Goal: Task Accomplishment & Management: Manage account settings

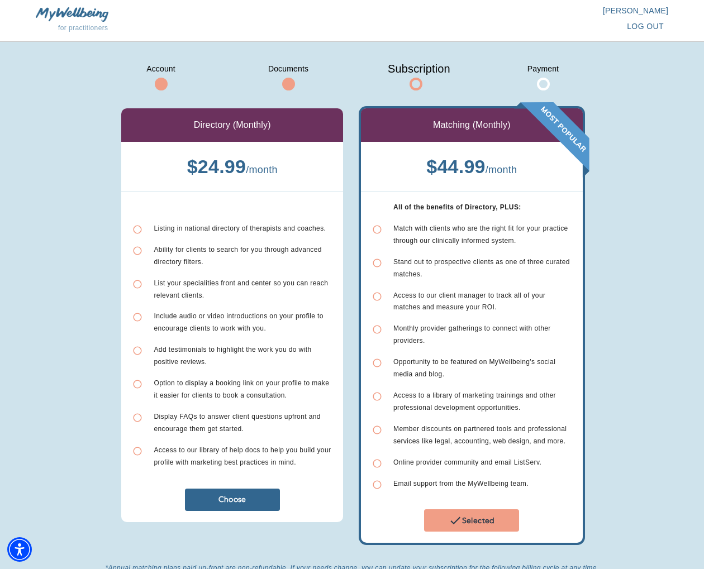
click at [485, 312] on li "Access to our client manager to track all of your matches and measure your ROI." at bounding box center [472, 302] width 200 height 34
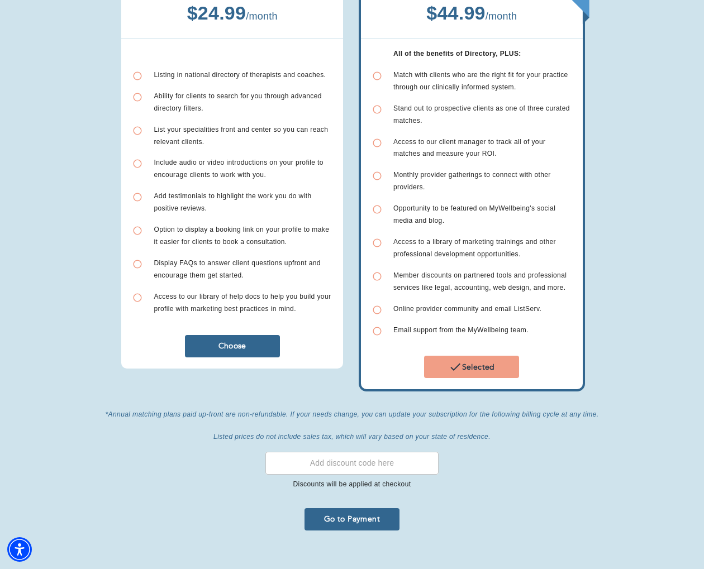
scroll to position [164, 0]
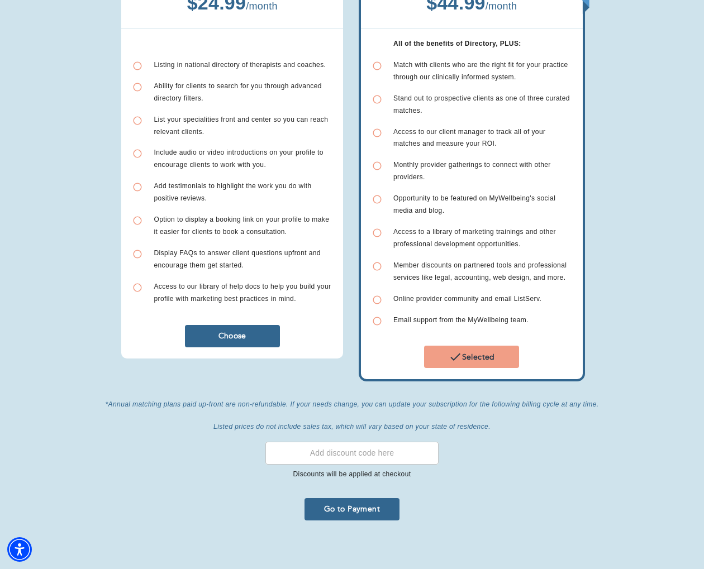
click at [361, 504] on span "Go to Payment" at bounding box center [352, 509] width 86 height 11
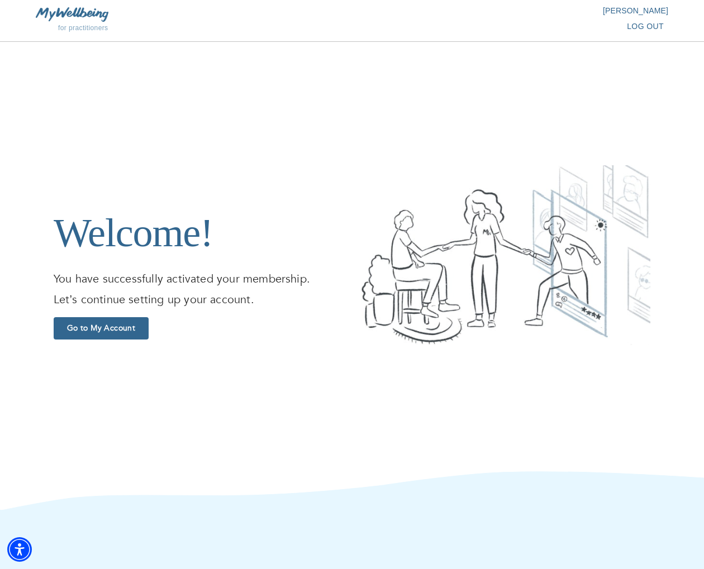
click at [108, 328] on span "Go to My Account" at bounding box center [101, 328] width 86 height 11
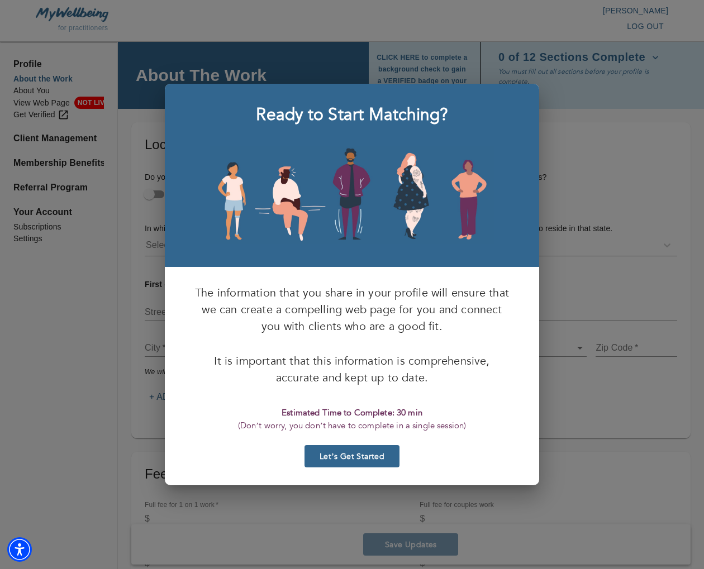
click at [369, 456] on span "Let’s Get Started" at bounding box center [352, 457] width 86 height 11
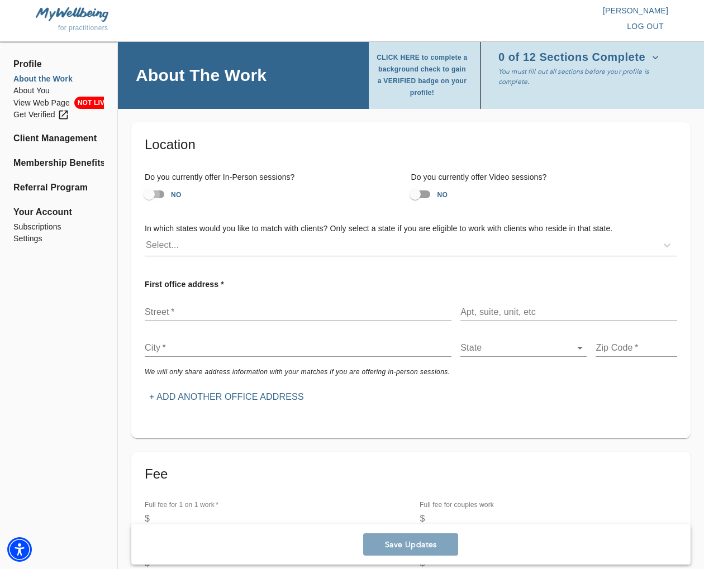
click at [150, 195] on input "NO" at bounding box center [149, 194] width 64 height 21
checkbox input "true"
click at [416, 195] on input "NO" at bounding box center [415, 194] width 64 height 21
checkbox input "true"
click at [354, 249] on div "Select..." at bounding box center [401, 245] width 512 height 18
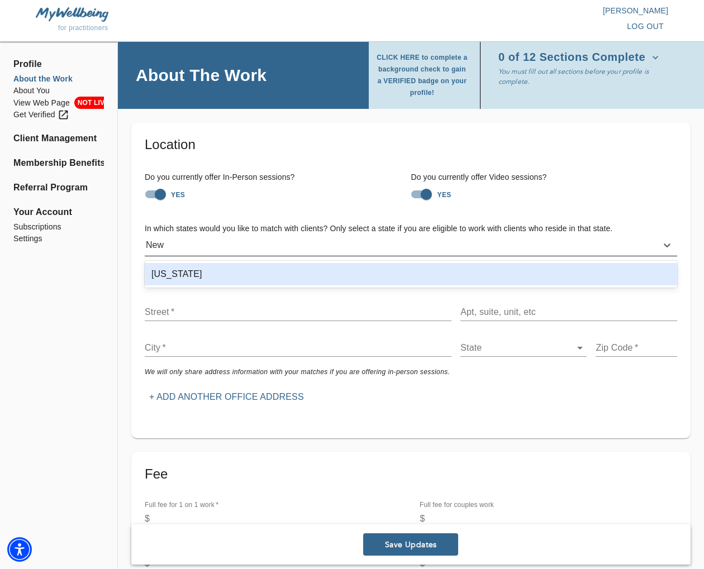
type input "New Y"
click at [308, 273] on div "[US_STATE]" at bounding box center [411, 274] width 533 height 22
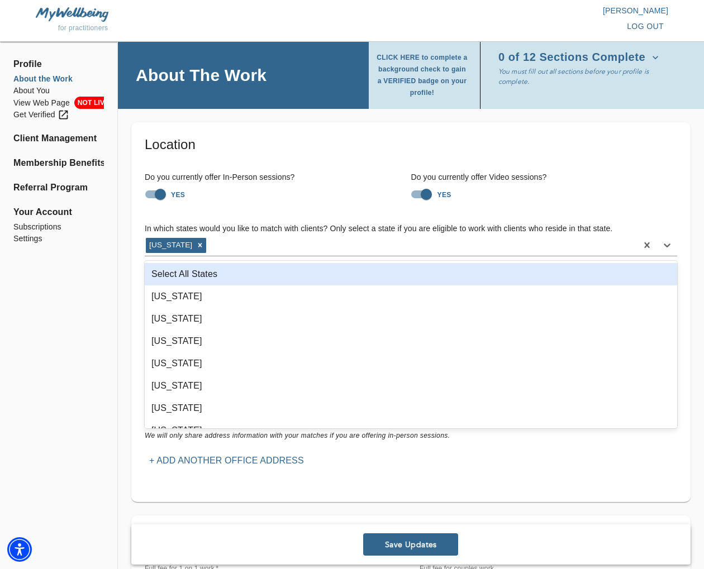
drag, startPoint x: 67, startPoint y: 320, endPoint x: 160, endPoint y: 372, distance: 106.8
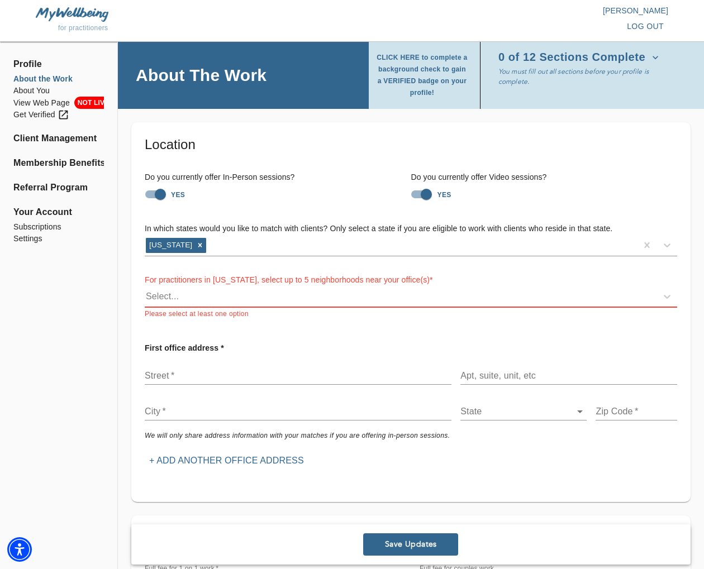
click at [246, 307] on div "Select..." at bounding box center [411, 297] width 533 height 21
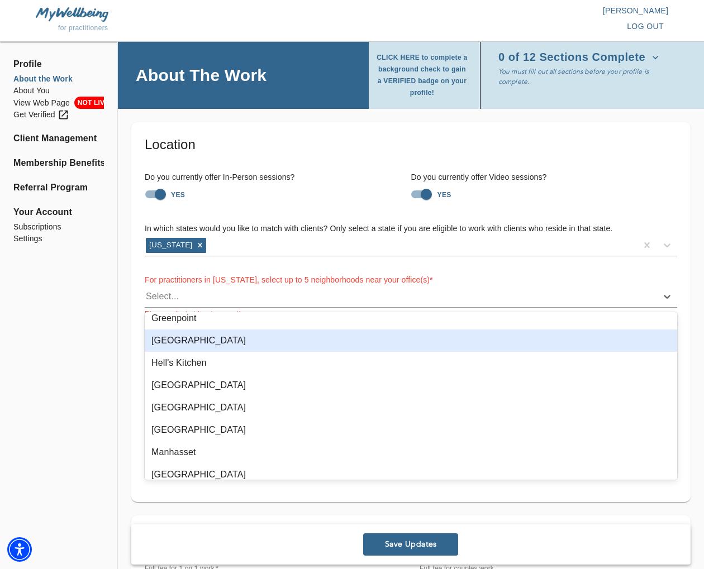
scroll to position [394, 0]
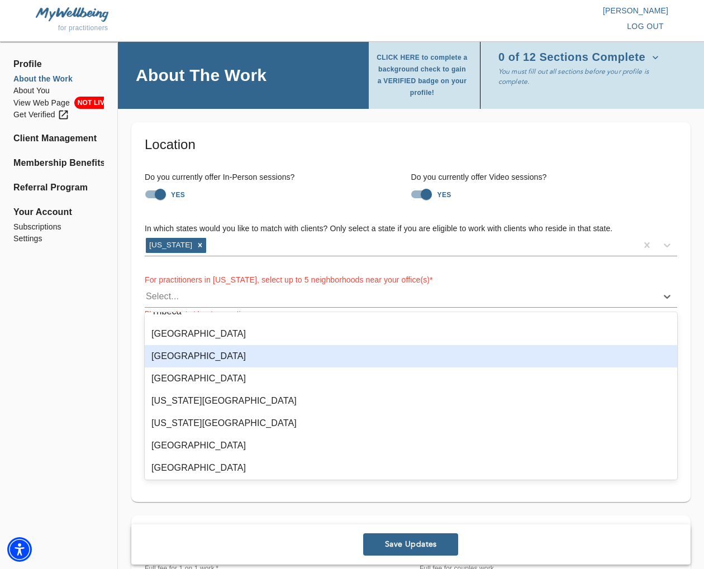
click at [315, 353] on div "[GEOGRAPHIC_DATA]" at bounding box center [411, 356] width 533 height 22
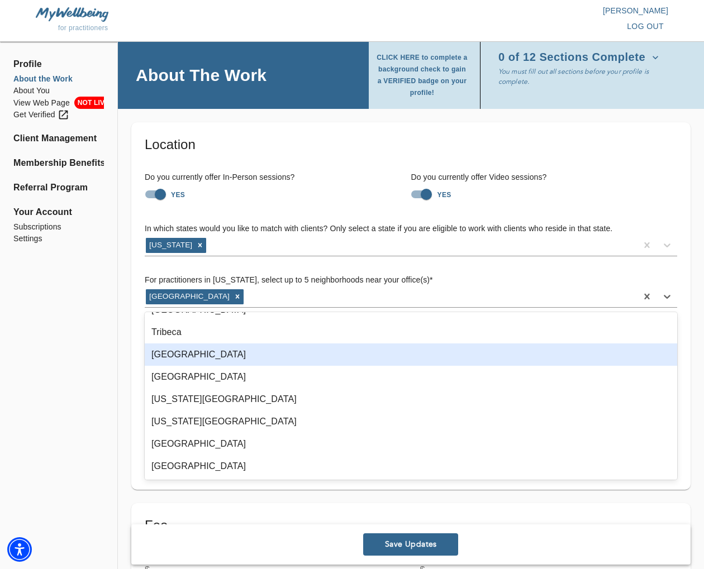
scroll to position [686, 0]
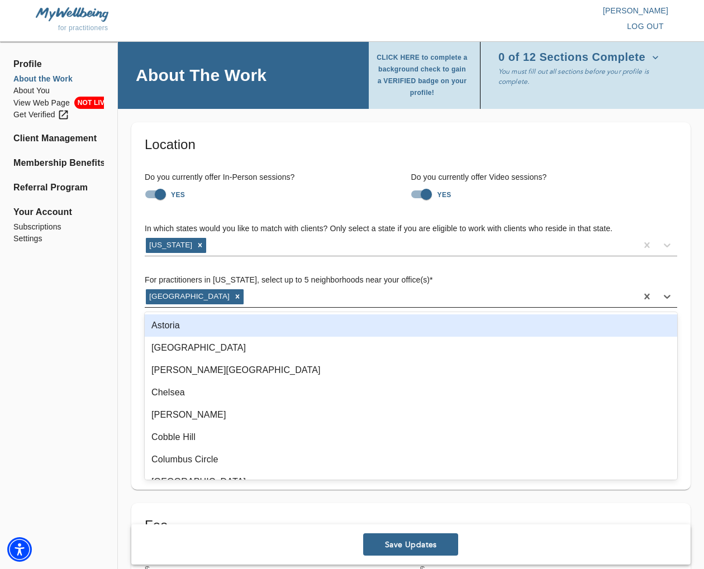
click at [278, 295] on div "[GEOGRAPHIC_DATA]" at bounding box center [391, 297] width 492 height 18
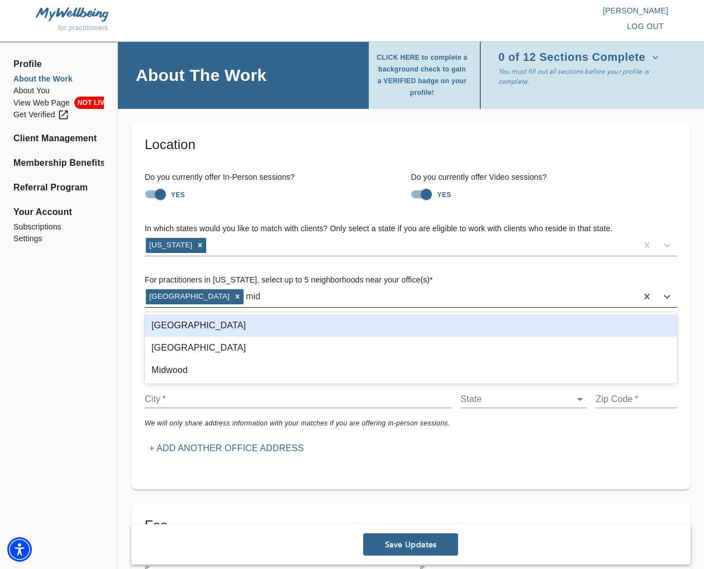
type input "midt"
click at [258, 322] on div "[GEOGRAPHIC_DATA]" at bounding box center [411, 326] width 533 height 22
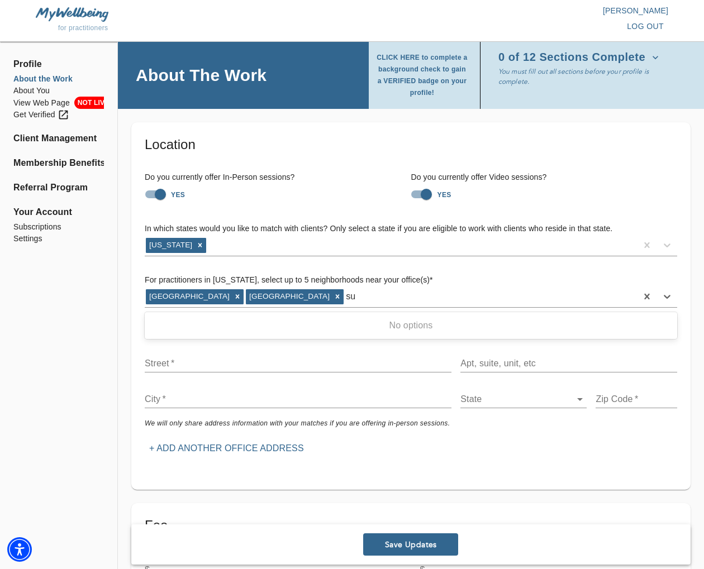
type input "s"
type input "t"
type input "m"
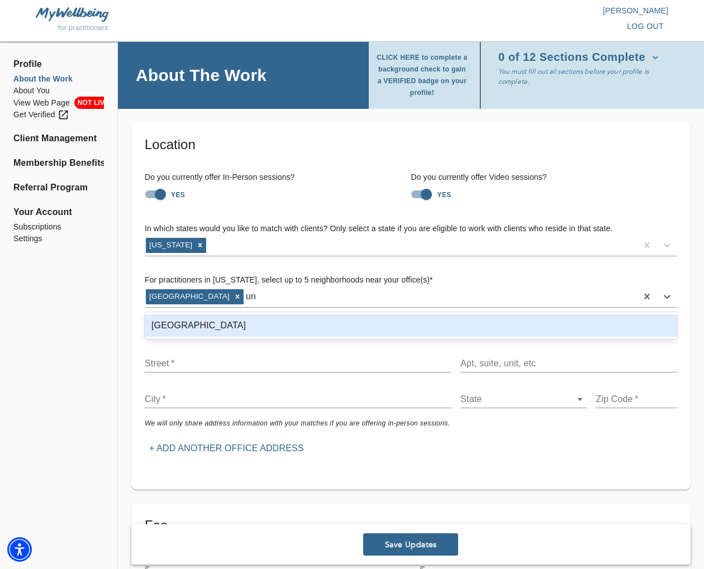
type input "u"
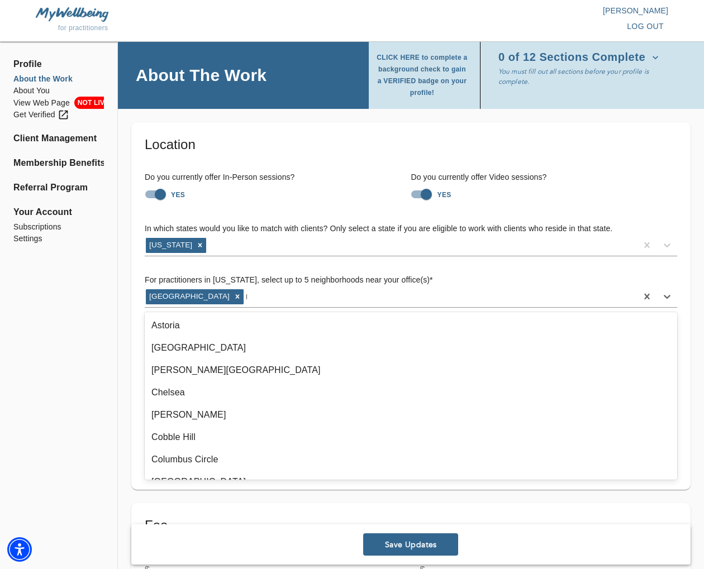
type input "mid"
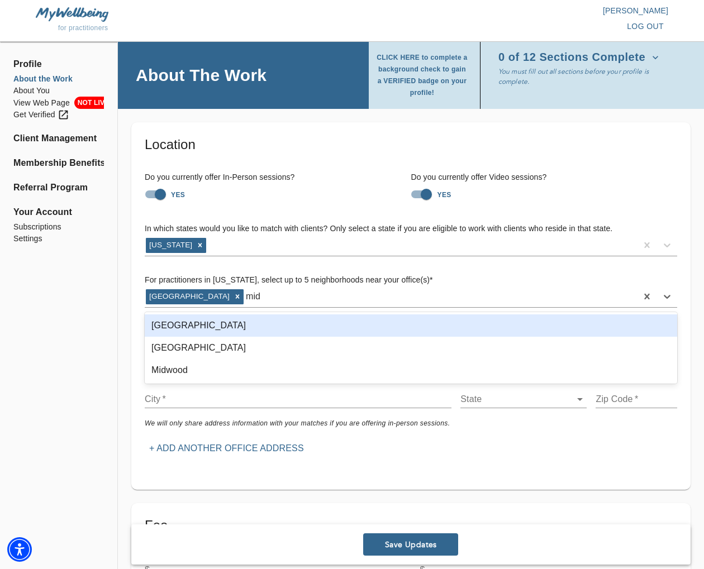
click at [256, 328] on div "[GEOGRAPHIC_DATA]" at bounding box center [411, 326] width 533 height 22
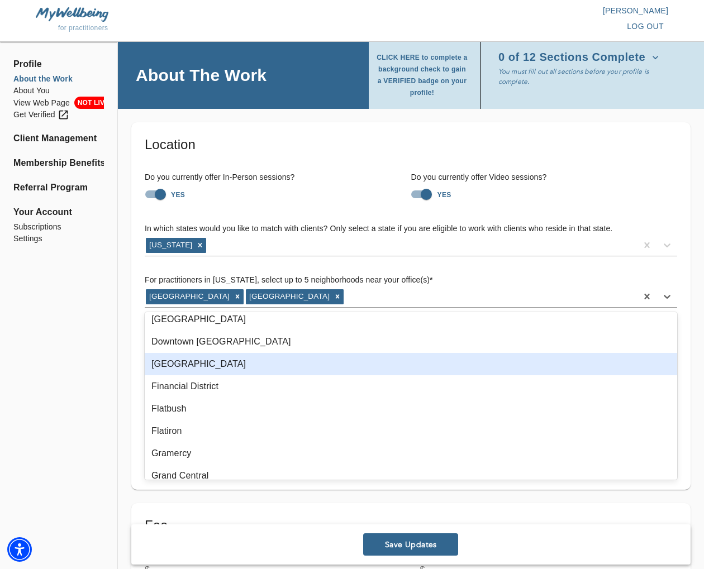
scroll to position [164, 0]
click at [387, 364] on div "[GEOGRAPHIC_DATA]" at bounding box center [411, 363] width 533 height 22
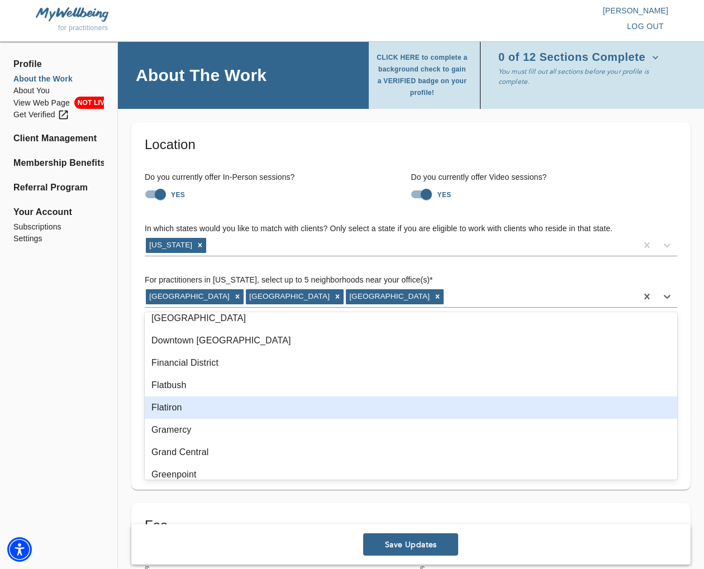
scroll to position [214, 0]
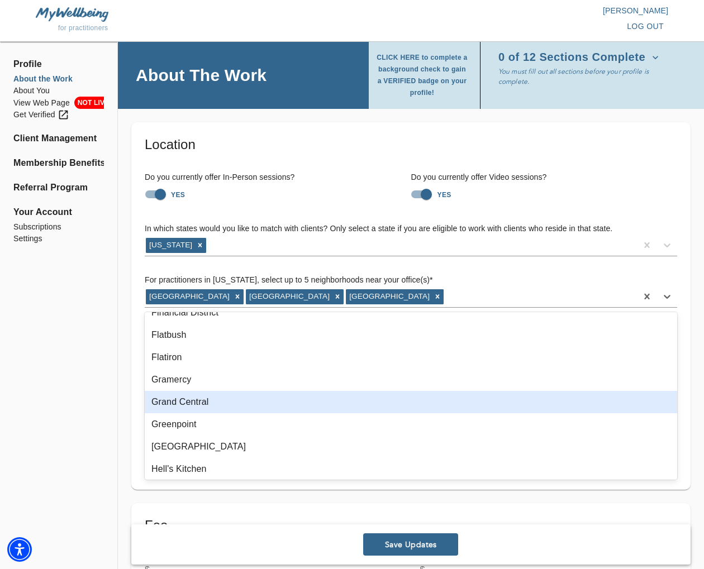
click at [426, 398] on div "Grand Central" at bounding box center [411, 402] width 533 height 22
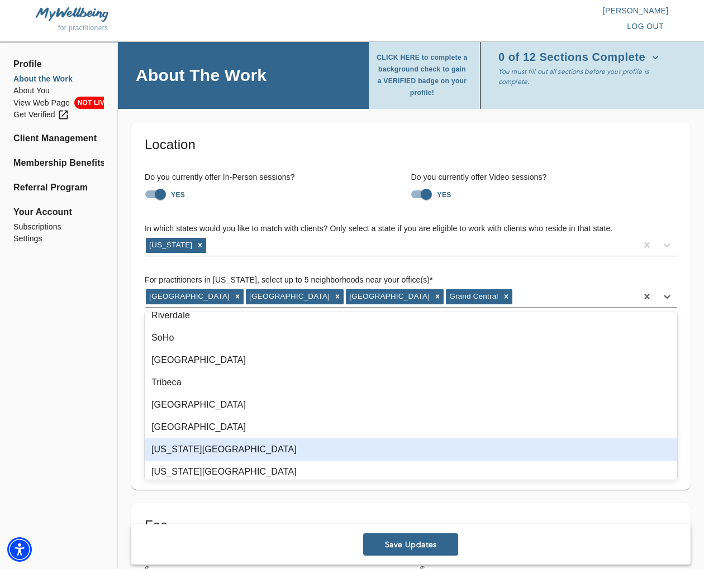
scroll to position [567, 0]
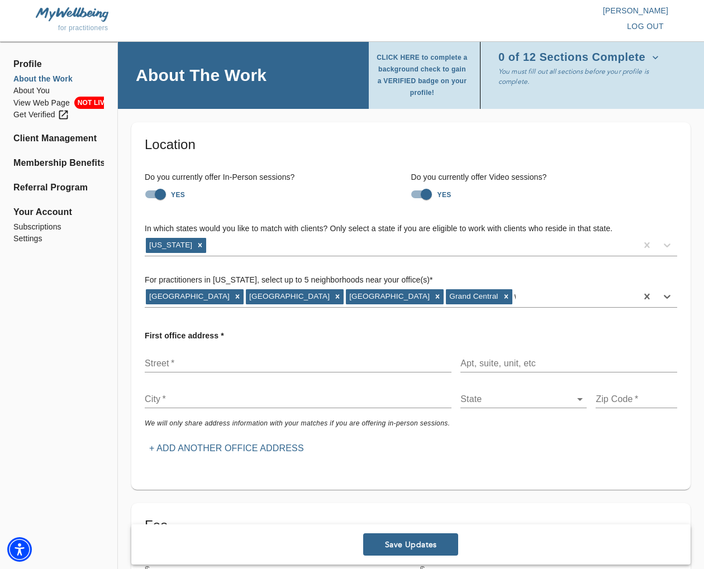
type input "wa"
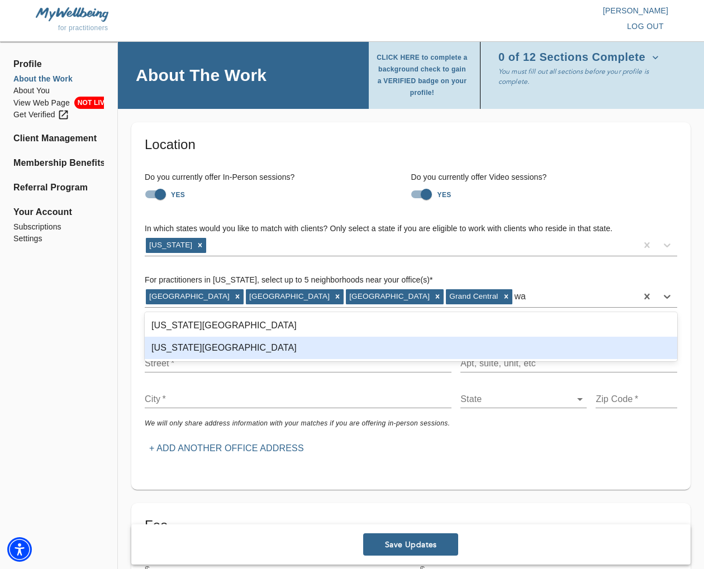
click at [279, 348] on div "[US_STATE][GEOGRAPHIC_DATA]" at bounding box center [411, 348] width 533 height 22
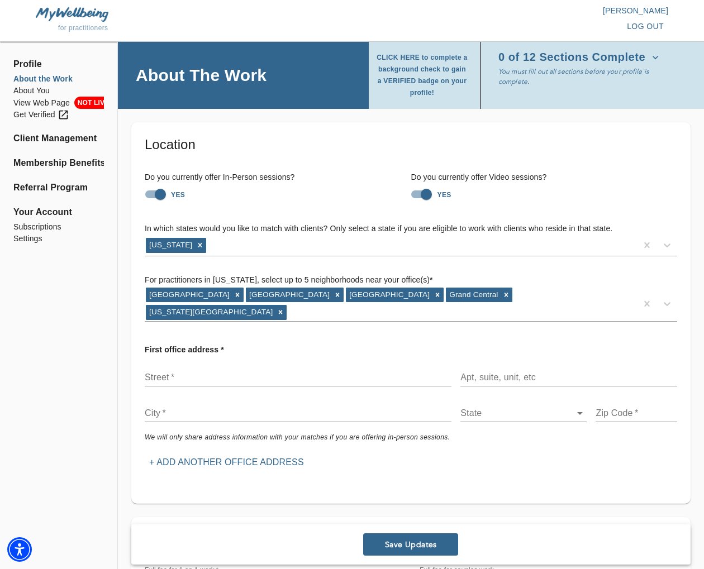
click at [313, 369] on input "text" at bounding box center [298, 378] width 307 height 18
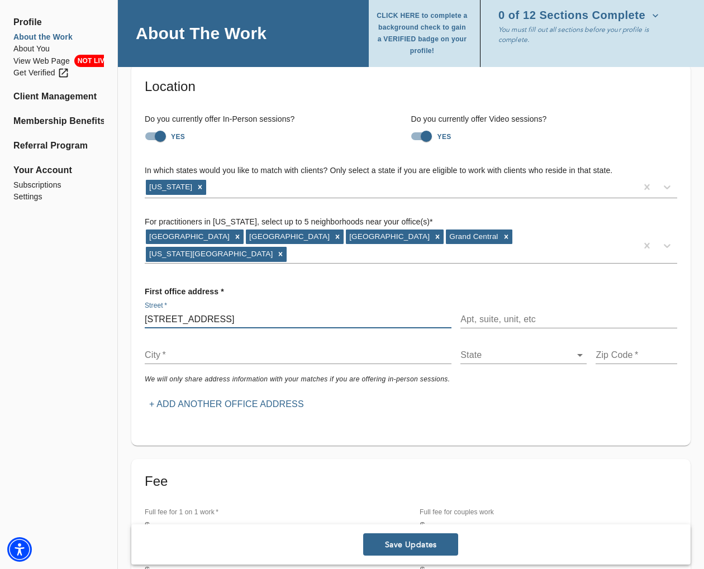
scroll to position [90, 0]
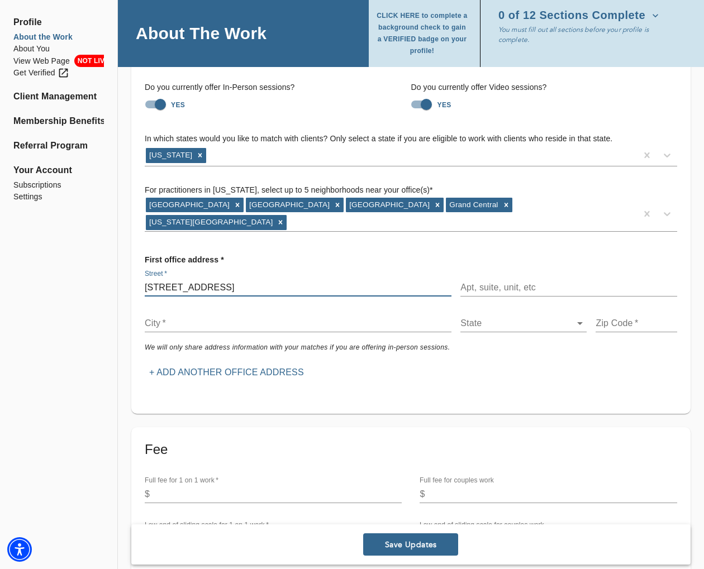
type input "[STREET_ADDRESS]"
click at [500, 279] on input "text" at bounding box center [568, 288] width 217 height 18
type input "21st Floor"
click at [354, 315] on input "text" at bounding box center [298, 324] width 307 height 18
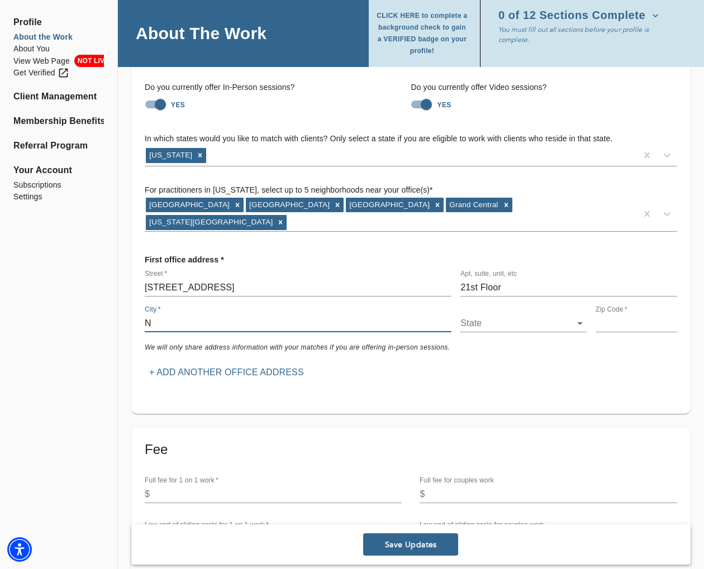
type input "[US_STATE]"
click at [638, 315] on input "10001" at bounding box center [636, 324] width 81 height 18
type input "10155"
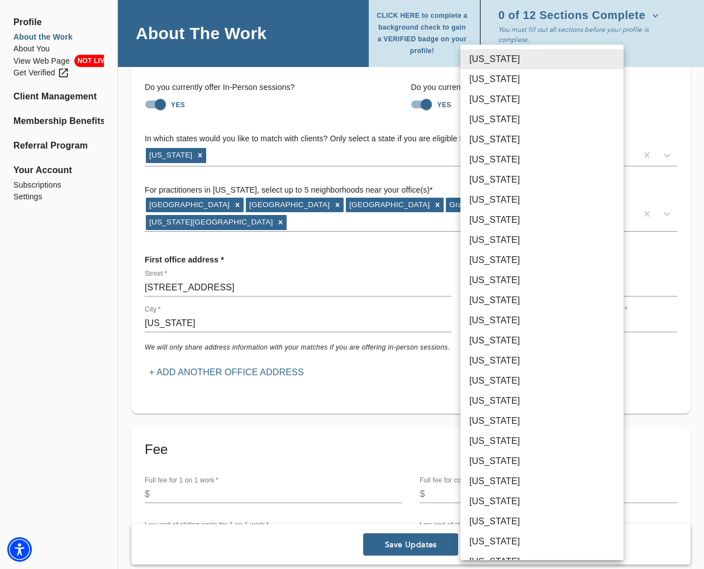
click at [487, 313] on body "for practitioners [PERSON_NAME] log out Profile About the Work About You View W…" at bounding box center [352, 194] width 704 height 569
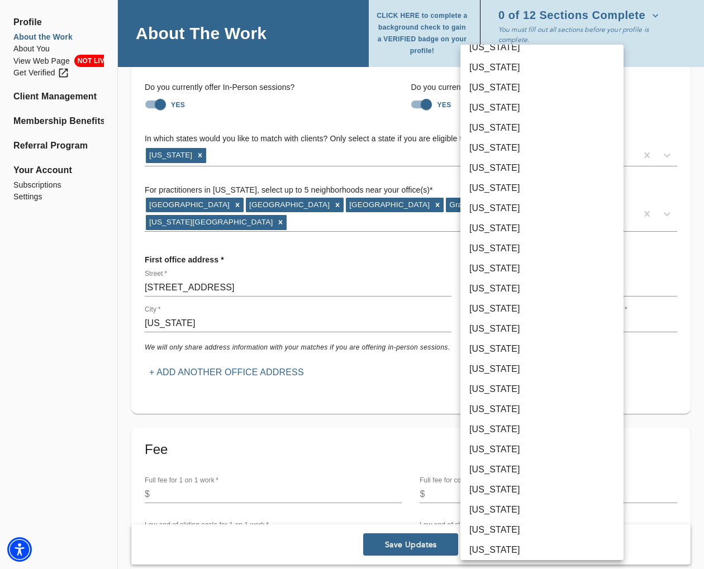
scroll to position [234, 0]
click at [504, 487] on li "[US_STATE]" at bounding box center [541, 489] width 163 height 20
type input "36"
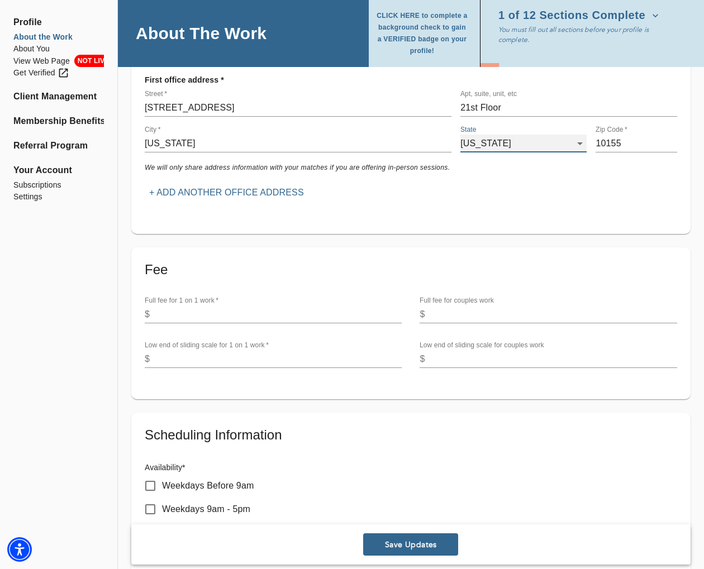
scroll to position [284, 0]
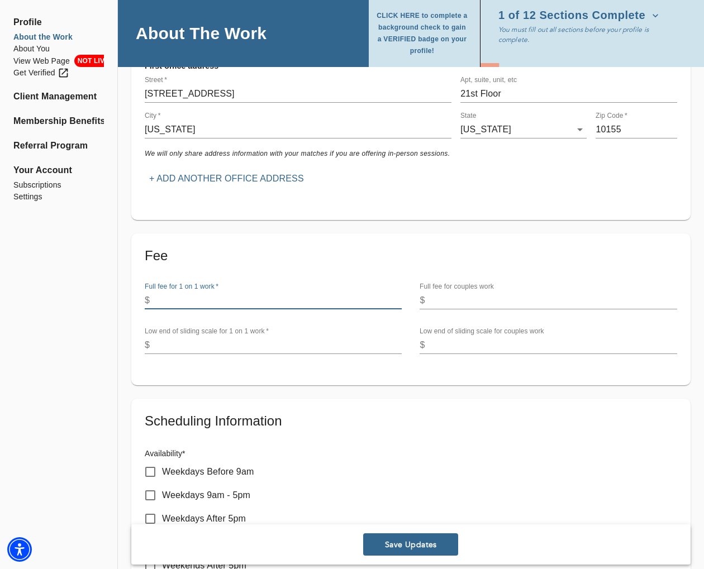
click at [259, 292] on input "number" at bounding box center [278, 301] width 248 height 18
type input "300"
click at [467, 292] on input "number" at bounding box center [554, 301] width 248 height 18
type input "360"
click at [269, 336] on input "number" at bounding box center [278, 345] width 248 height 18
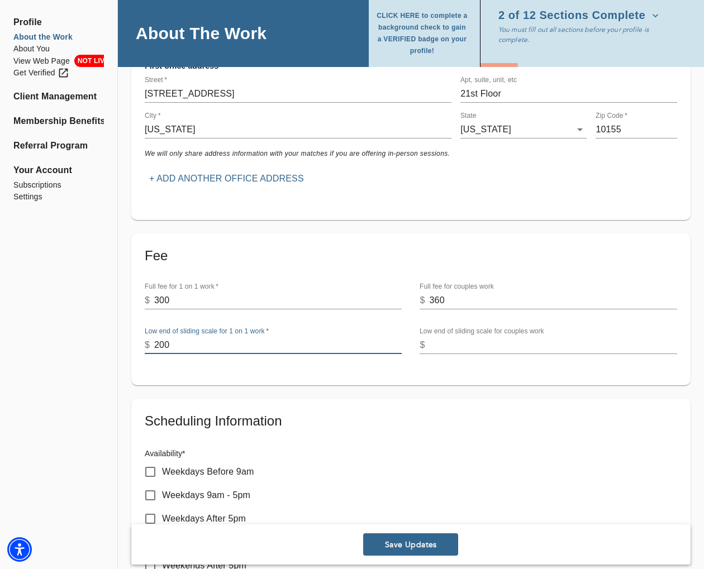
type input "200"
click at [476, 336] on input "number" at bounding box center [554, 345] width 248 height 18
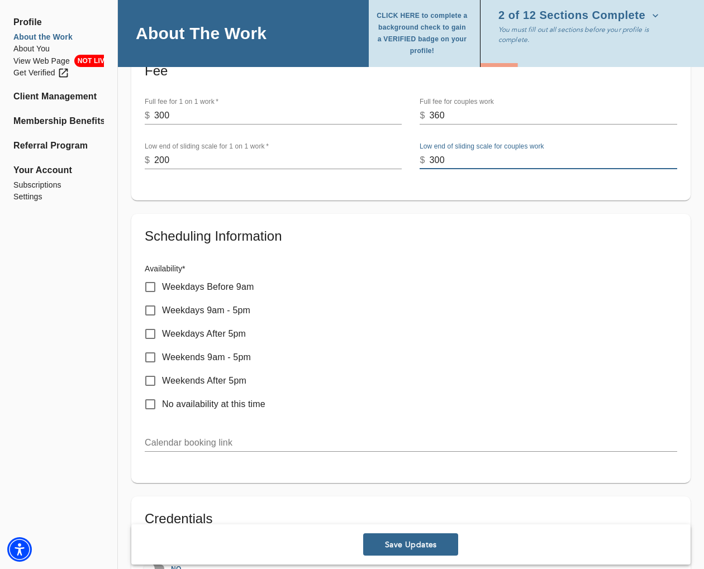
scroll to position [471, 0]
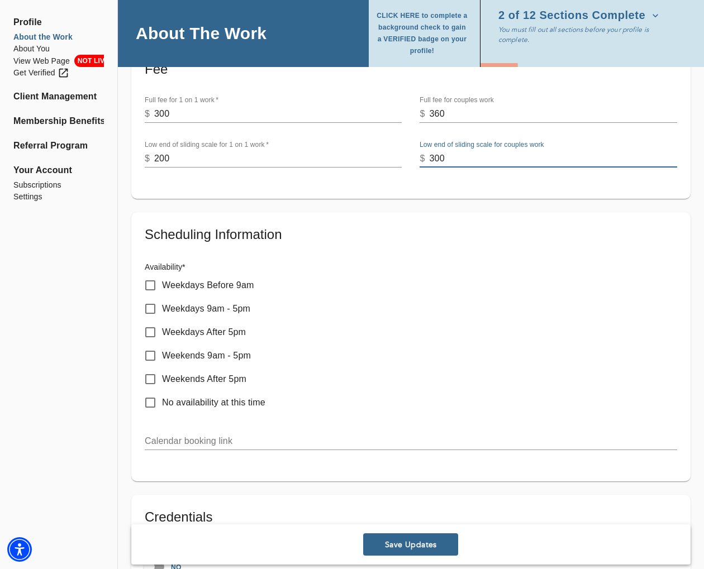
type input "300"
click at [148, 274] on input "Weekdays Before 9am" at bounding box center [150, 285] width 23 height 23
checkbox input "true"
click at [150, 297] on input "Weekdays 9am - 5pm" at bounding box center [150, 308] width 23 height 23
checkbox input "true"
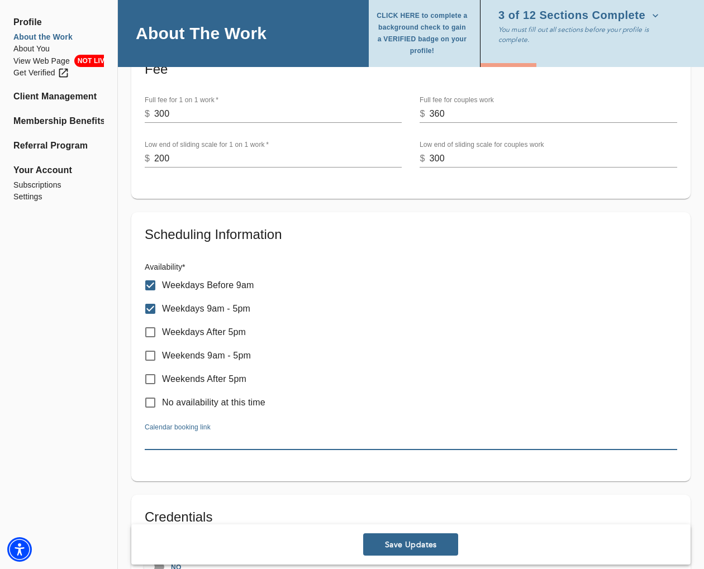
paste input "[URL][DOMAIN_NAME]"
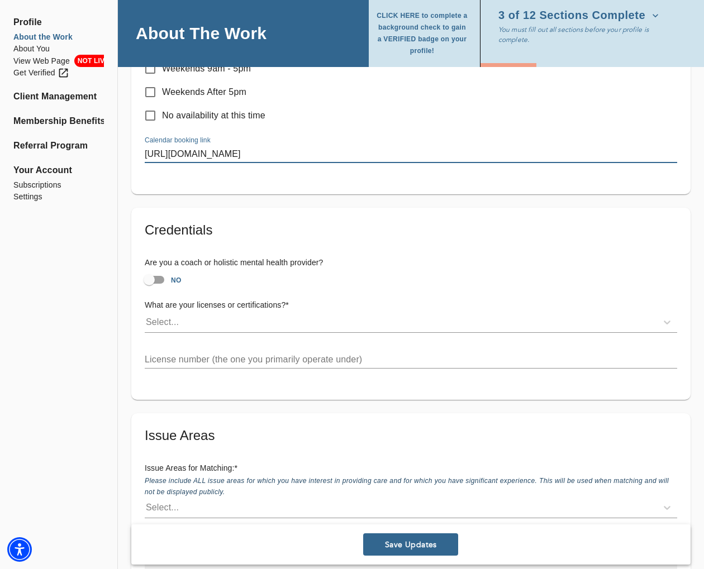
scroll to position [761, 0]
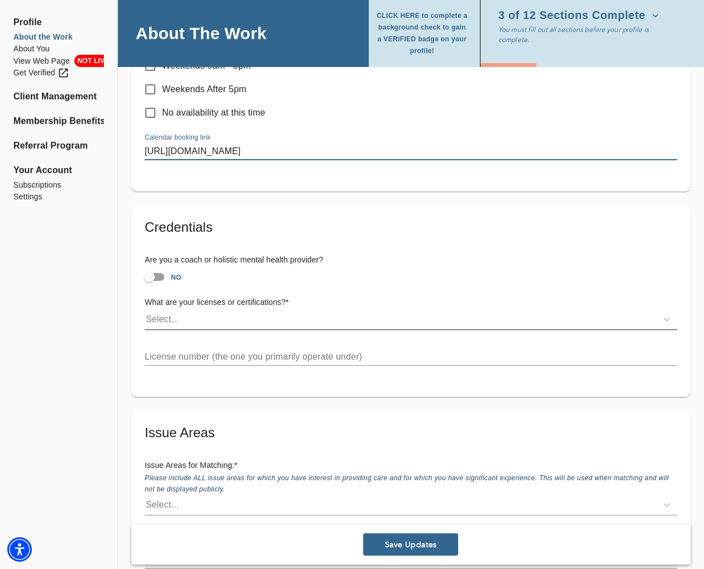
type input "[URL][DOMAIN_NAME]"
click at [236, 312] on div "Select..." at bounding box center [401, 320] width 512 height 18
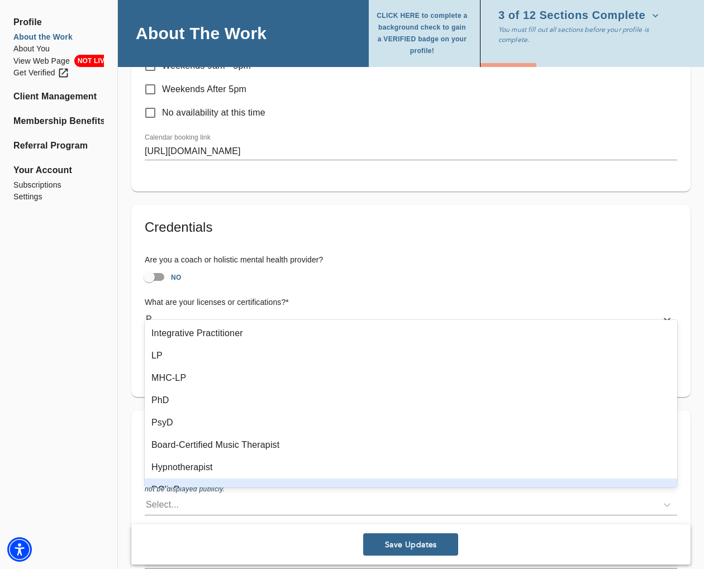
type input "Ph"
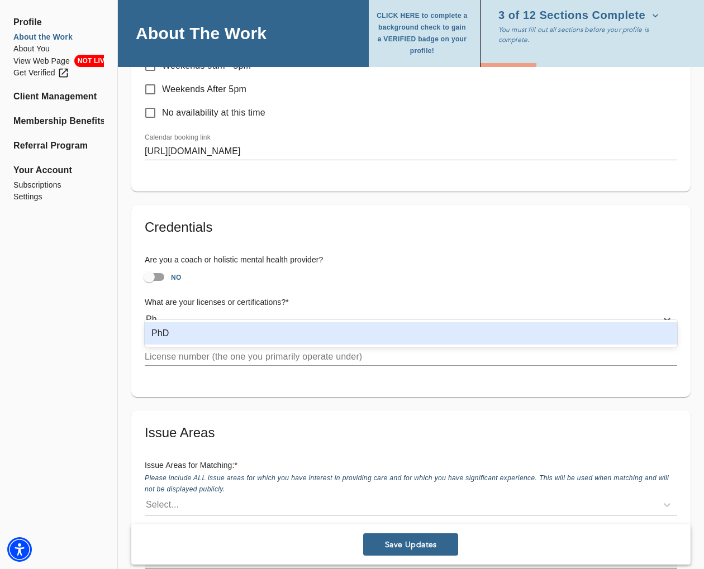
click at [254, 329] on div "PhD" at bounding box center [411, 333] width 533 height 22
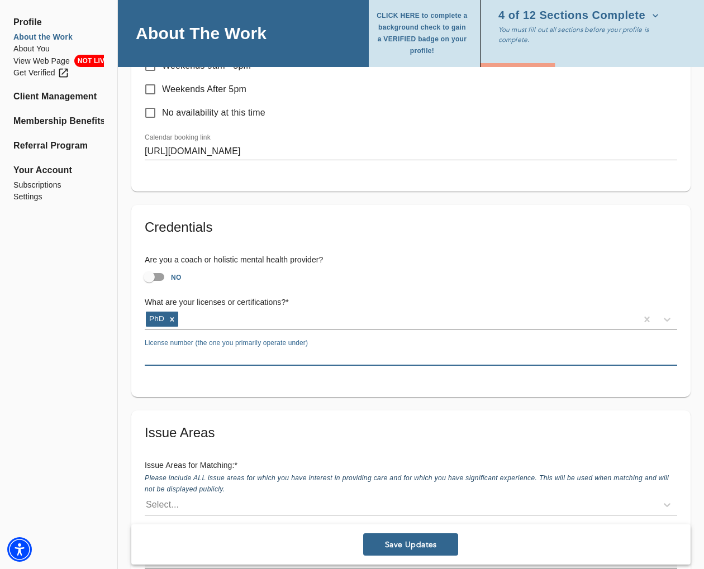
paste input "022849"
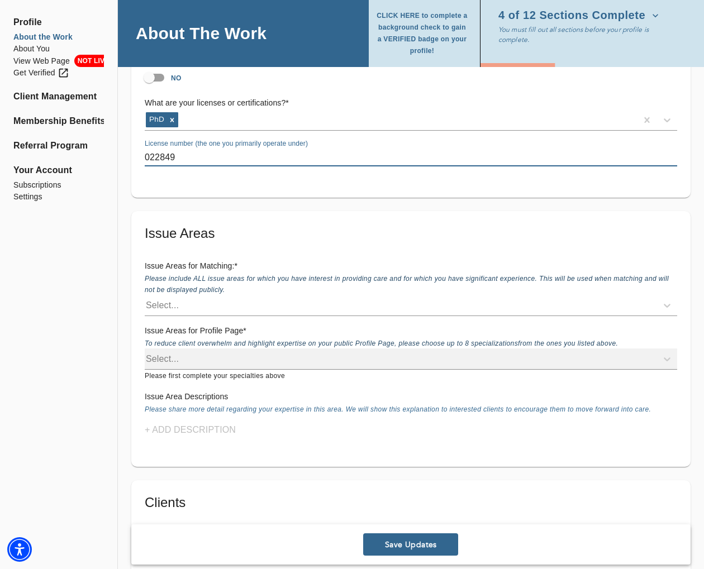
scroll to position [976, 0]
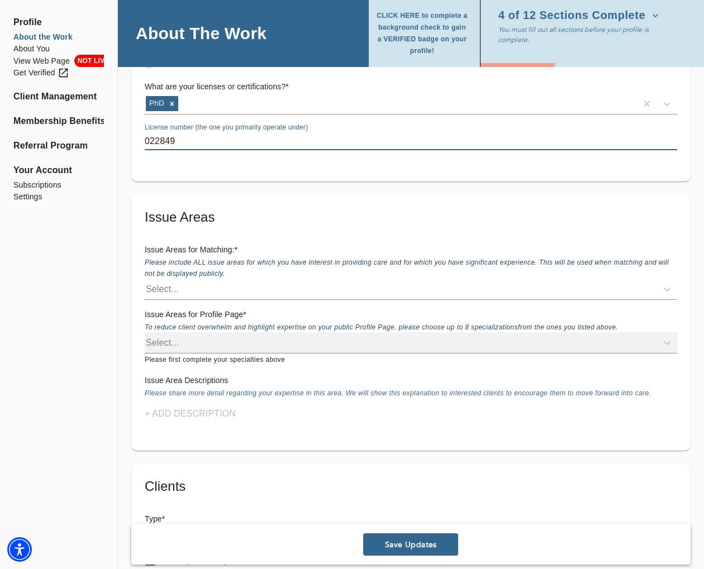
type input "022849"
click at [217, 281] on div "Select..." at bounding box center [401, 290] width 512 height 18
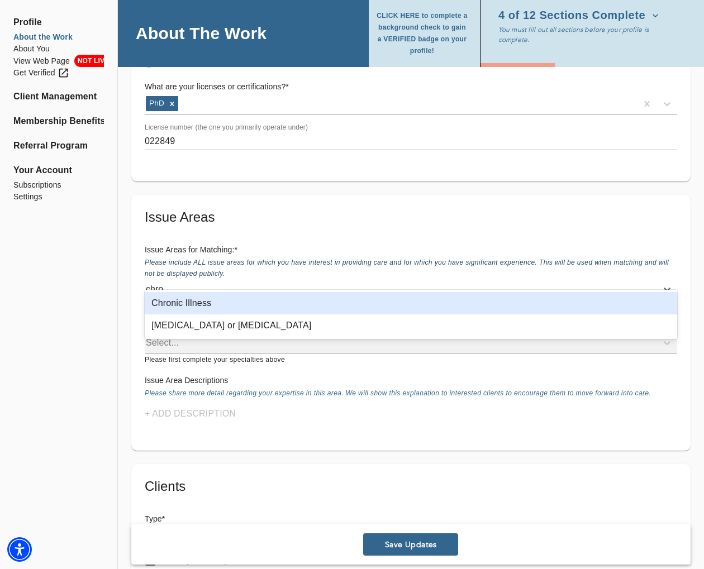
type input "chron"
click at [220, 298] on div "Chronic Illness" at bounding box center [411, 303] width 533 height 22
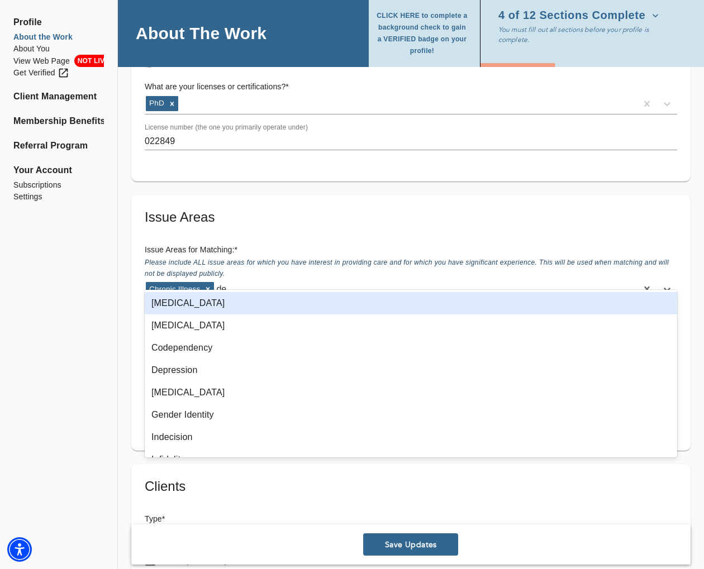
type input "dep"
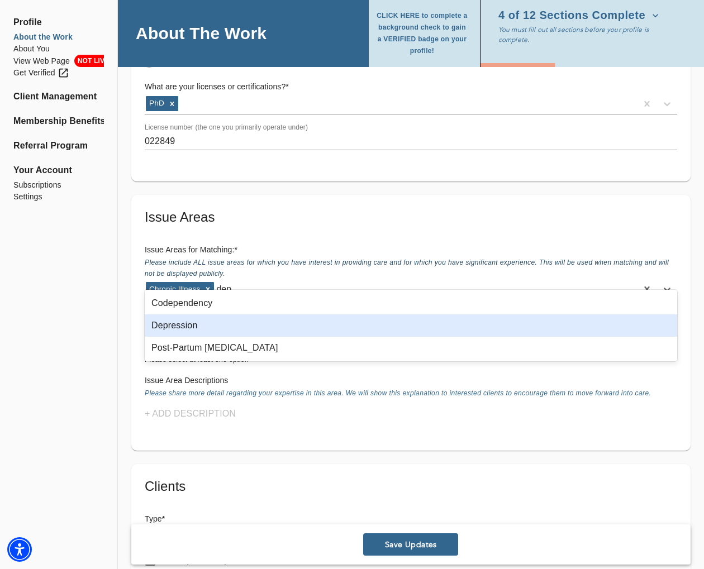
click at [200, 325] on div "Depression" at bounding box center [411, 326] width 533 height 22
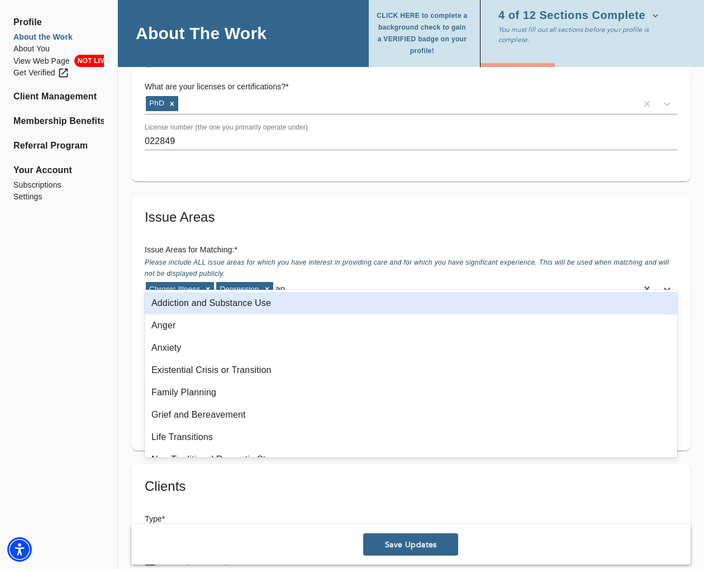
type input "anx"
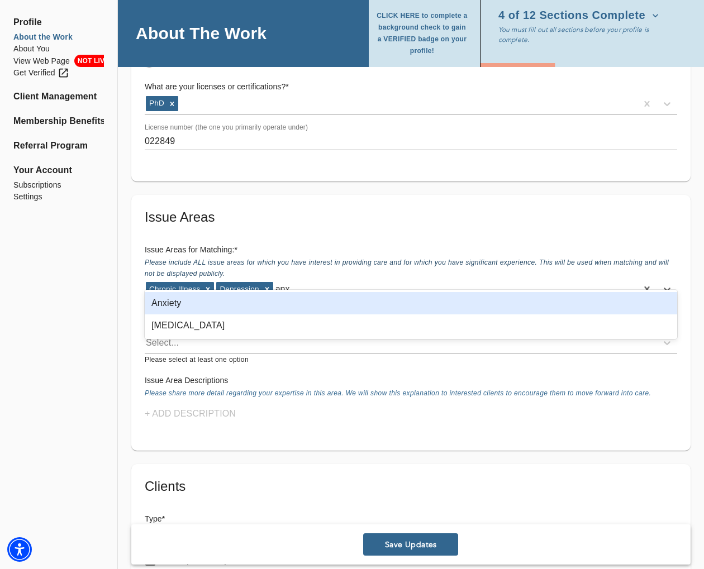
click at [207, 302] on div "Anxiety" at bounding box center [411, 303] width 533 height 22
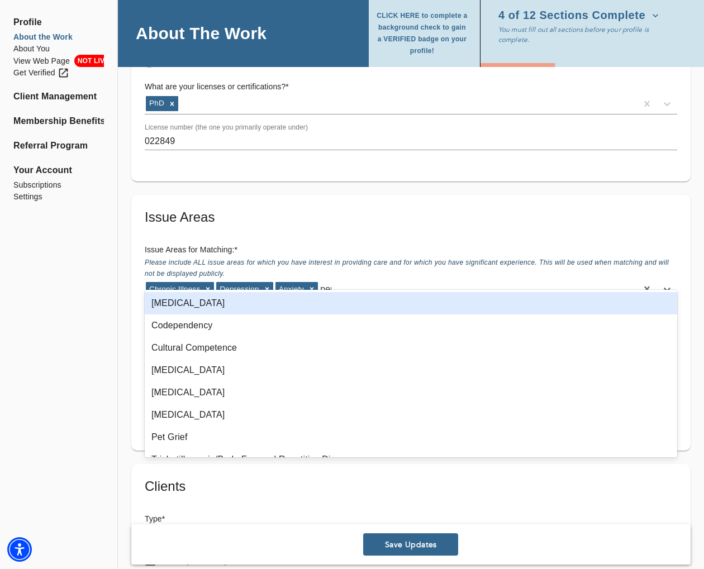
type input "perf"
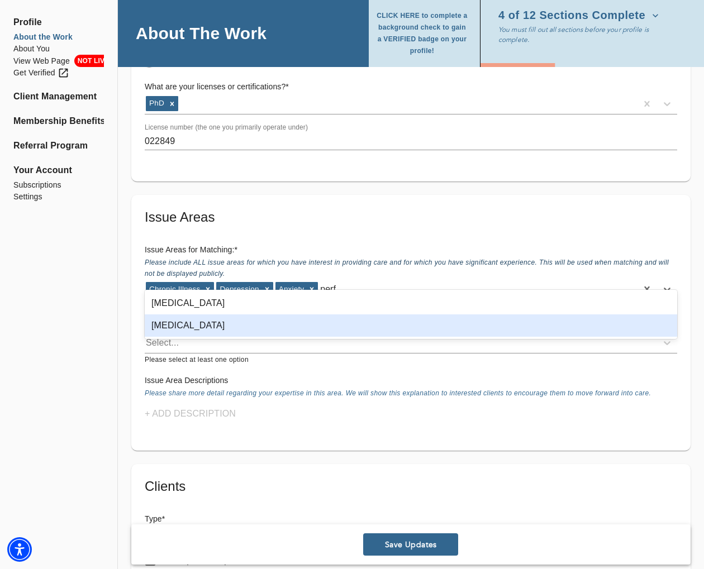
click at [286, 326] on div "[MEDICAL_DATA]" at bounding box center [411, 326] width 533 height 22
type input "b"
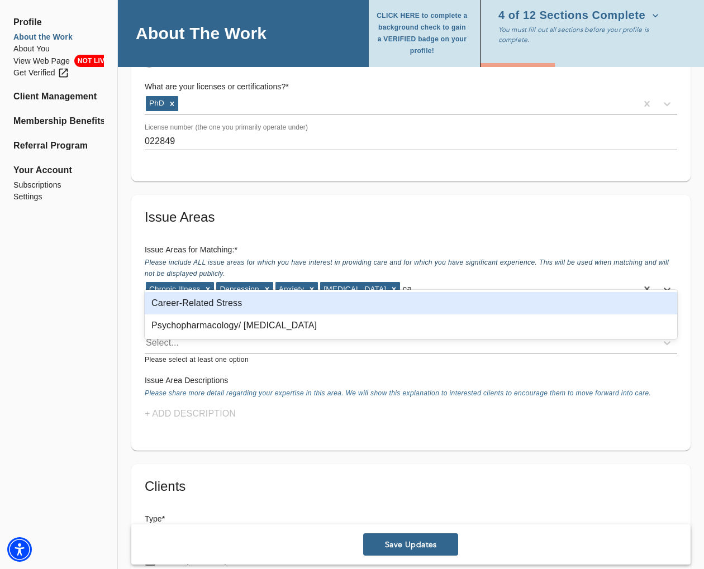
type input "c"
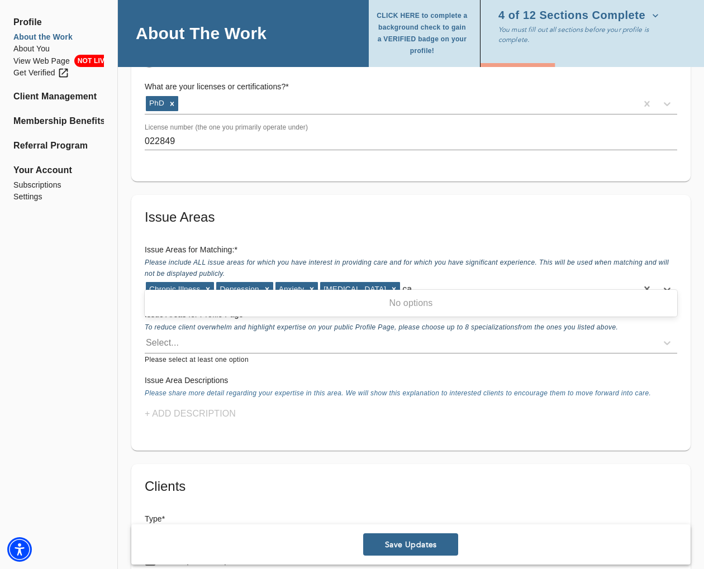
type input "c"
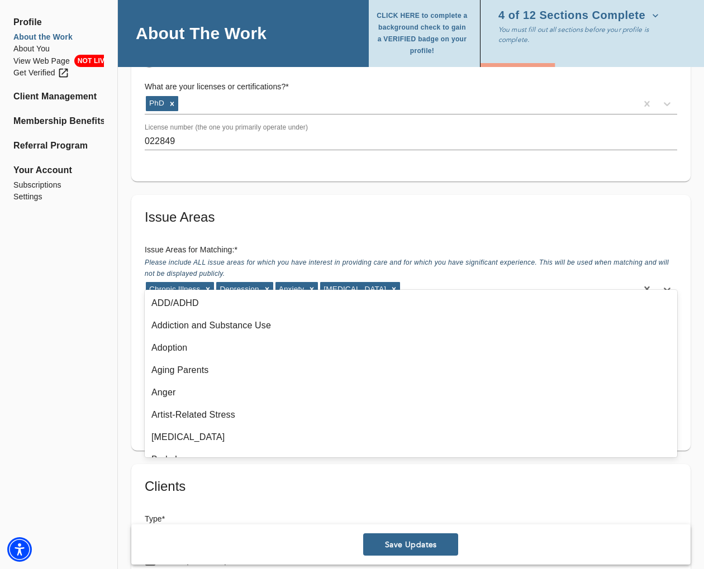
drag, startPoint x: 68, startPoint y: 334, endPoint x: 92, endPoint y: 332, distance: 24.6
click at [68, 334] on div "Profile About the Work About You View Web Page NOT LIVE Get Verified Client Man…" at bounding box center [58, 442] width 117 height 2735
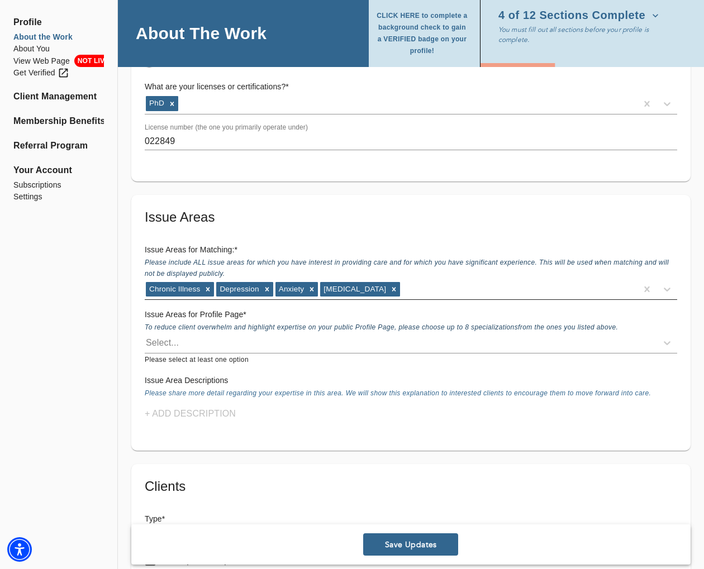
drag, startPoint x: 440, startPoint y: 276, endPoint x: 439, endPoint y: 270, distance: 5.7
click at [440, 281] on div "Chronic Illness [MEDICAL_DATA] [MEDICAL_DATA]" at bounding box center [391, 290] width 492 height 18
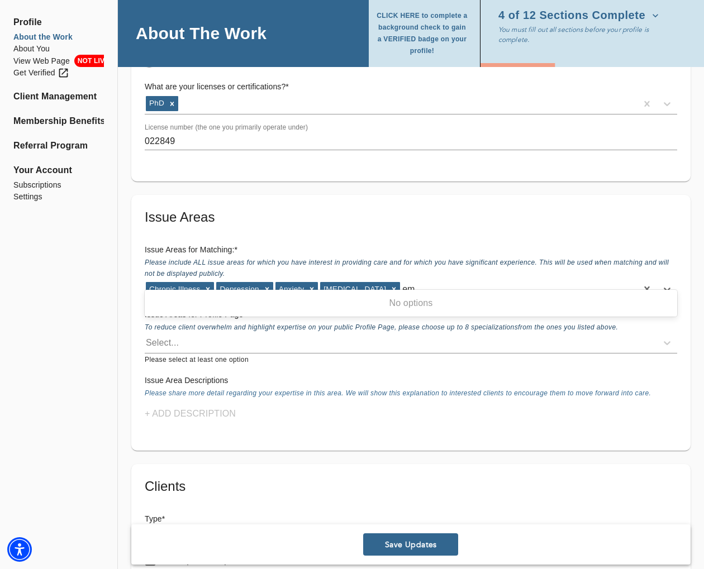
type input "e"
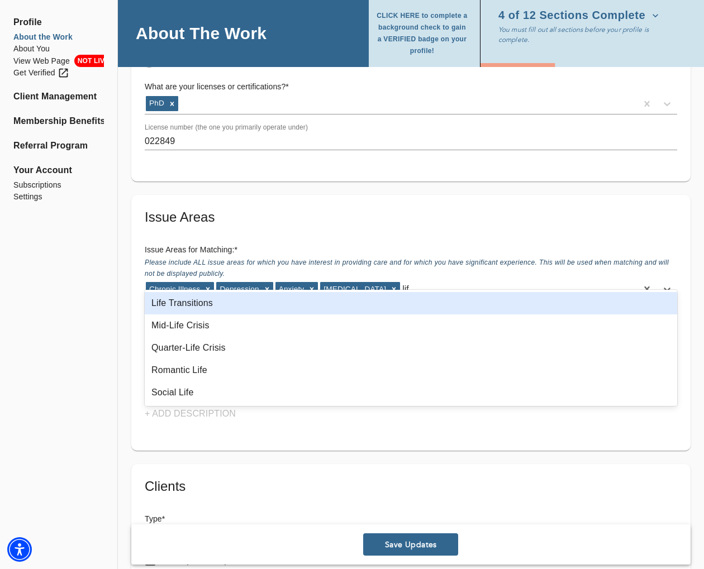
type input "life"
click at [213, 303] on div "Life Transitions" at bounding box center [411, 303] width 533 height 22
type input "mid"
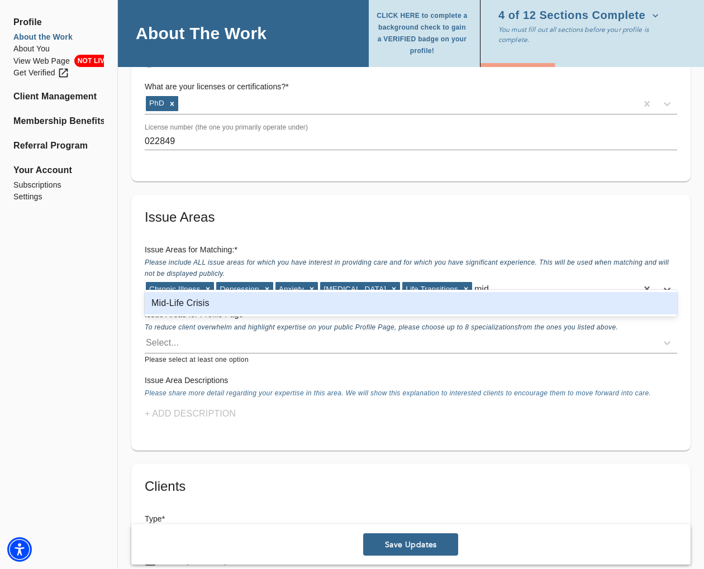
click at [218, 310] on div "Mid-Life Crisis" at bounding box center [411, 303] width 533 height 22
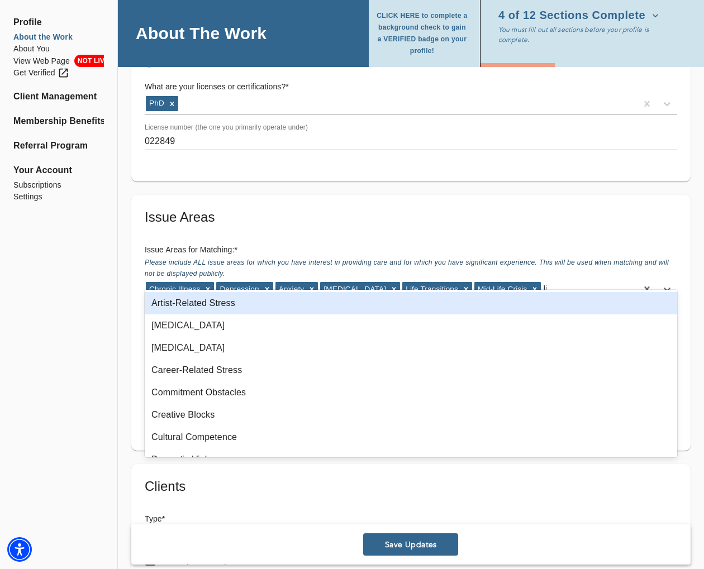
type input "life"
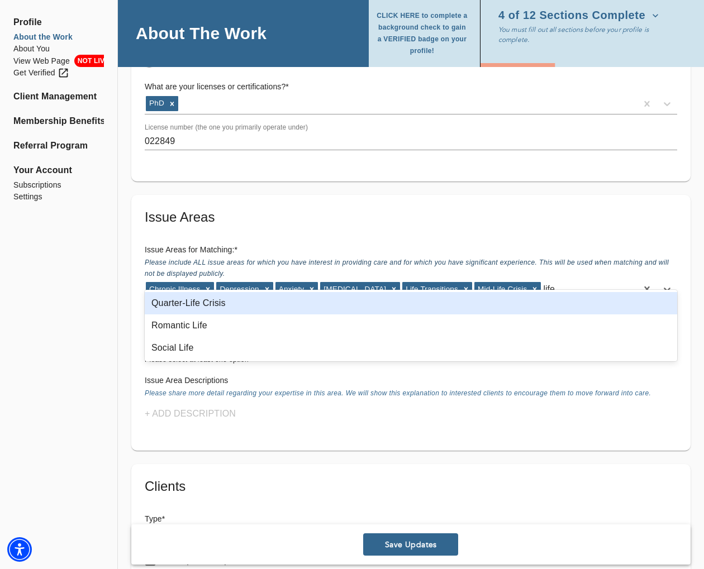
click at [235, 305] on div "Quarter-Life Crisis" at bounding box center [411, 303] width 533 height 22
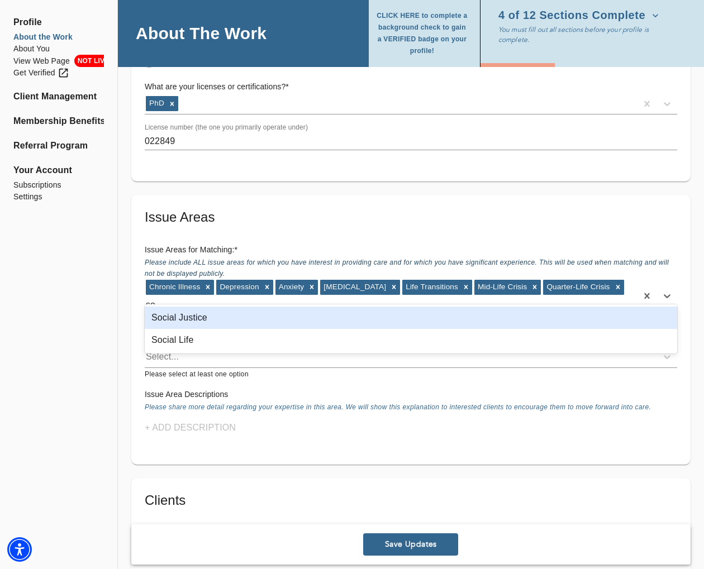
type input "s"
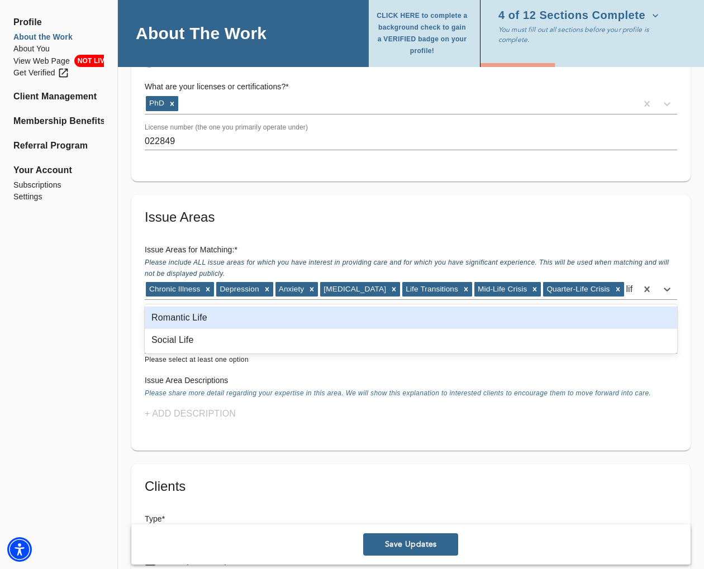
type input "life"
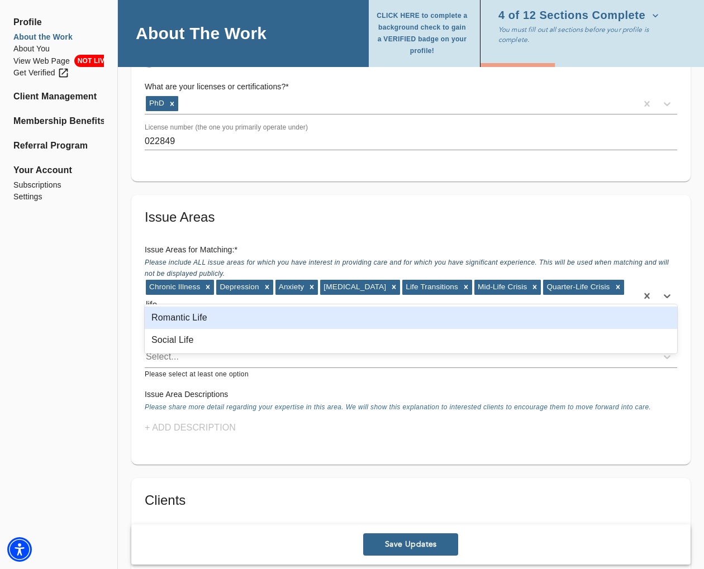
click at [240, 320] on div "Romantic Life" at bounding box center [411, 318] width 533 height 22
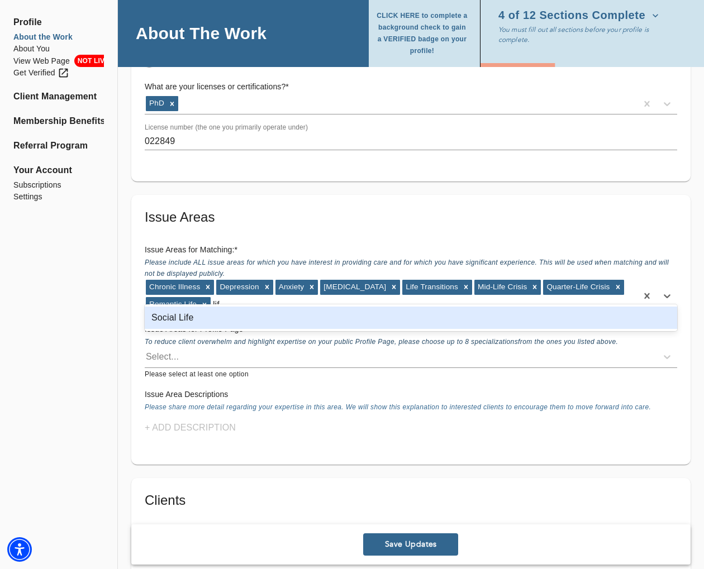
type input "life"
click at [241, 321] on div "Social Life" at bounding box center [411, 318] width 533 height 22
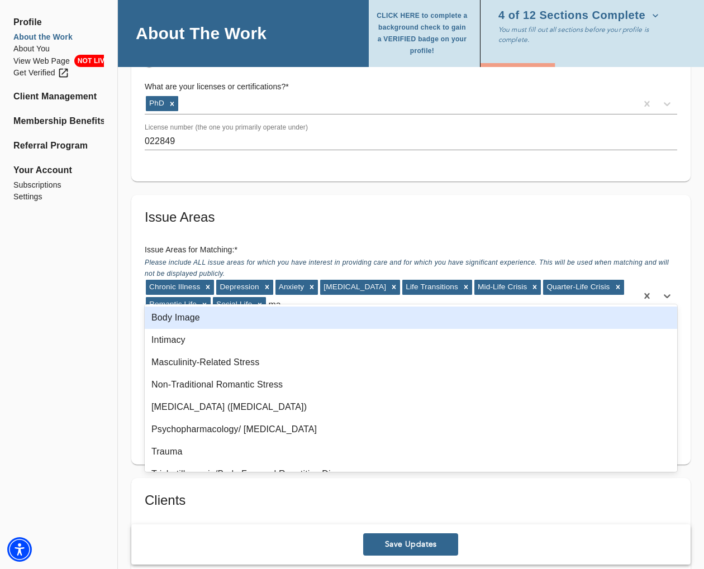
type input "m"
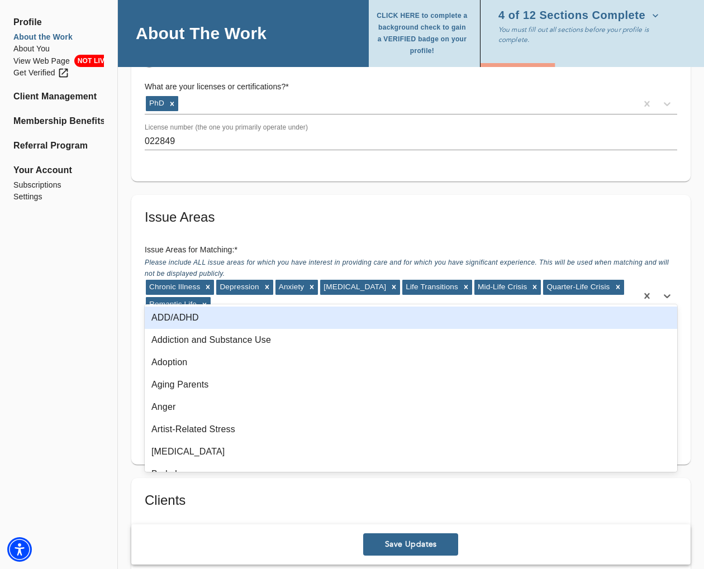
type input "r"
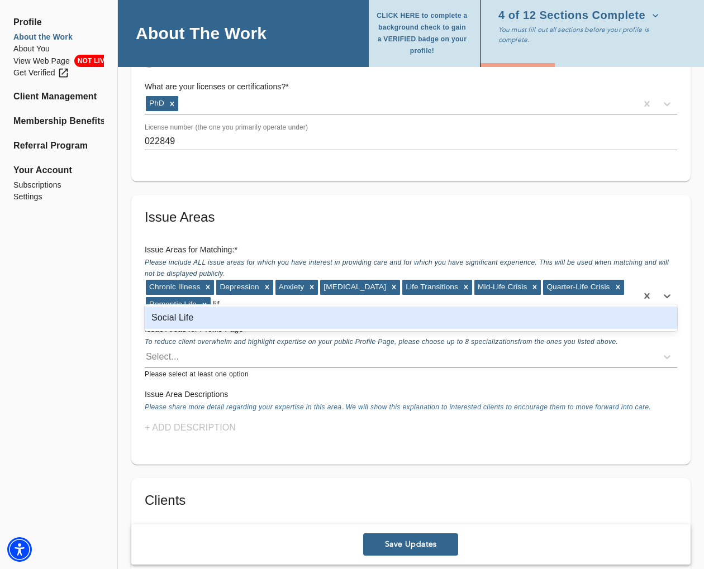
type input "life"
click at [269, 323] on div "Social Life" at bounding box center [411, 318] width 533 height 22
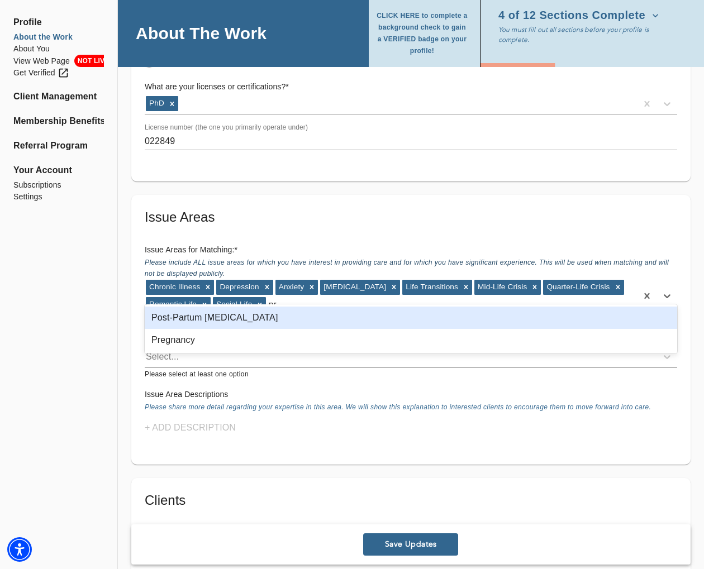
type input "p"
type input "mood"
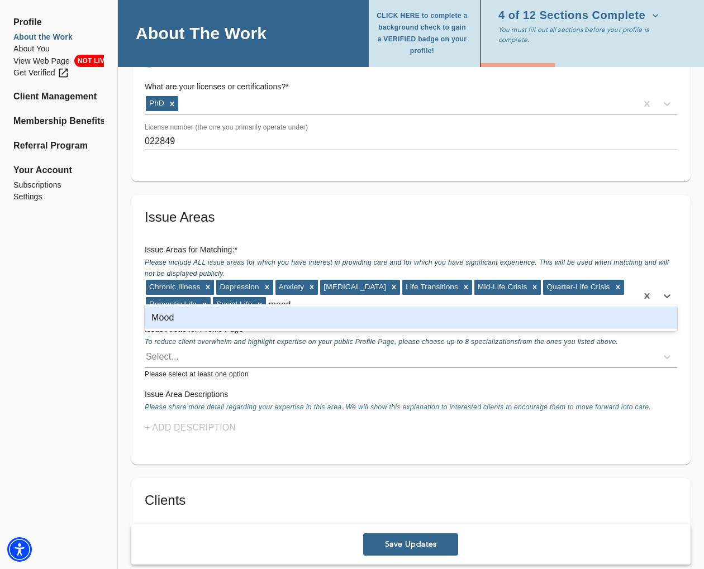
drag, startPoint x: 269, startPoint y: 318, endPoint x: 264, endPoint y: 243, distance: 75.1
click at [269, 318] on div "Mood" at bounding box center [411, 318] width 533 height 22
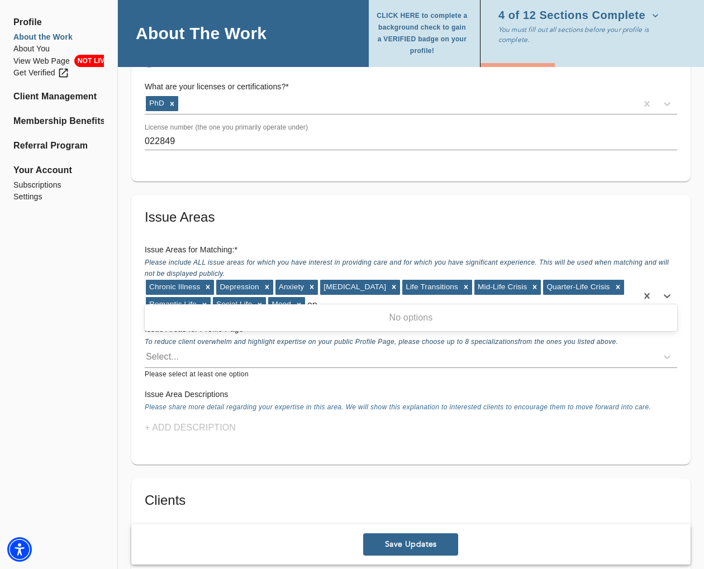
type input "o"
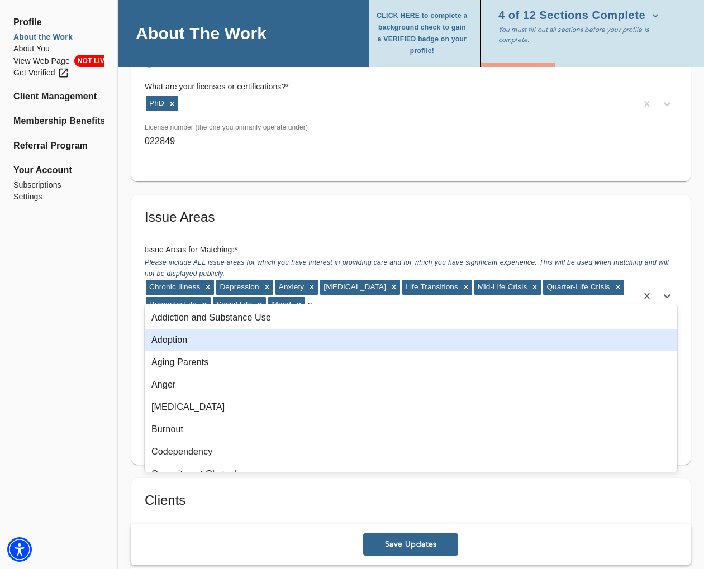
type input "non"
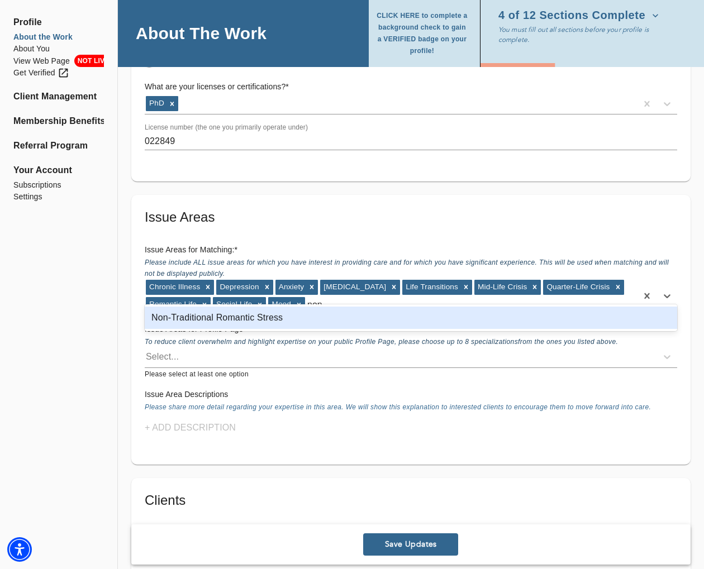
click at [302, 313] on div "Non-Traditional Romantic Stress" at bounding box center [411, 318] width 533 height 22
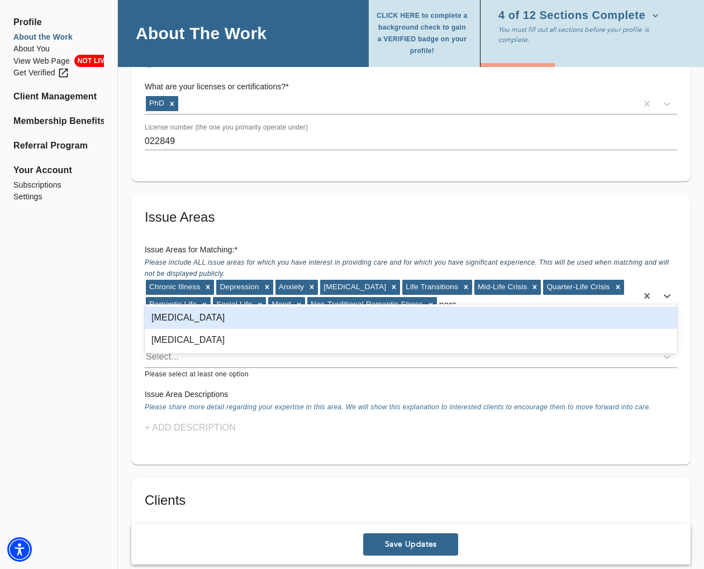
type input "perso"
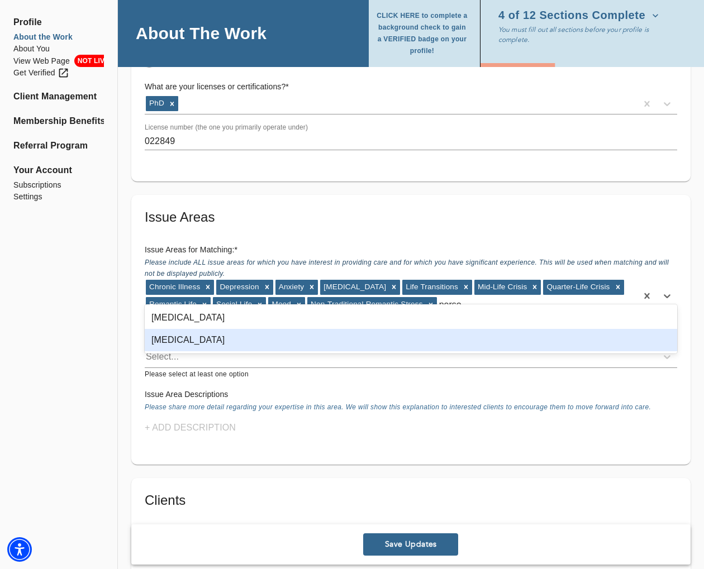
click at [238, 339] on div "[MEDICAL_DATA]" at bounding box center [411, 340] width 533 height 22
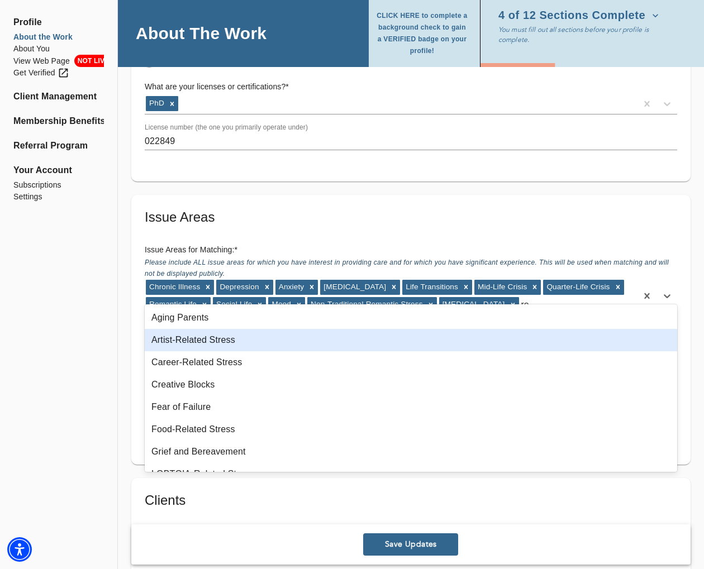
type input "r"
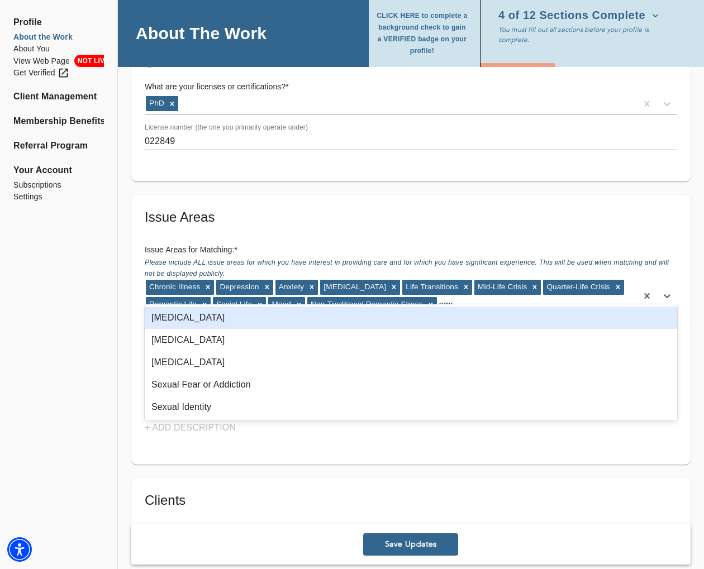
type input "sex"
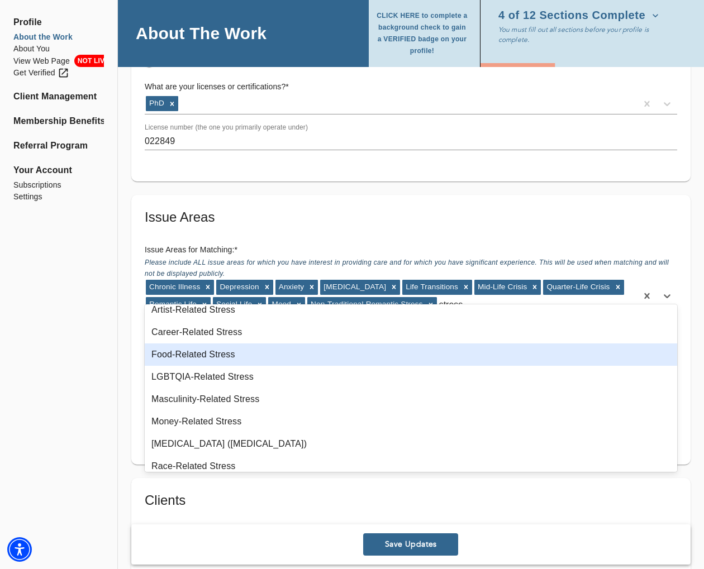
scroll to position [0, 0]
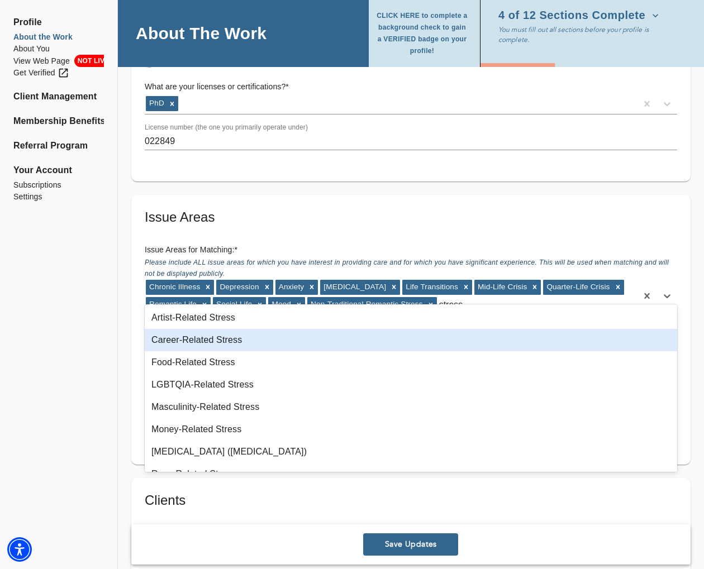
type input "stress"
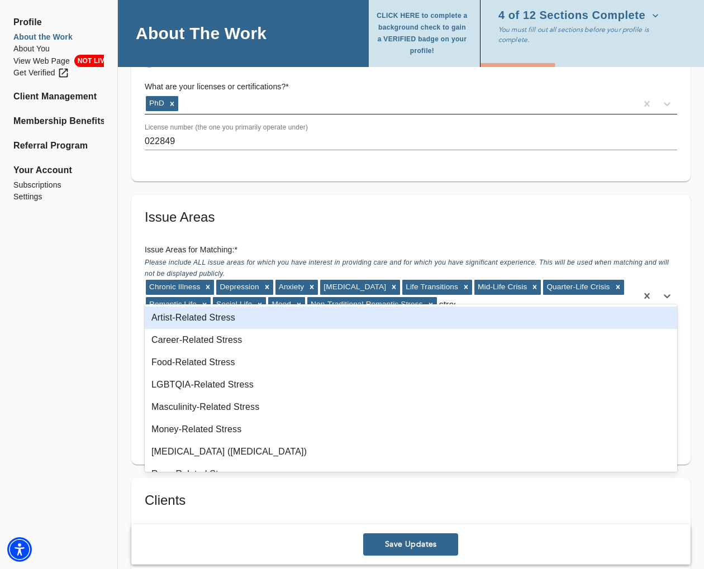
type input "stress"
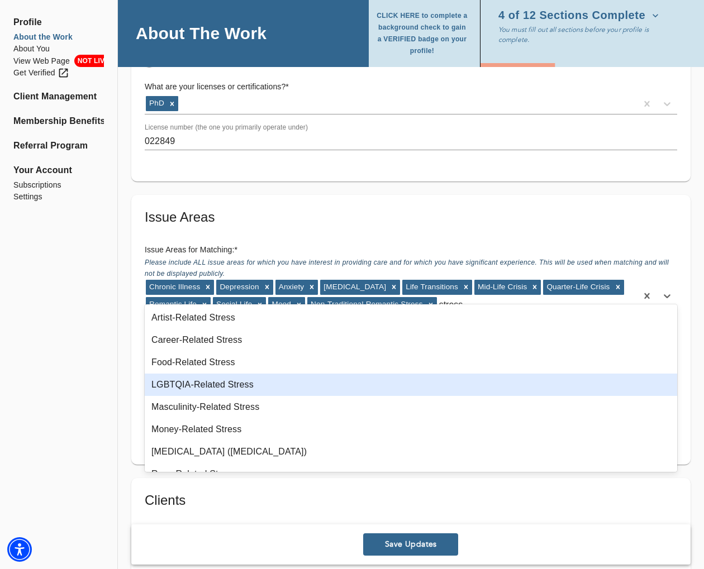
click at [249, 386] on div "LGBTQIA-Related Stress" at bounding box center [411, 385] width 533 height 22
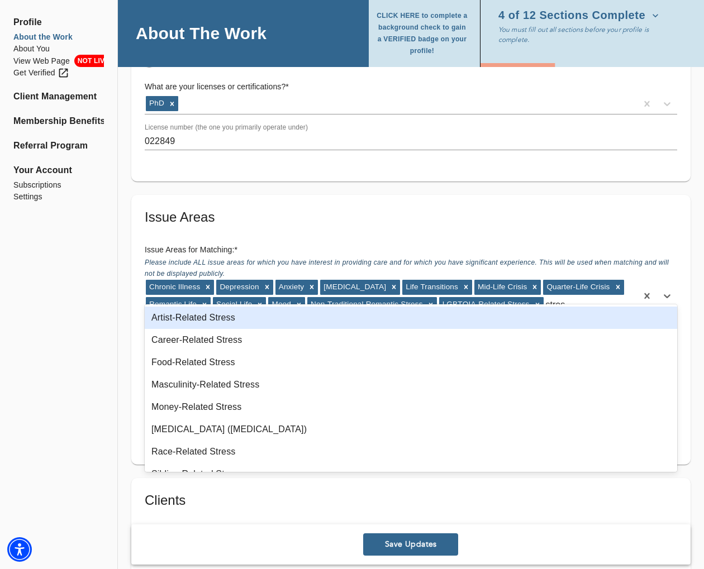
type input "stress"
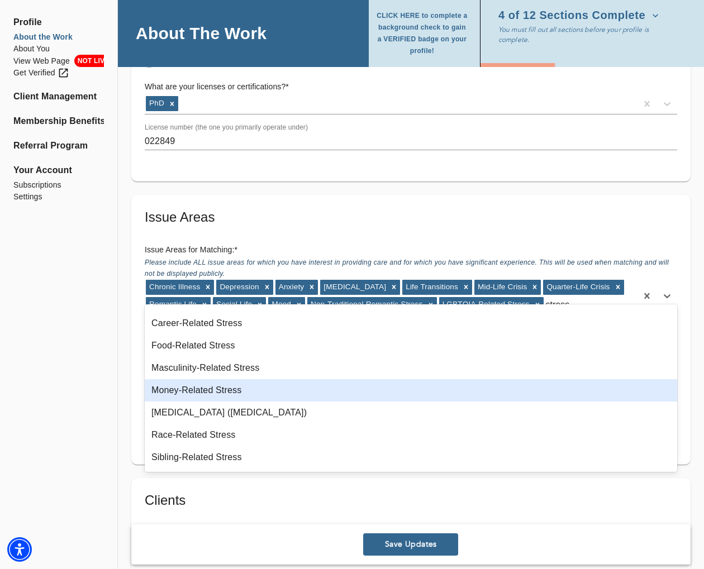
scroll to position [38, 0]
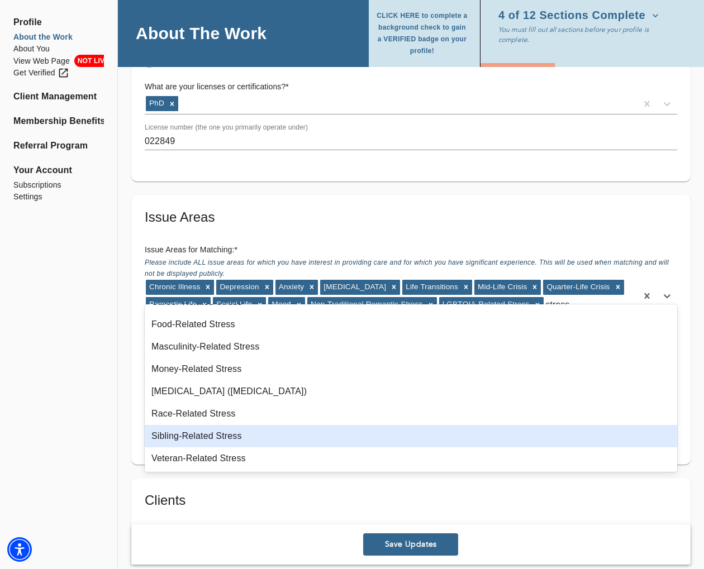
click at [406, 438] on div "Sibling-Related Stress" at bounding box center [411, 436] width 533 height 22
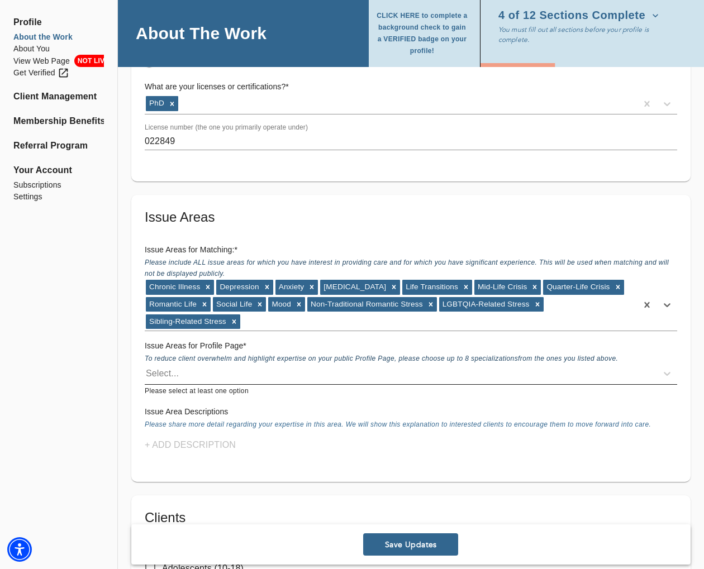
click at [259, 365] on div "Select..." at bounding box center [401, 374] width 512 height 18
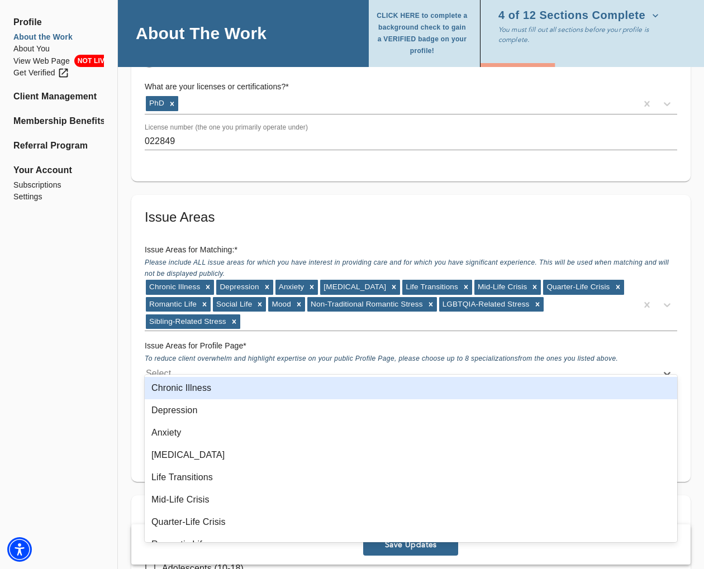
click at [257, 387] on div "Chronic Illness" at bounding box center [411, 388] width 533 height 22
click at [255, 365] on div "Chronic Illness" at bounding box center [391, 374] width 492 height 18
click at [243, 390] on div "Depression" at bounding box center [411, 388] width 533 height 22
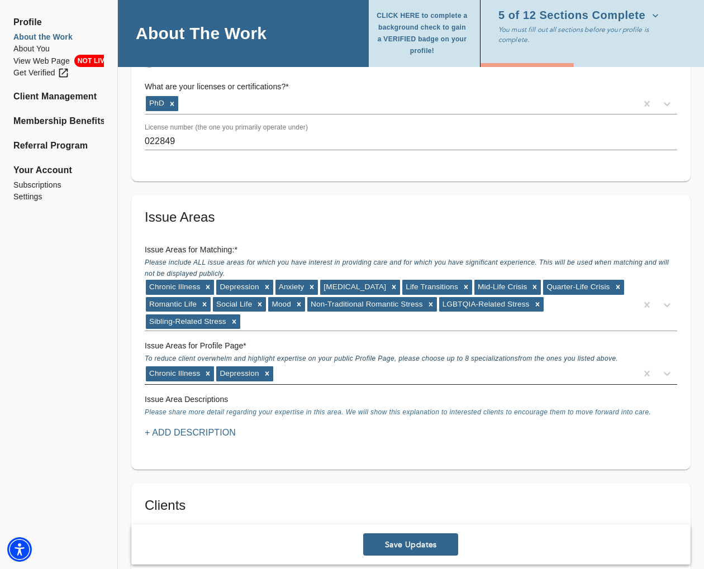
click at [297, 365] on div "Chronic Illness [MEDICAL_DATA]" at bounding box center [391, 374] width 492 height 18
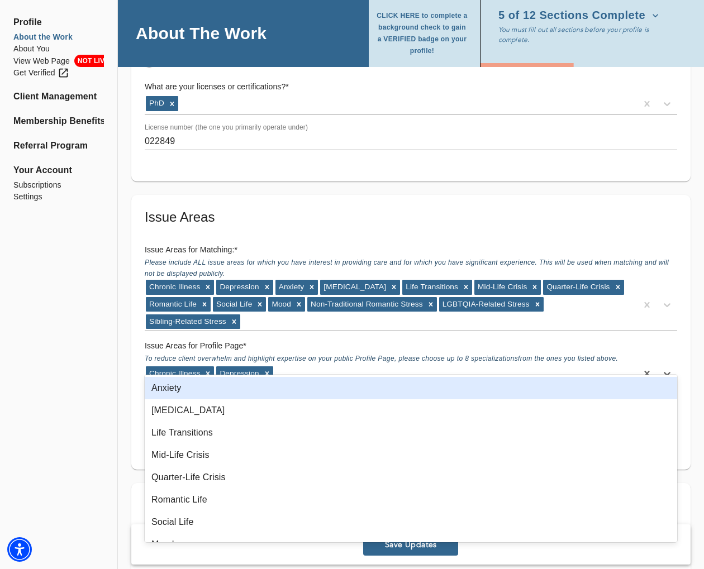
click at [248, 388] on div "Anxiety" at bounding box center [411, 388] width 533 height 22
click at [348, 365] on div "Chronic Illness [MEDICAL_DATA]" at bounding box center [391, 374] width 492 height 18
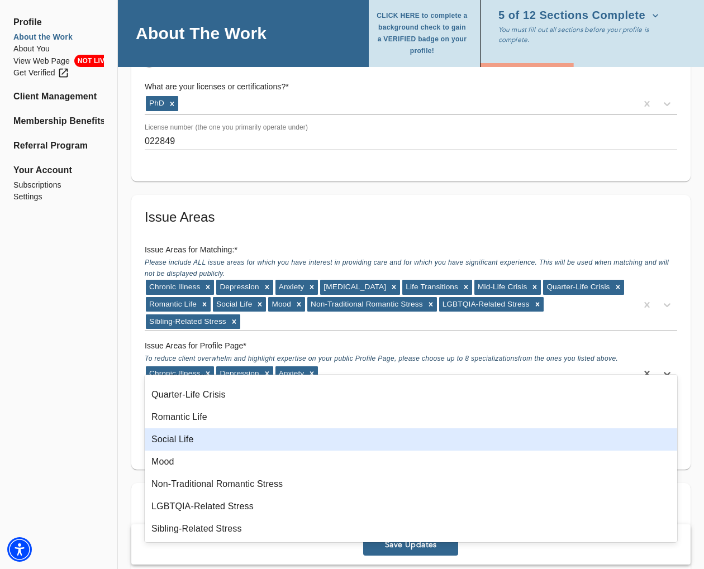
scroll to position [0, 0]
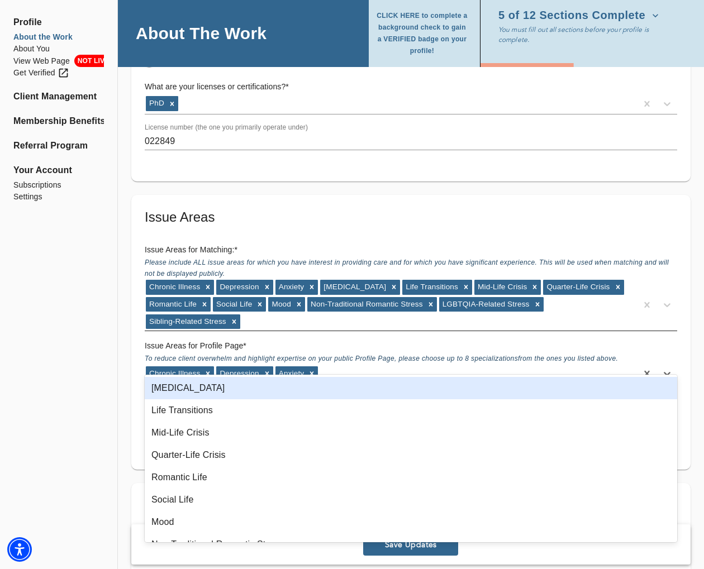
click at [279, 306] on div "Chronic Illness [MEDICAL_DATA] [MEDICAL_DATA] Life Transitions Mid-Life Crisis …" at bounding box center [391, 305] width 492 height 52
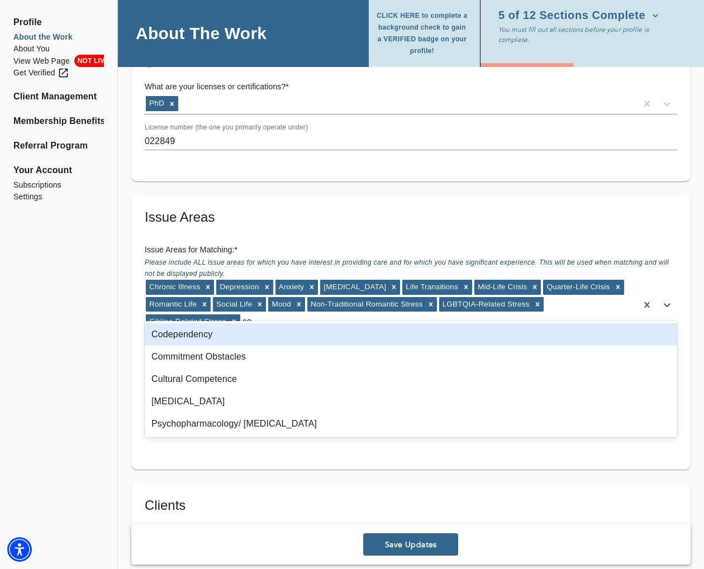
type input "c"
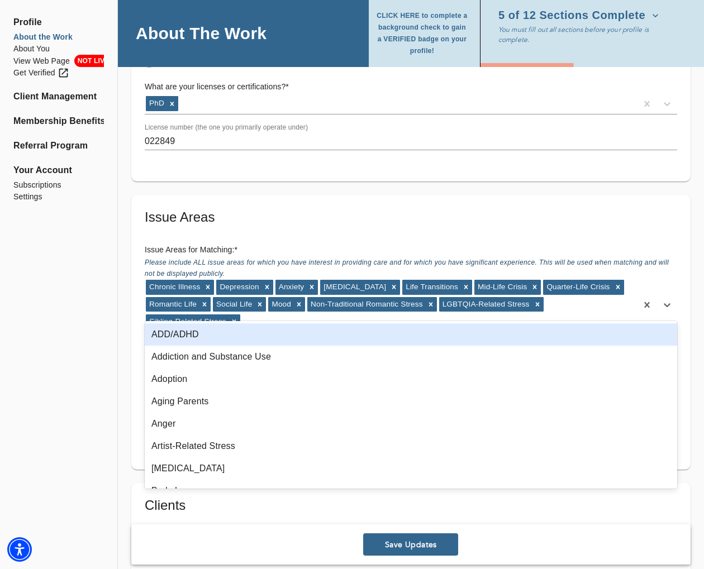
click at [96, 339] on div "Profile About the Work About You View Web Page NOT LIVE Get Verified Client Man…" at bounding box center [58, 452] width 117 height 2754
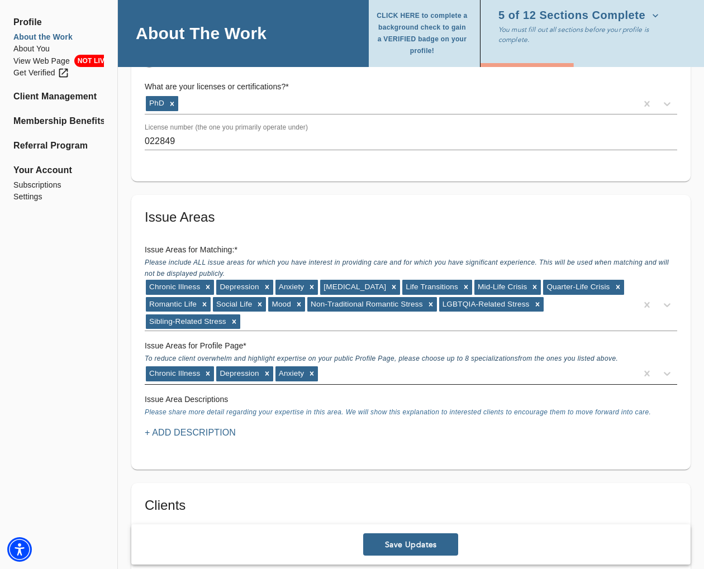
click at [382, 365] on div "Chronic Illness [MEDICAL_DATA]" at bounding box center [391, 374] width 492 height 18
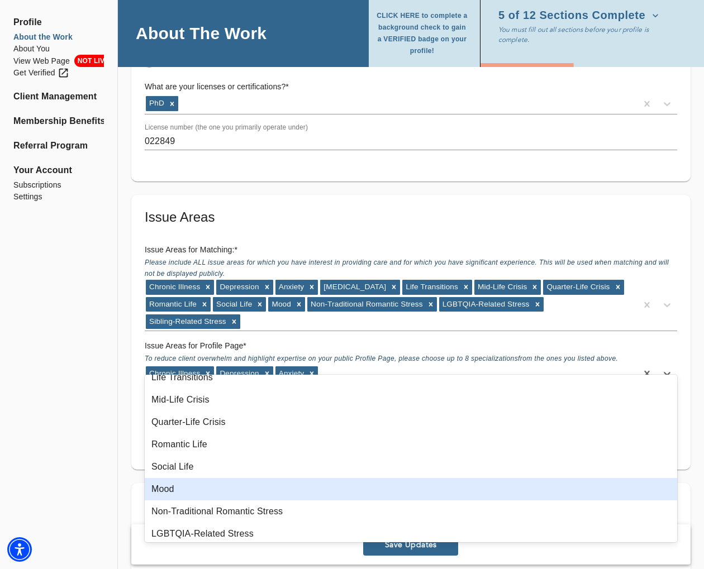
scroll to position [60, 0]
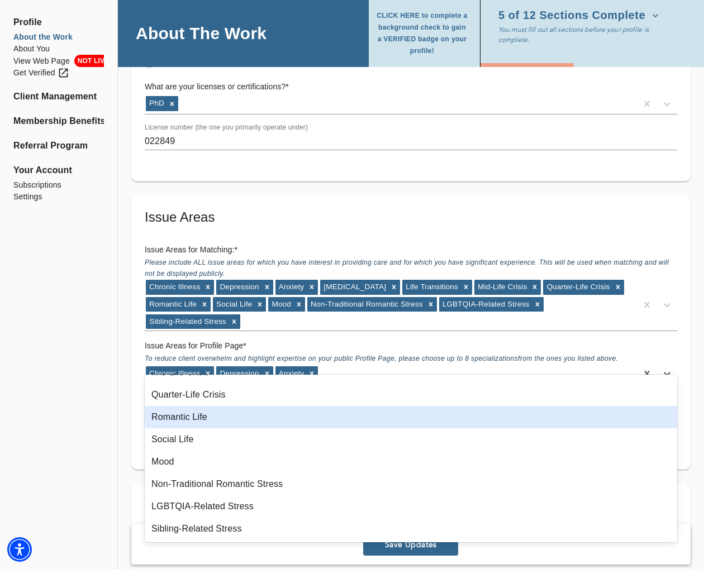
click at [355, 419] on div "Romantic Life" at bounding box center [411, 417] width 533 height 22
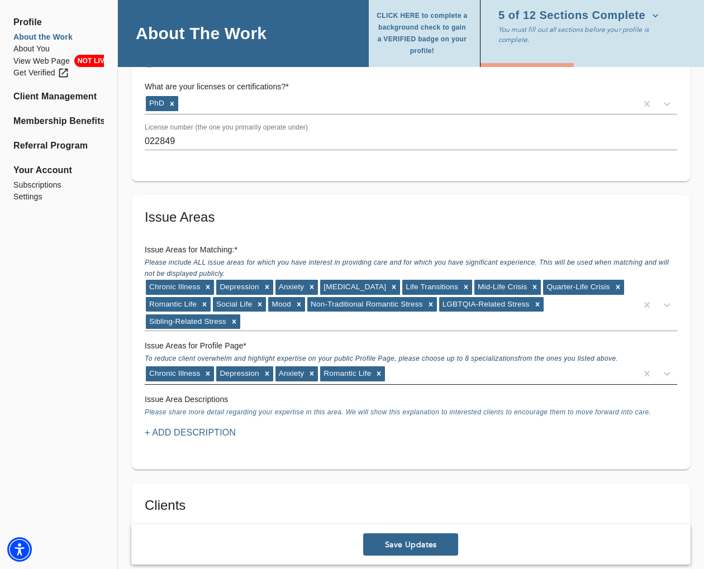
click at [429, 365] on div "Chronic Illness [MEDICAL_DATA] Romantic Life" at bounding box center [391, 374] width 492 height 18
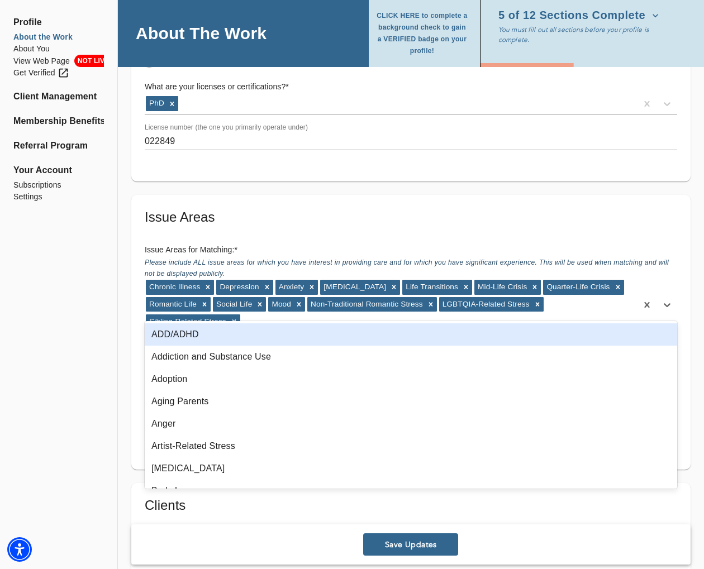
click at [348, 309] on div "Chronic Illness [MEDICAL_DATA] [MEDICAL_DATA] Life Transitions Mid-Life Crisis …" at bounding box center [391, 305] width 492 height 52
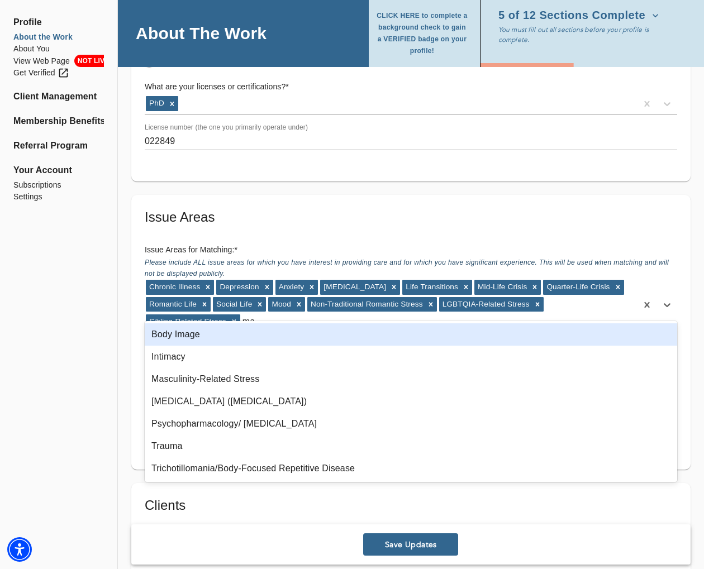
type input "m"
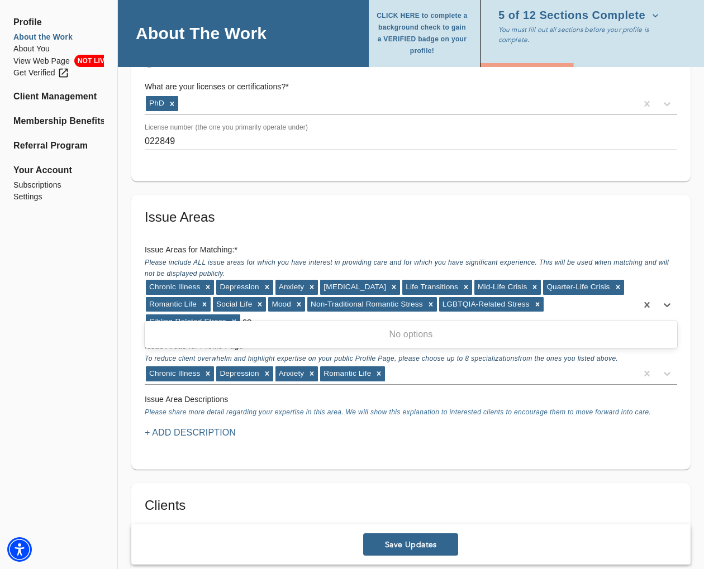
type input "c"
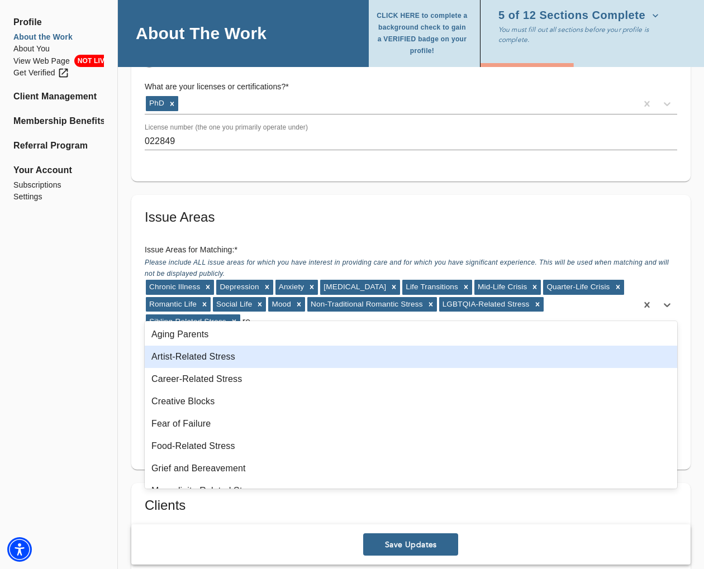
type input "r"
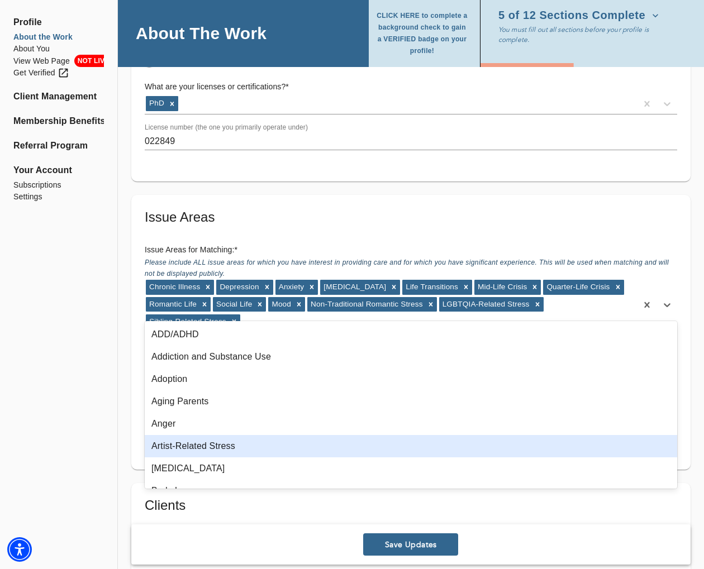
click at [62, 396] on div "Profile About the Work About You View Web Page NOT LIVE Get Verified Client Man…" at bounding box center [58, 452] width 117 height 2754
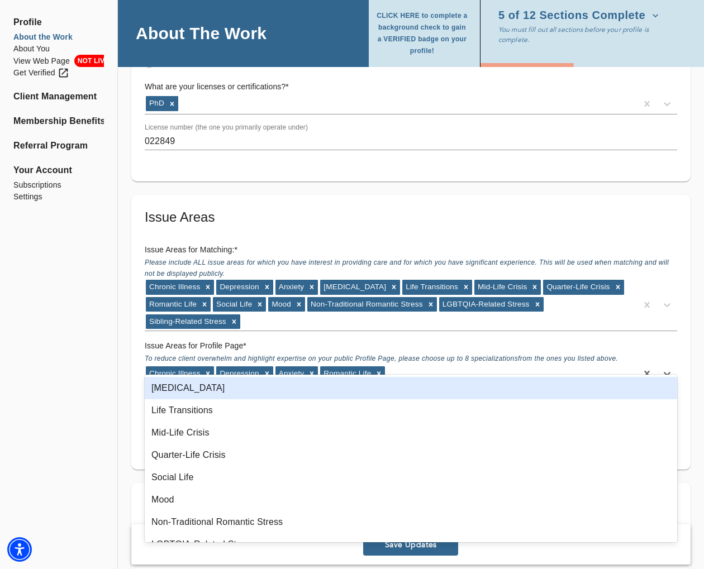
click at [425, 365] on div "Chronic Illness [MEDICAL_DATA] Romantic Life" at bounding box center [391, 374] width 492 height 18
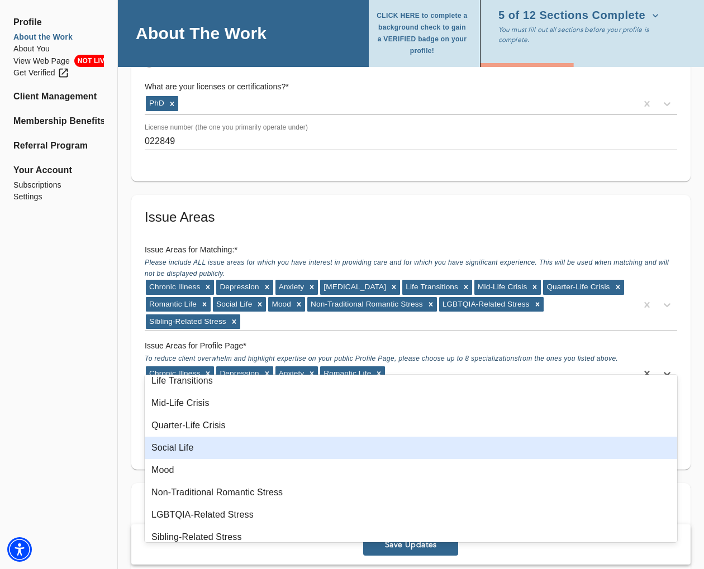
scroll to position [38, 0]
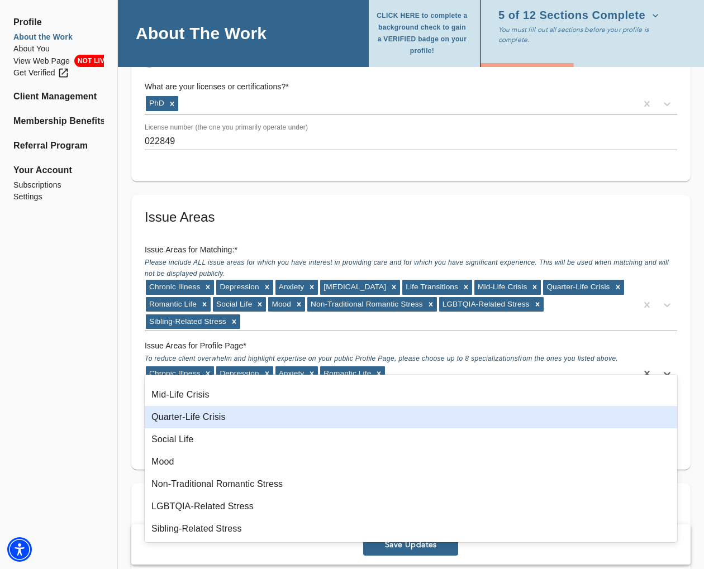
drag, startPoint x: 79, startPoint y: 417, endPoint x: 93, endPoint y: 420, distance: 13.7
click at [79, 417] on div "Profile About the Work About You View Web Page NOT LIVE Get Verified Client Man…" at bounding box center [58, 452] width 117 height 2754
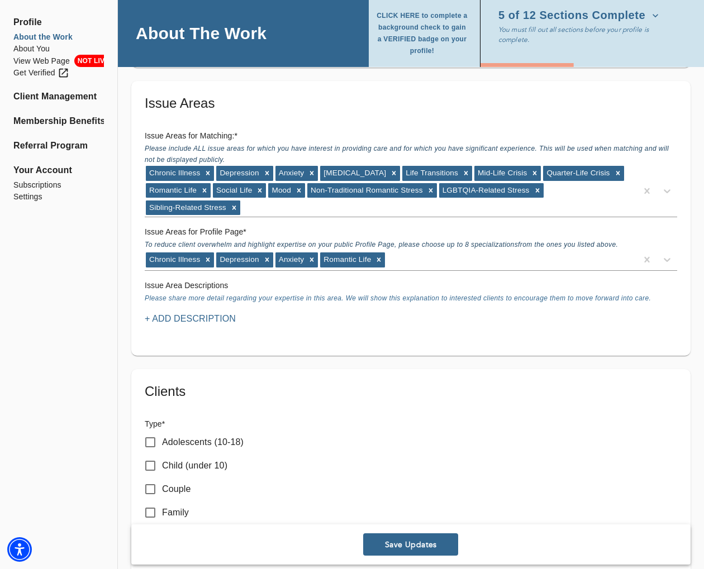
scroll to position [1095, 0]
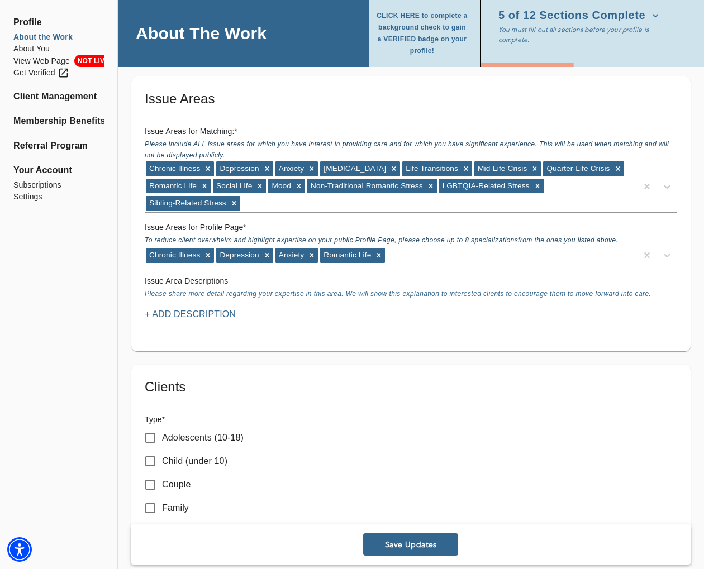
click at [188, 308] on p "+ Add Description" at bounding box center [190, 314] width 91 height 13
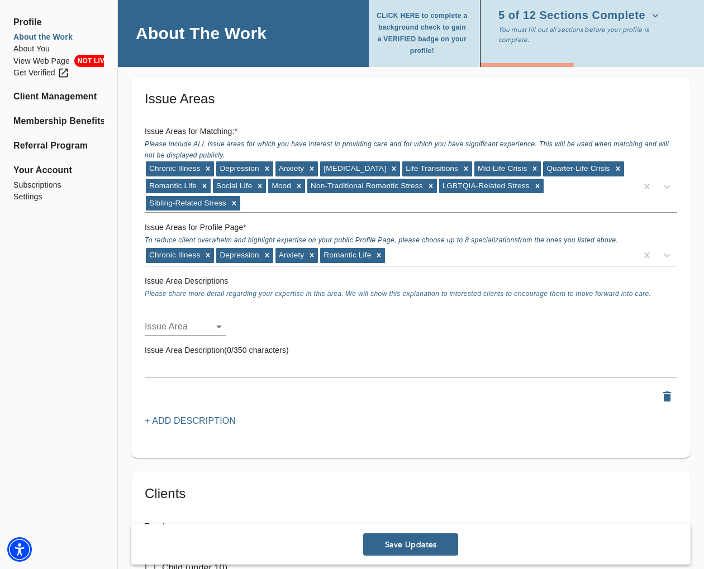
click at [185, 310] on li "Chronic Illness" at bounding box center [186, 312] width 82 height 20
type input "83"
click at [287, 363] on textarea at bounding box center [411, 368] width 533 height 11
paste textarea "those who are working on improving their physical health. I also specialize in …"
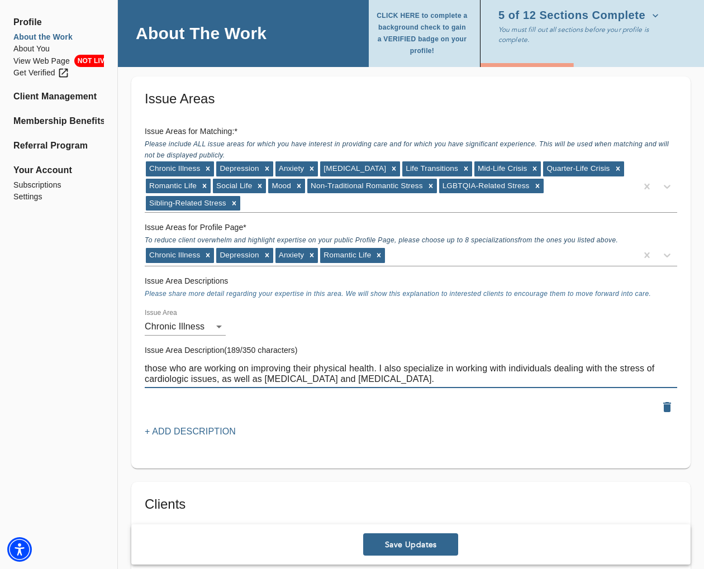
click at [145, 363] on textarea "those who are working on improving their physical health. I also specialize in …" at bounding box center [411, 373] width 533 height 21
drag, startPoint x: 395, startPoint y: 364, endPoint x: 127, endPoint y: 352, distance: 268.5
click at [127, 352] on div "Location Do you currently offer In-Person sessions? YES Do you currently offer …" at bounding box center [411, 428] width 586 height 2800
paste textarea "those who are working on improving their physical health. I specialize in worki…"
click at [145, 363] on textarea "those who are working on improving their physical health. I specialize in worki…" at bounding box center [411, 373] width 533 height 21
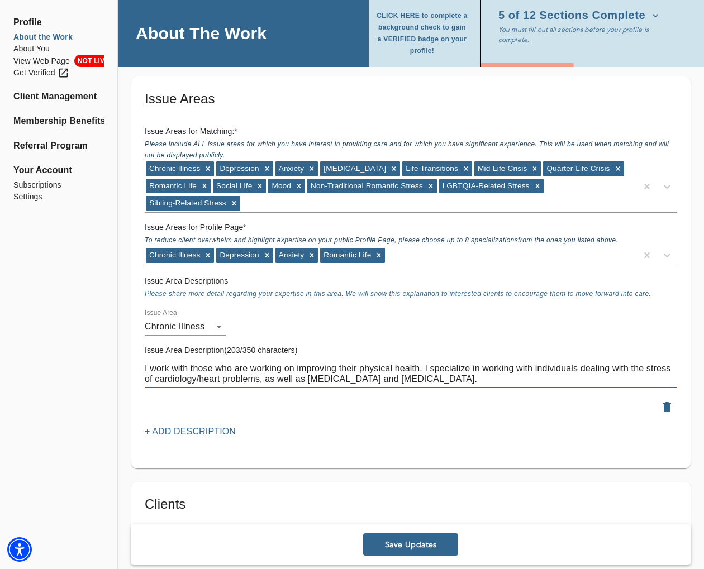
click at [430, 363] on textarea "I work with those who are working on improving their physical health. I special…" at bounding box center [411, 373] width 533 height 21
type textarea "I work with those who are working on improving their physical health. I also sp…"
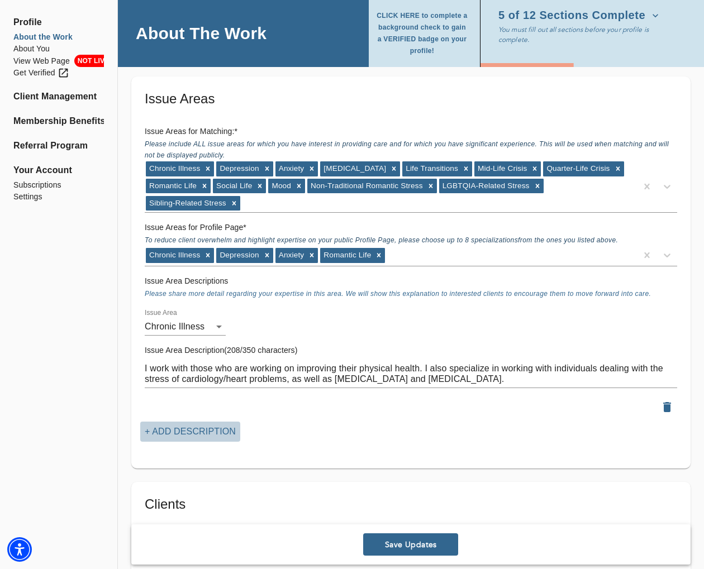
click at [224, 425] on p "+ Add Description" at bounding box center [190, 431] width 91 height 13
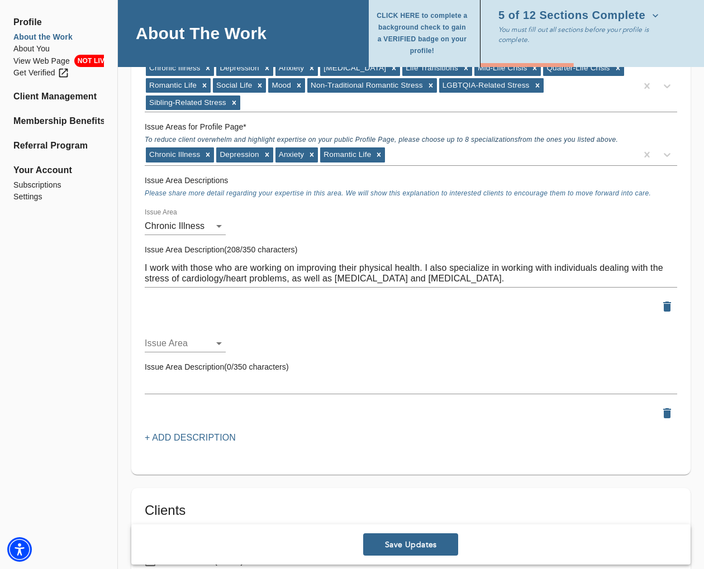
scroll to position [1233, 0]
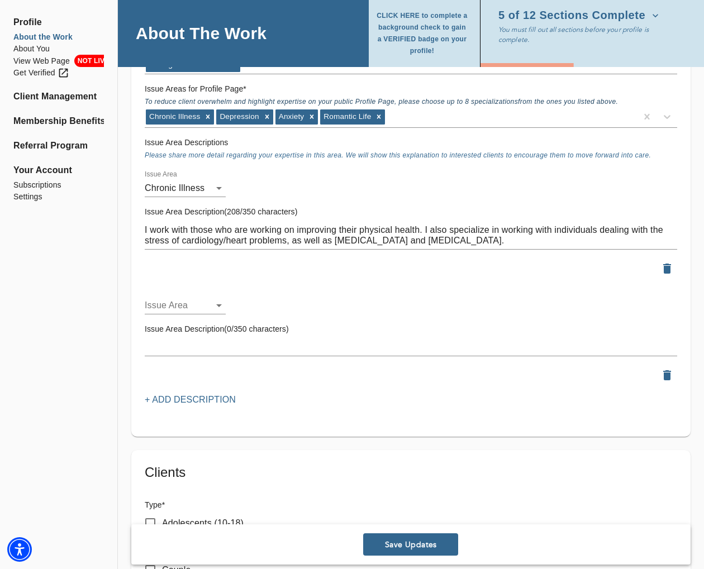
drag, startPoint x: 195, startPoint y: 327, endPoint x: 266, endPoint y: 310, distance: 73.2
click at [195, 327] on li "Romantic Life" at bounding box center [186, 331] width 82 height 20
type input "47"
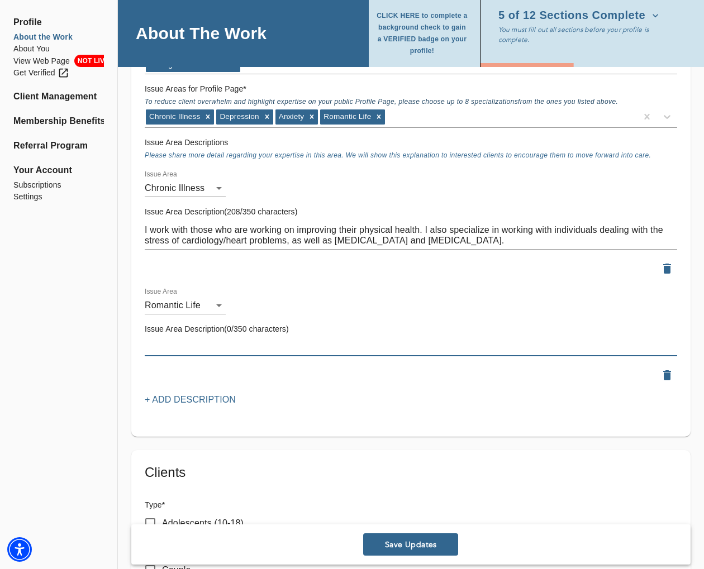
paste textarea "I even work with couples on [MEDICAL_DATA], navigating life transitions, and ma…"
type textarea "I even work with couples on [MEDICAL_DATA], navigating life transitions, and ma…"
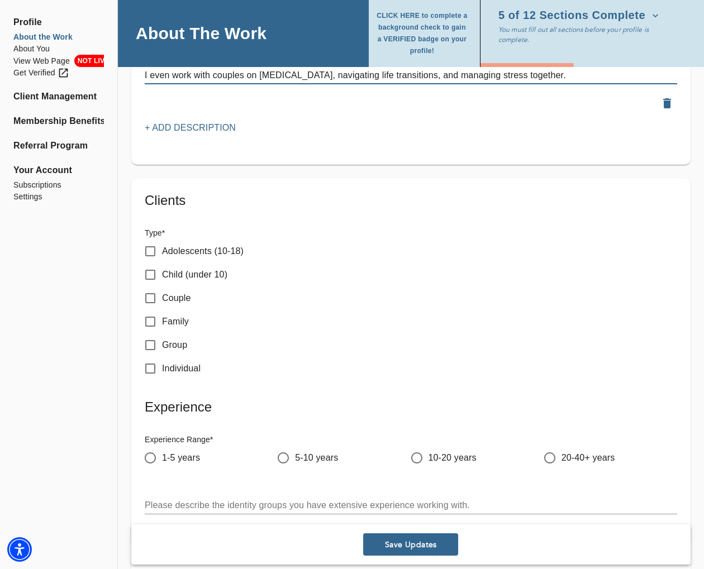
scroll to position [1510, 0]
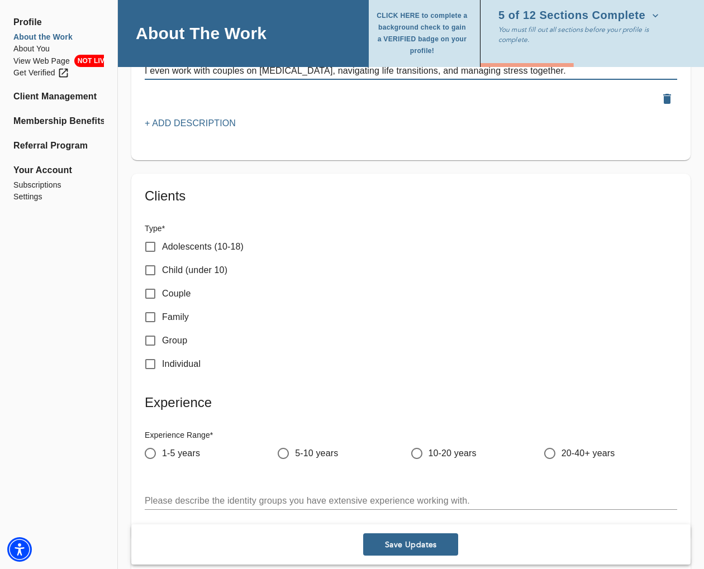
click at [150, 282] on input "Couple" at bounding box center [150, 293] width 23 height 23
checkbox input "true"
click at [151, 353] on input "Individual" at bounding box center [150, 364] width 23 height 23
checkbox input "true"
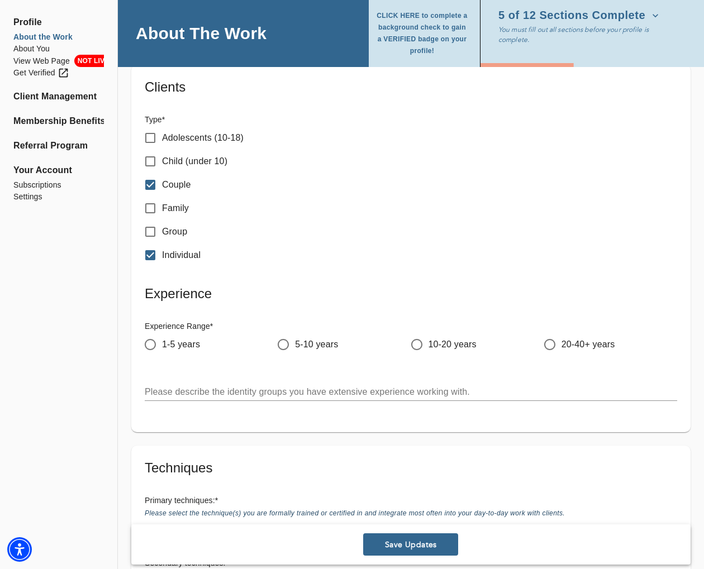
scroll to position [1625, 0]
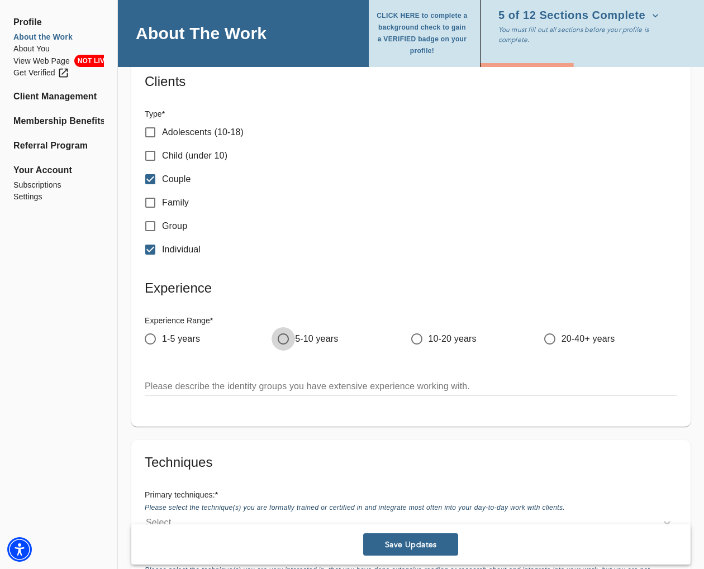
click at [287, 327] on input "5-10 years" at bounding box center [283, 338] width 23 height 23
radio input "true"
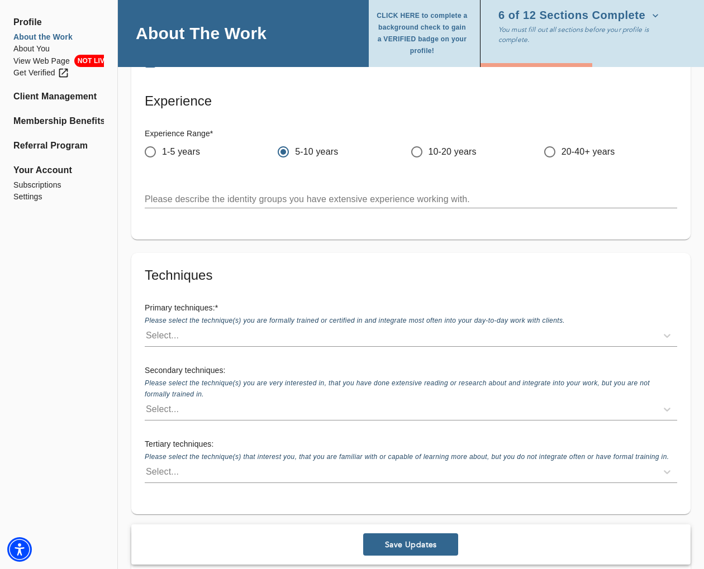
scroll to position [1860, 0]
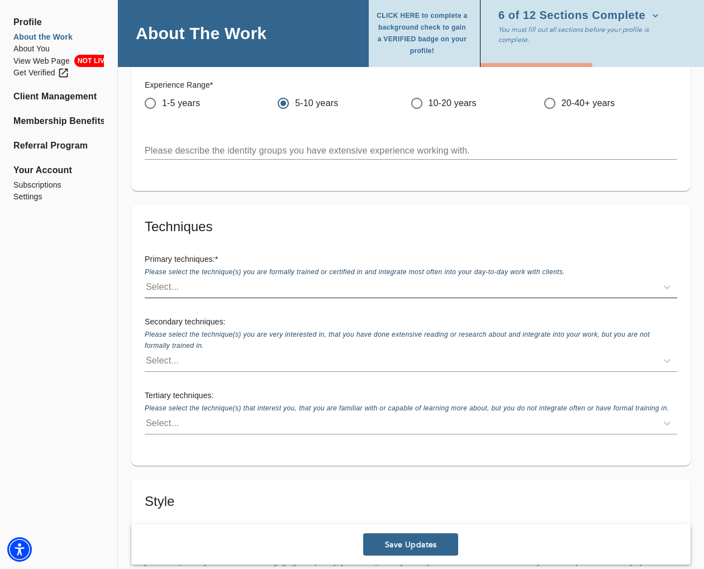
click at [310, 278] on div "Select..." at bounding box center [401, 287] width 512 height 18
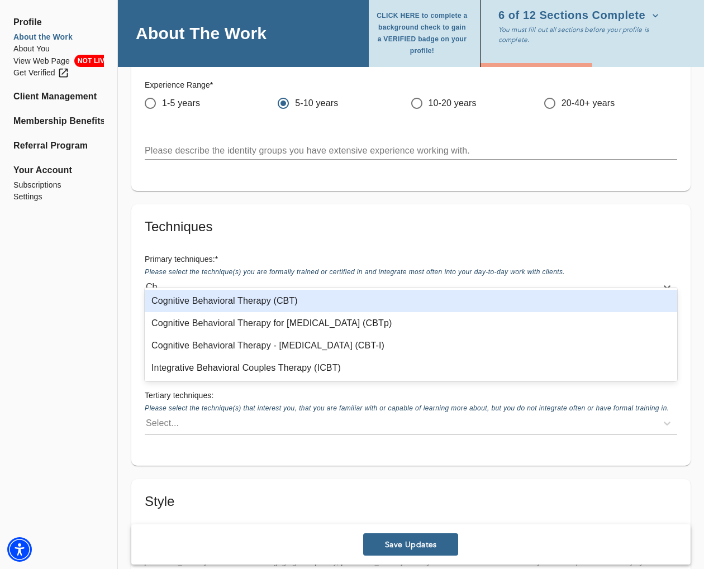
type input "Cbt"
click at [283, 296] on div "Cognitive Behavioral Therapy (CBT)" at bounding box center [411, 301] width 533 height 22
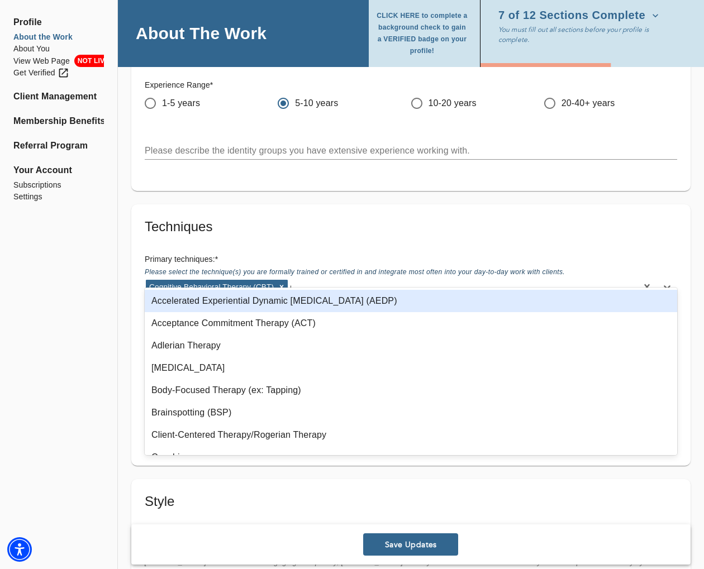
type input "db"
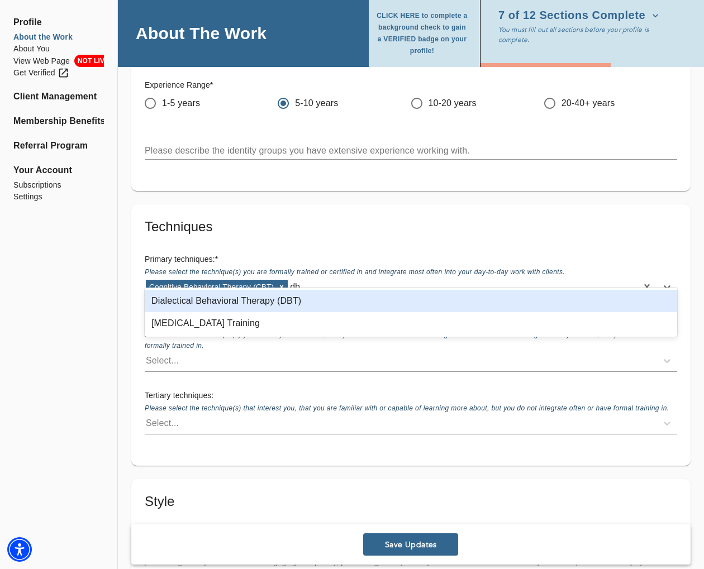
click at [288, 303] on div "Dialectical Behavioral Therapy (DBT)" at bounding box center [411, 301] width 533 height 22
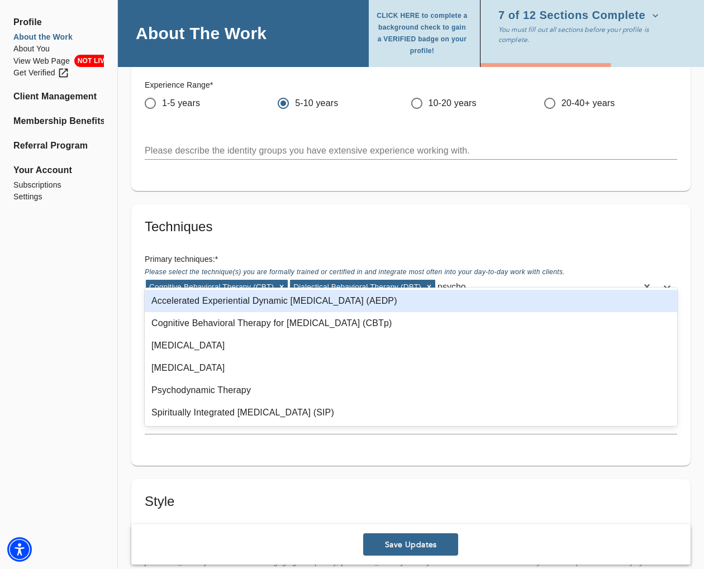
type input "psychod"
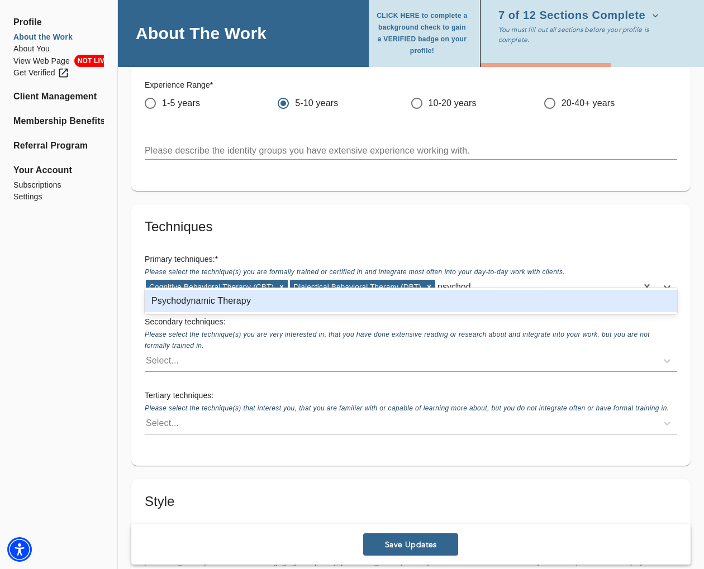
click at [288, 303] on div "Psychodynamic Therapy" at bounding box center [411, 301] width 533 height 22
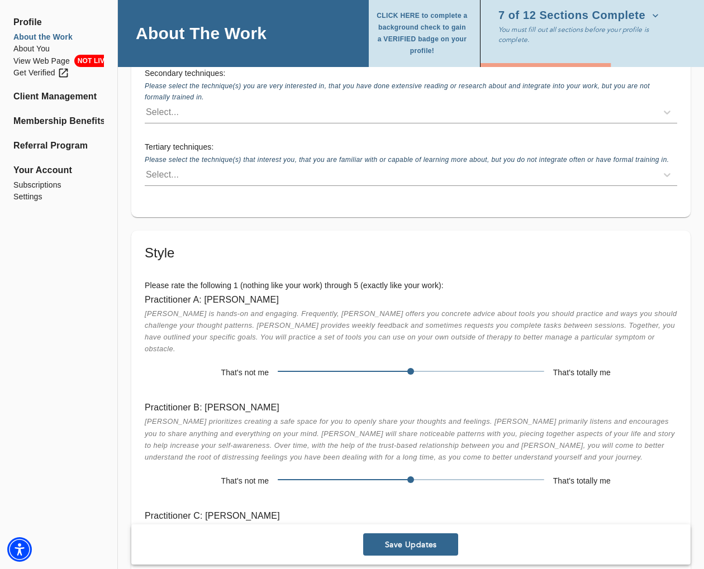
scroll to position [2112, 0]
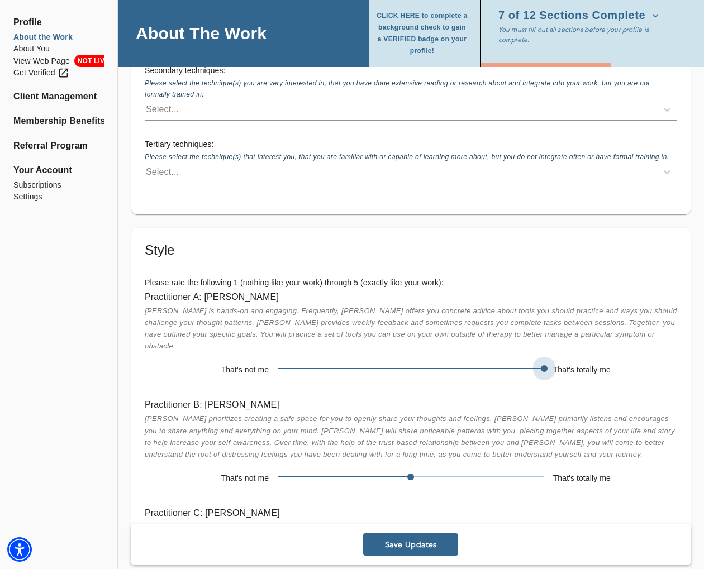
drag, startPoint x: 413, startPoint y: 341, endPoint x: 513, endPoint y: 344, distance: 100.1
click at [513, 361] on span at bounding box center [411, 369] width 266 height 16
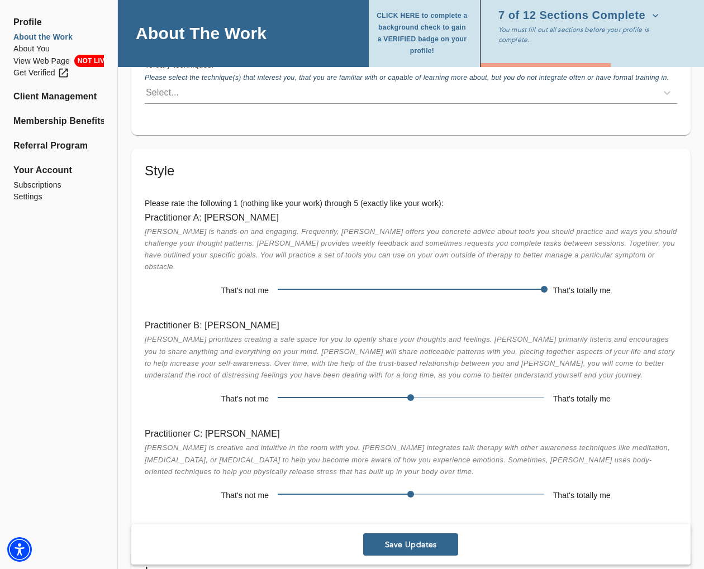
scroll to position [2192, 0]
drag, startPoint x: 411, startPoint y: 368, endPoint x: 492, endPoint y: 368, distance: 80.5
click at [492, 390] on span at bounding box center [411, 398] width 266 height 16
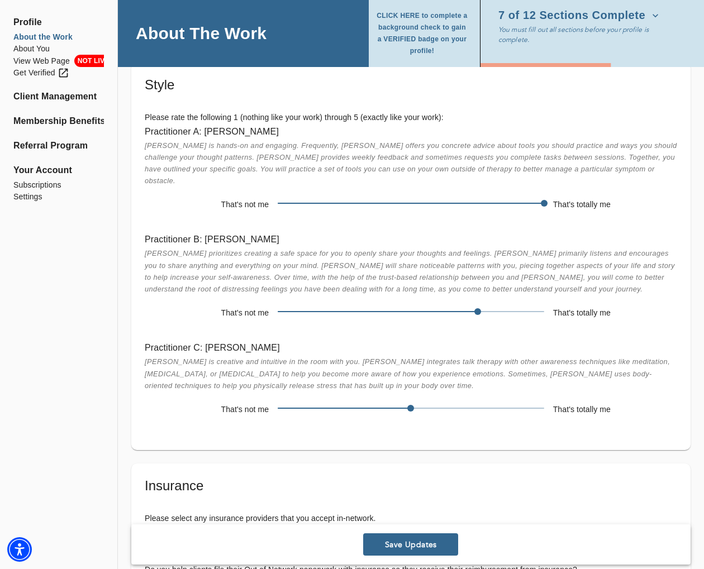
scroll to position [2295, 0]
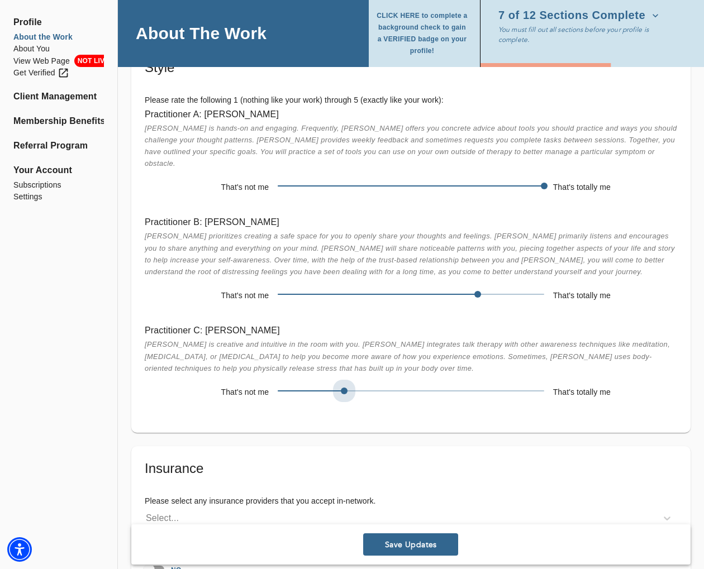
drag, startPoint x: 410, startPoint y: 367, endPoint x: 360, endPoint y: 366, distance: 49.7
click at [360, 383] on span at bounding box center [411, 391] width 266 height 16
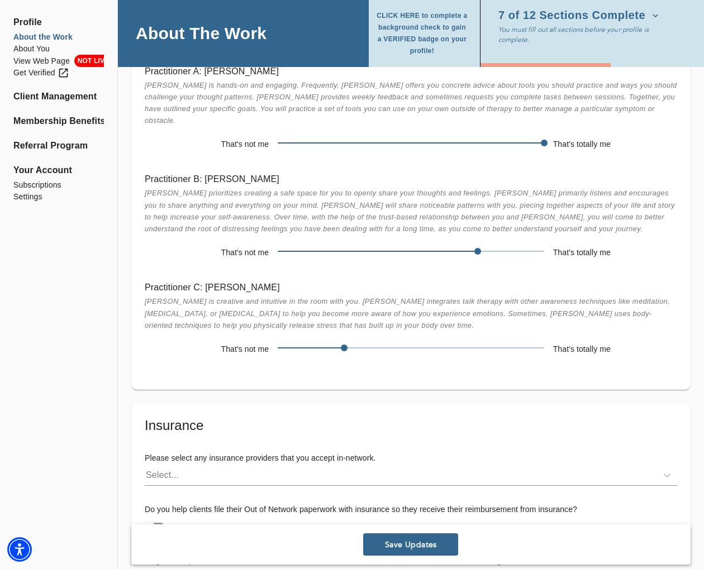
scroll to position [2433, 0]
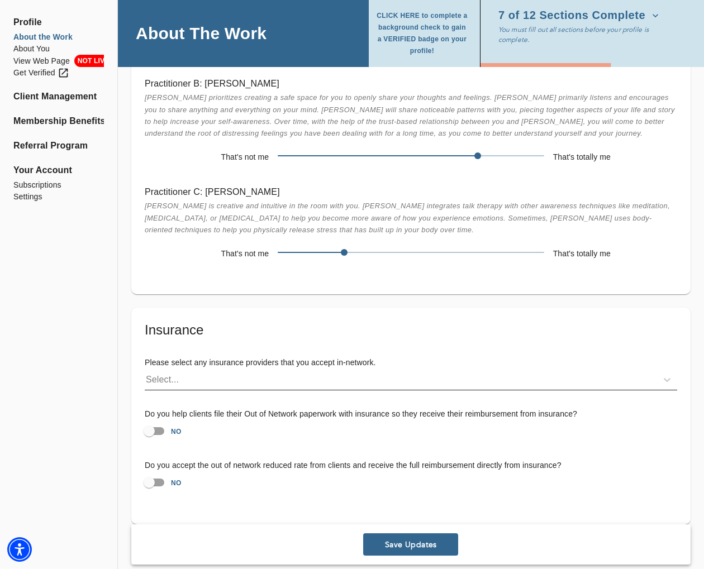
click at [322, 371] on div "Select..." at bounding box center [401, 380] width 512 height 18
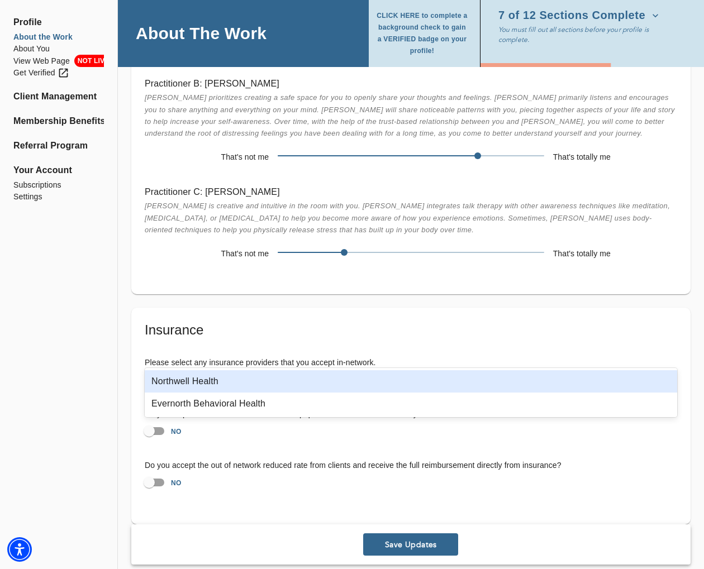
type input "North"
click at [275, 378] on div "Northwell Health" at bounding box center [411, 382] width 533 height 22
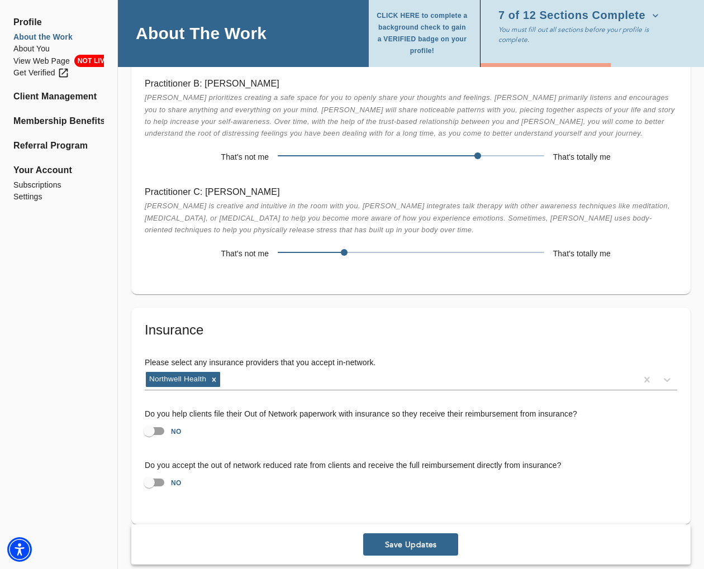
drag, startPoint x: 68, startPoint y: 372, endPoint x: 261, endPoint y: 387, distance: 193.4
click at [153, 421] on input "NO" at bounding box center [149, 431] width 64 height 21
checkbox input "true"
click at [392, 540] on span "Save Updates" at bounding box center [411, 545] width 86 height 11
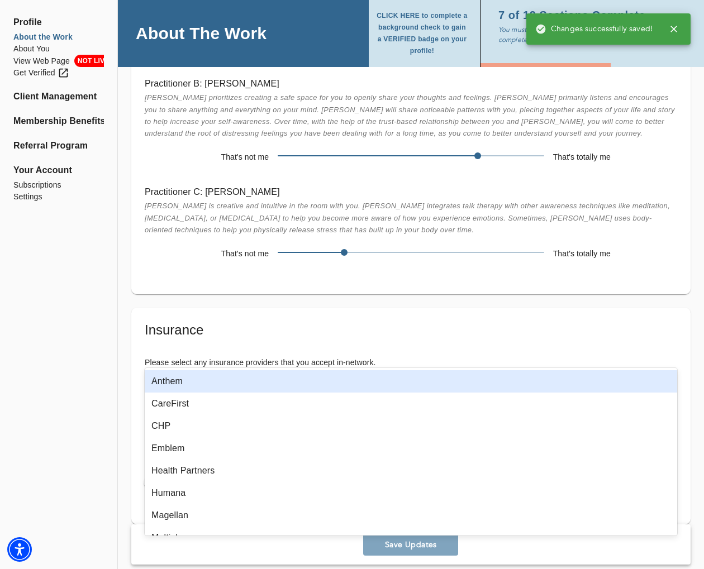
click at [250, 371] on div "Northwell Health" at bounding box center [391, 380] width 492 height 18
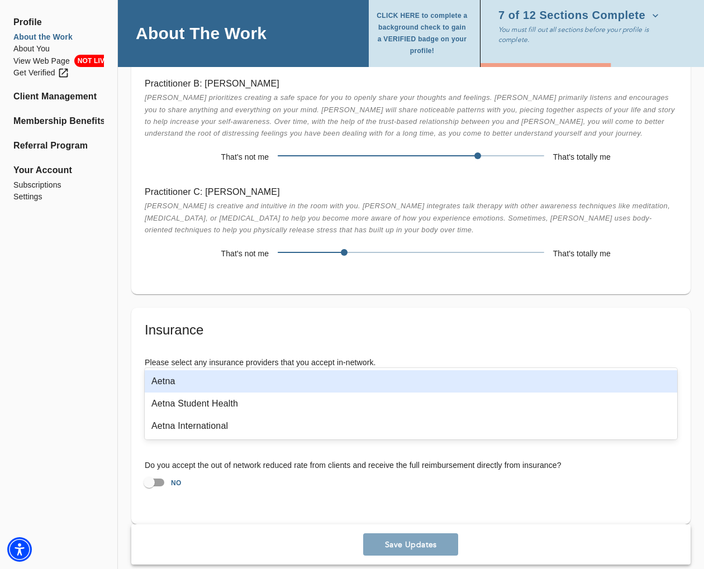
type input "aet"
click at [265, 379] on div "Aetna" at bounding box center [411, 382] width 533 height 22
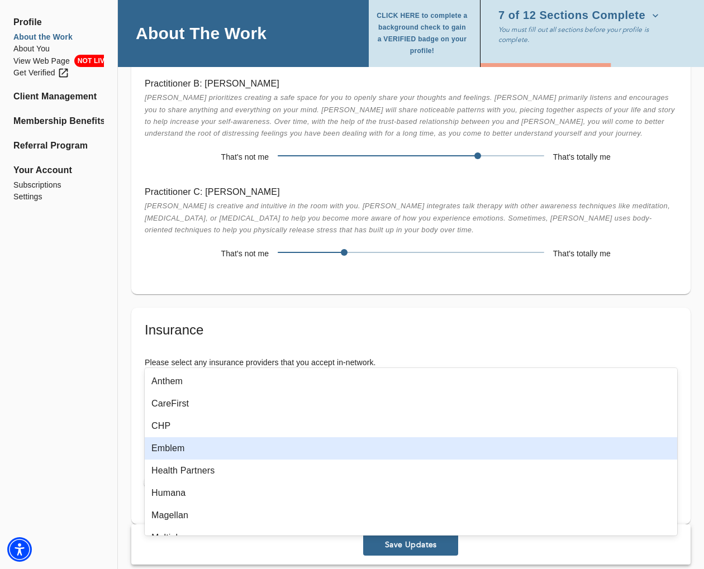
drag, startPoint x: 42, startPoint y: 432, endPoint x: 238, endPoint y: 489, distance: 204.3
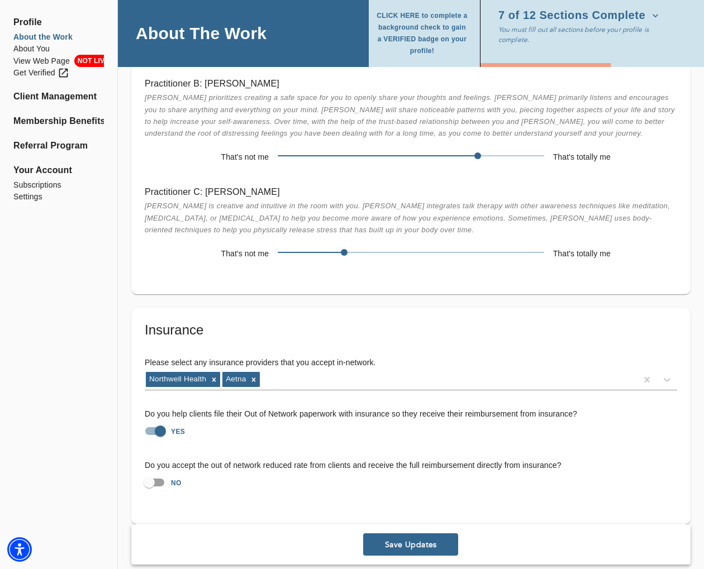
click at [409, 540] on span "Save Updates" at bounding box center [411, 545] width 86 height 11
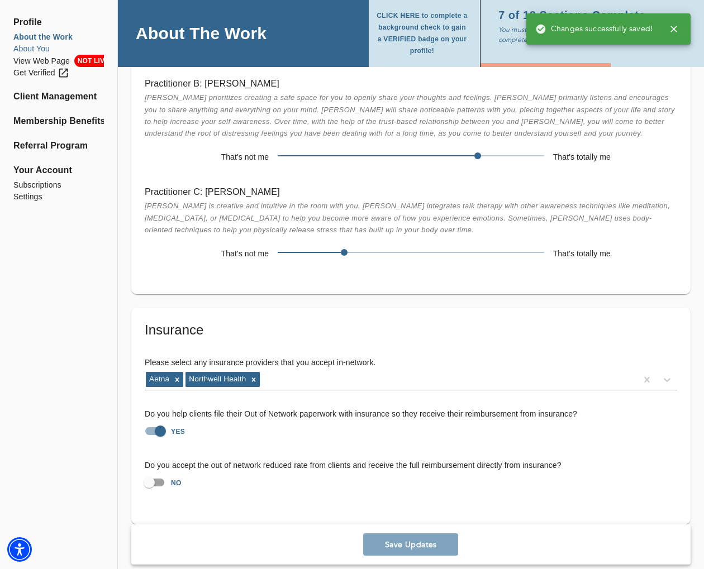
click at [18, 48] on li "About You" at bounding box center [58, 49] width 91 height 12
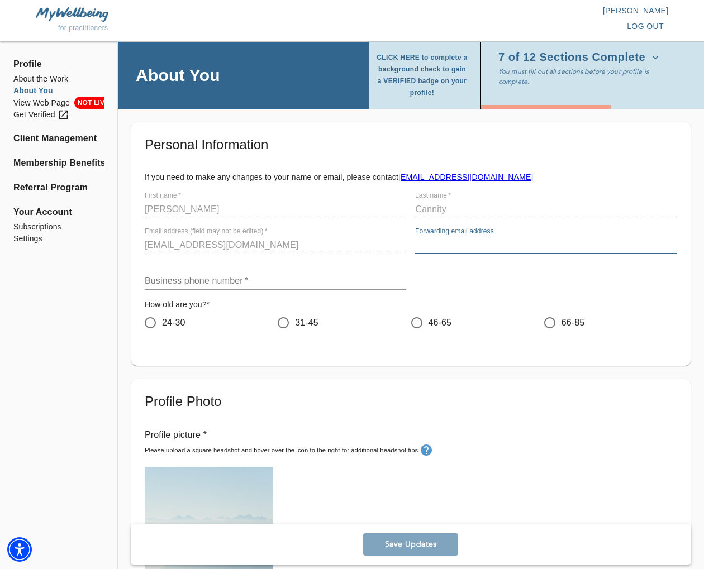
click at [453, 247] on input "text" at bounding box center [546, 245] width 262 height 18
type input "[EMAIL_ADDRESS][DOMAIN_NAME]"
click at [255, 279] on input "text" at bounding box center [276, 281] width 262 height 18
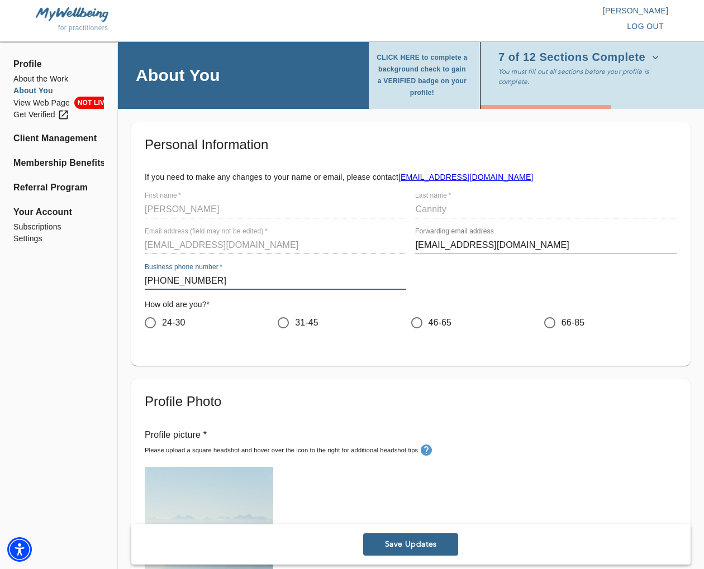
type input "[PHONE_NUMBER]"
click at [282, 322] on input "31-45" at bounding box center [283, 322] width 23 height 23
radio input "true"
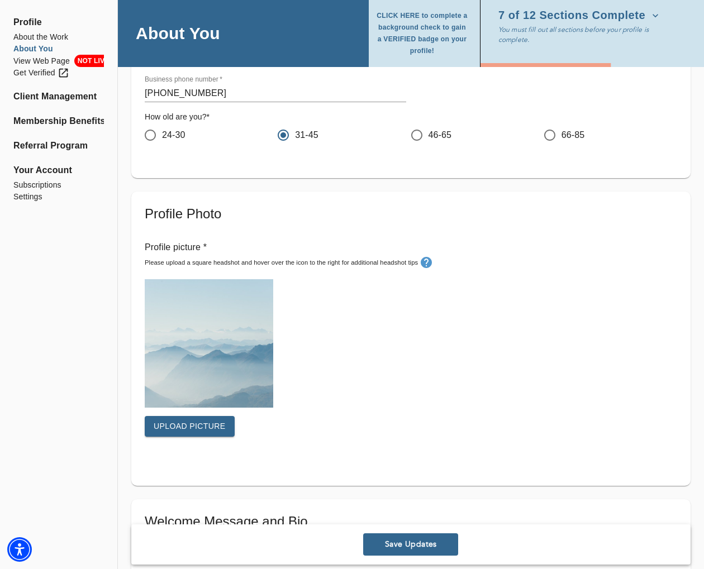
scroll to position [193, 0]
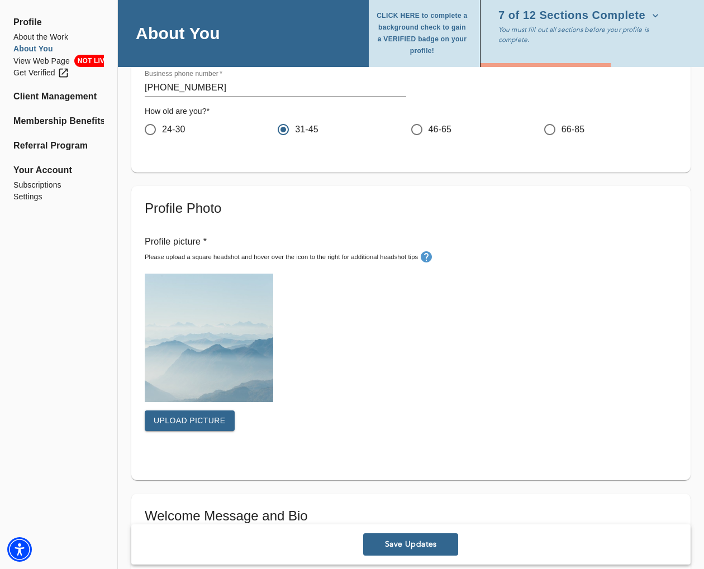
click at [221, 424] on span "Upload picture" at bounding box center [190, 421] width 72 height 14
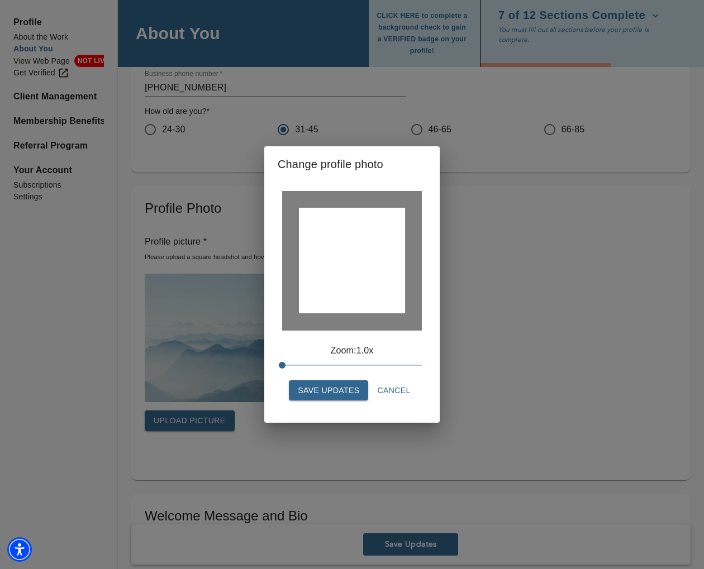
click at [335, 392] on span "Save Updates" at bounding box center [328, 391] width 61 height 14
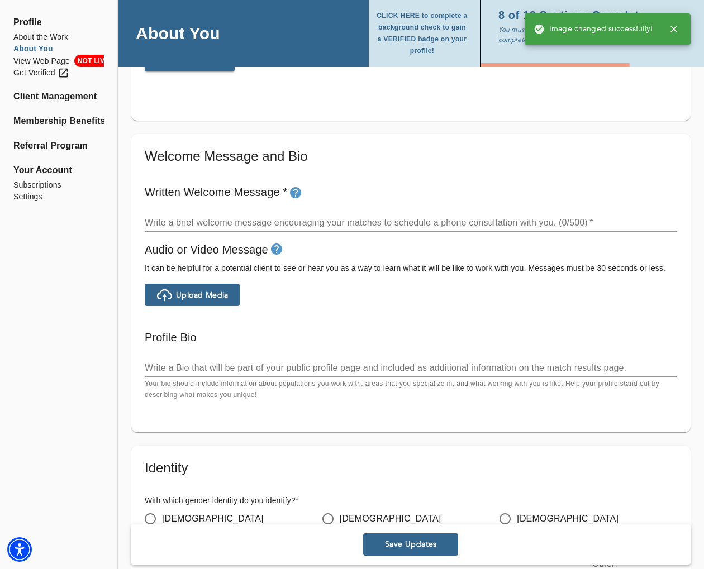
scroll to position [558, 0]
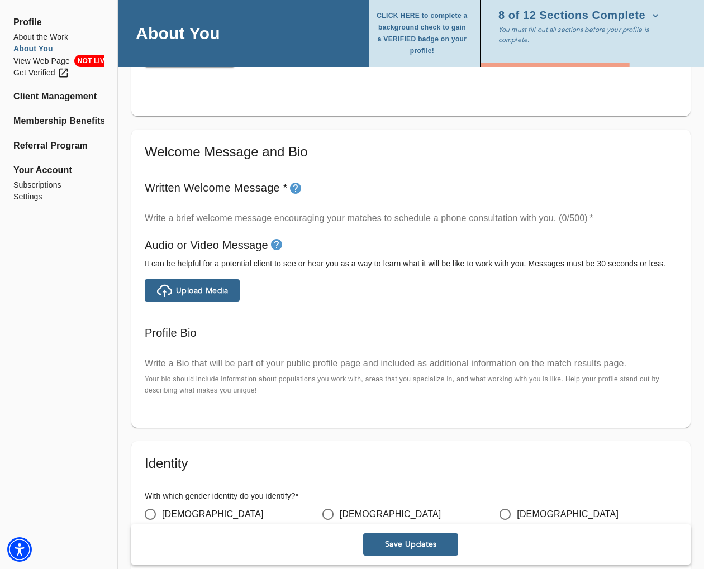
click at [202, 360] on textarea at bounding box center [411, 363] width 533 height 11
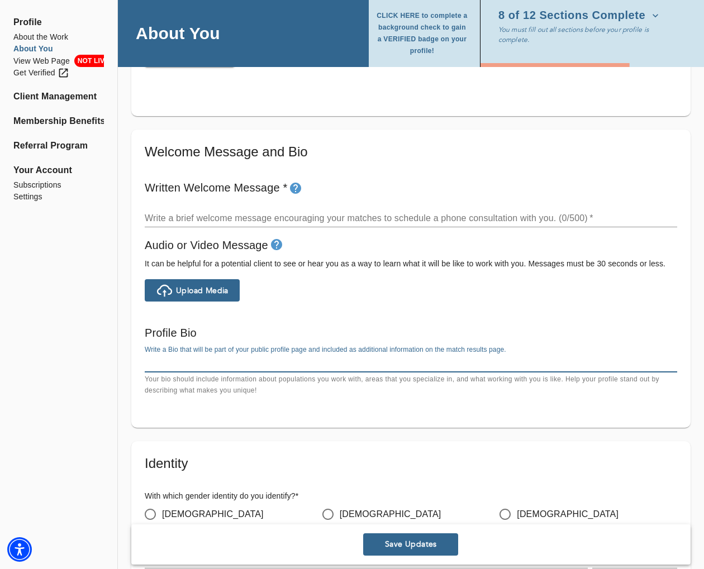
paste textarea "People often work hard to tackle problems on their own, but sometimes they need…"
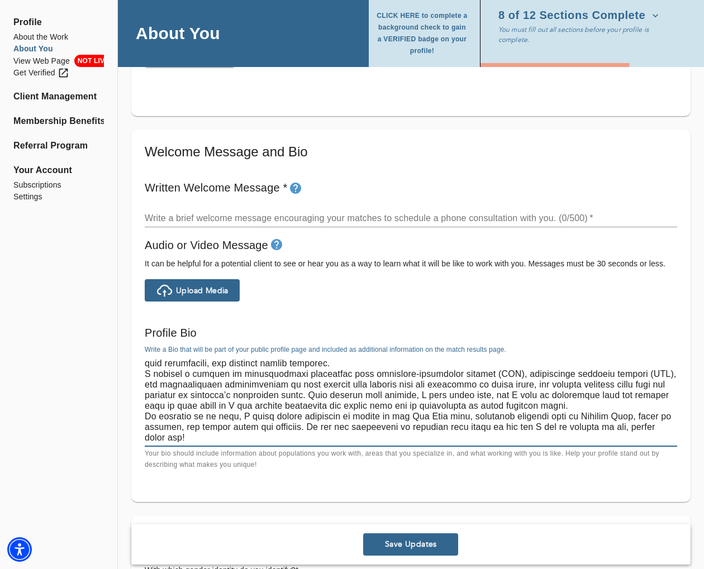
scroll to position [64, 0]
click at [325, 366] on textarea at bounding box center [411, 400] width 533 height 85
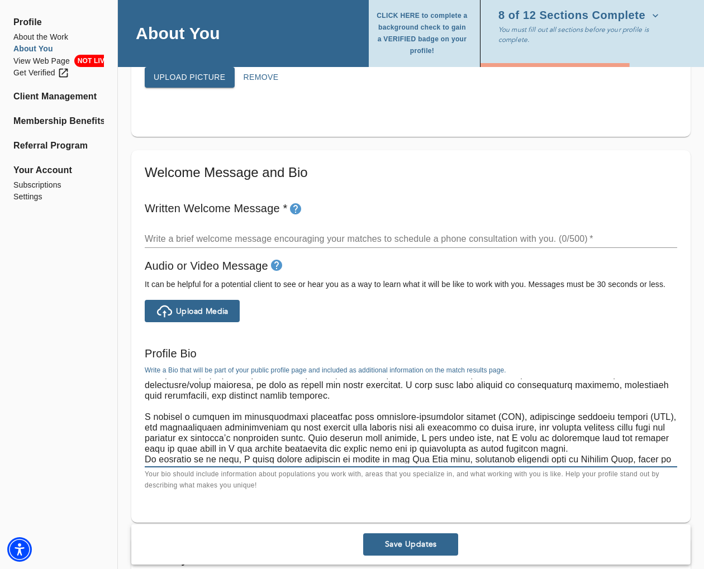
scroll to position [74, 0]
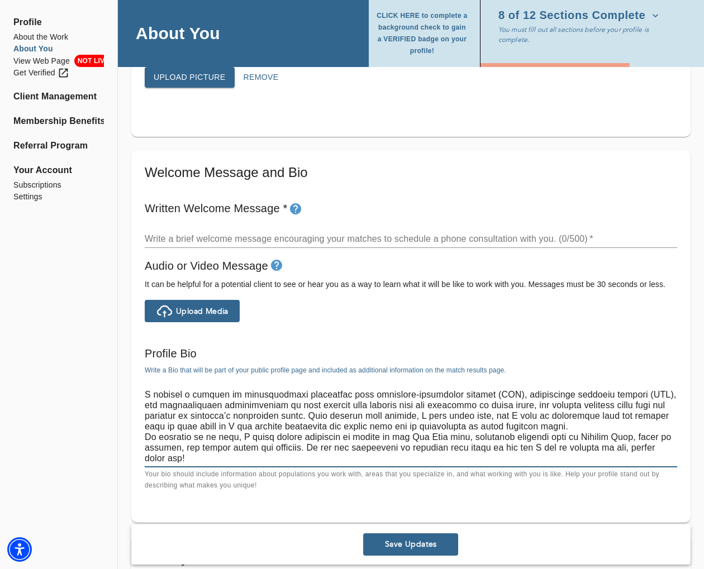
click at [572, 429] on textarea at bounding box center [411, 421] width 533 height 85
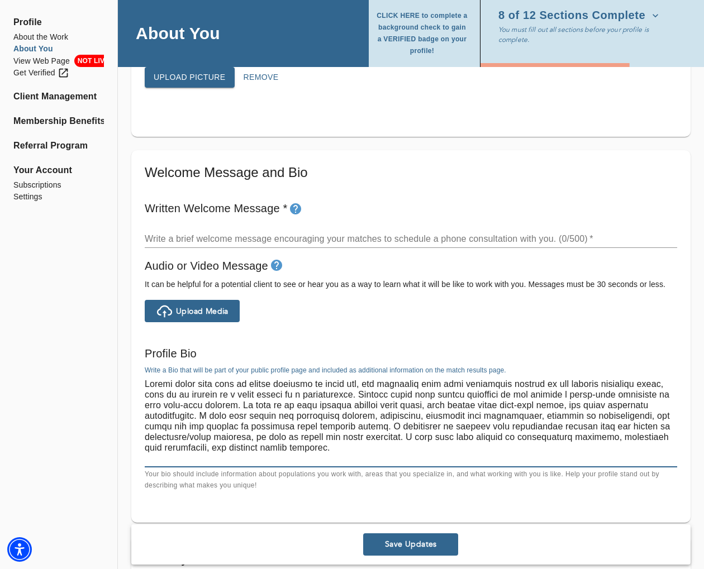
scroll to position [539, 0]
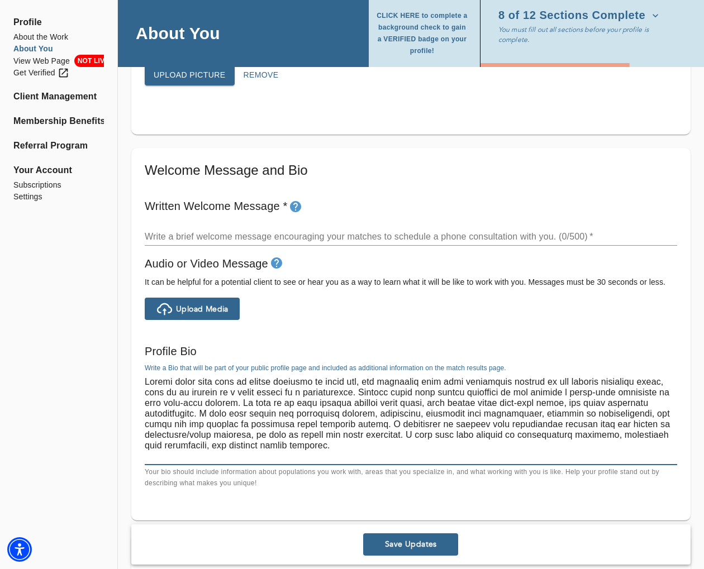
type textarea "People often work hard to tackle problems on their own, but sometimes they need…"
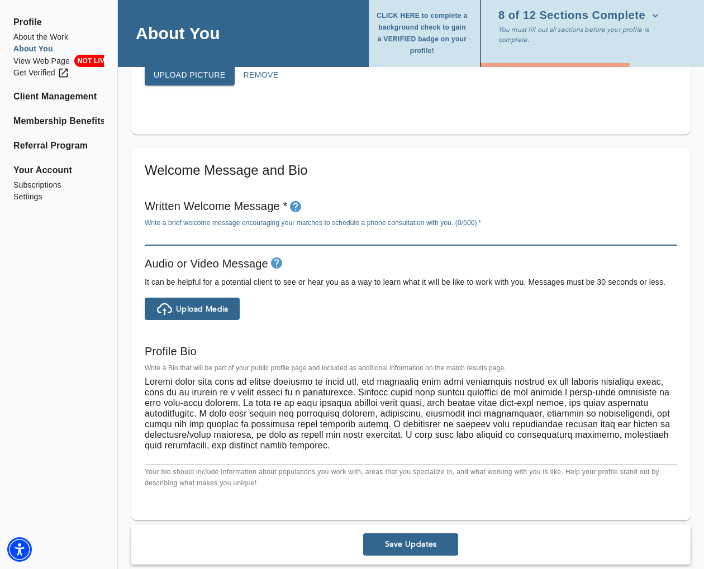
paste textarea "I offer both in-person & virtual sessions, as well as free consults."
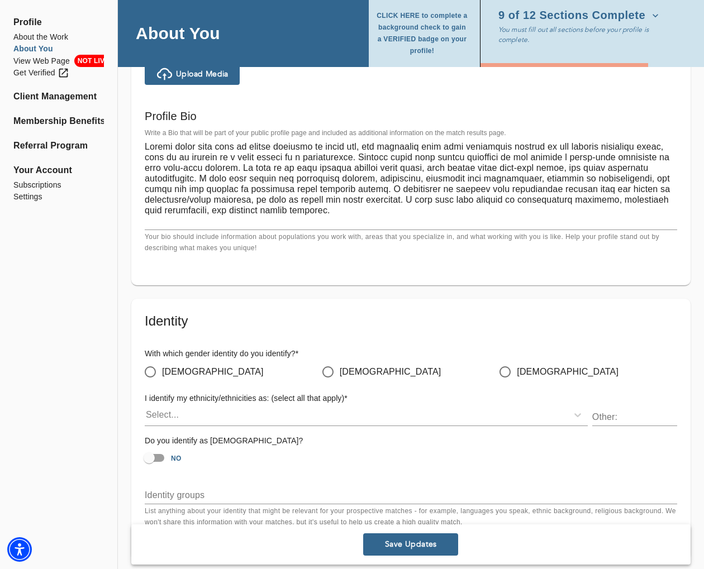
scroll to position [776, 0]
type textarea "I offer both in-person & virtual sessions, as well as free consults."
click at [154, 368] on input "[DEMOGRAPHIC_DATA]" at bounding box center [150, 370] width 23 height 23
radio input "true"
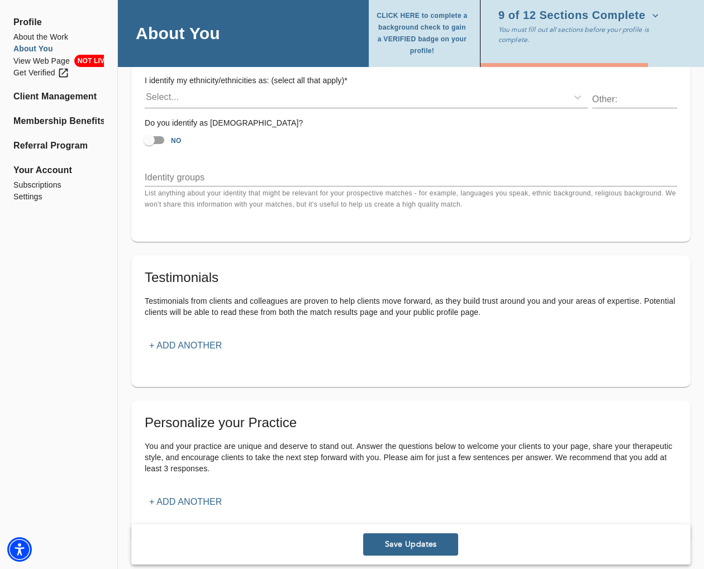
scroll to position [1138, 0]
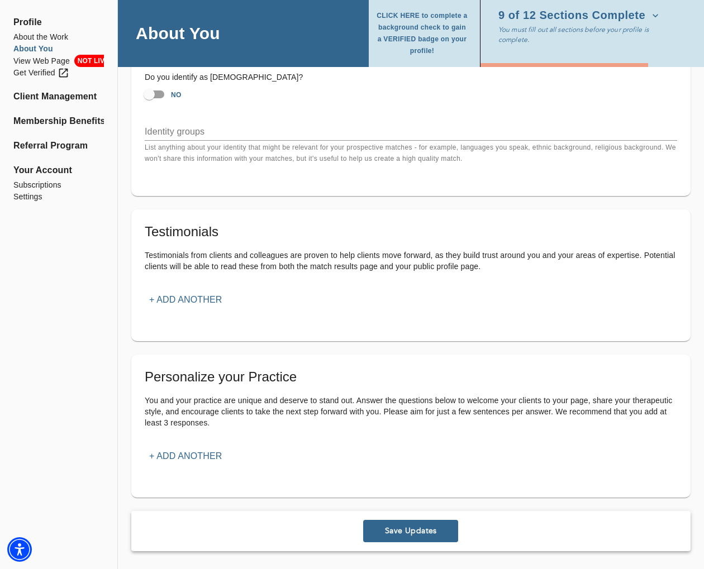
click at [193, 449] on button "+ Add another" at bounding box center [186, 457] width 82 height 20
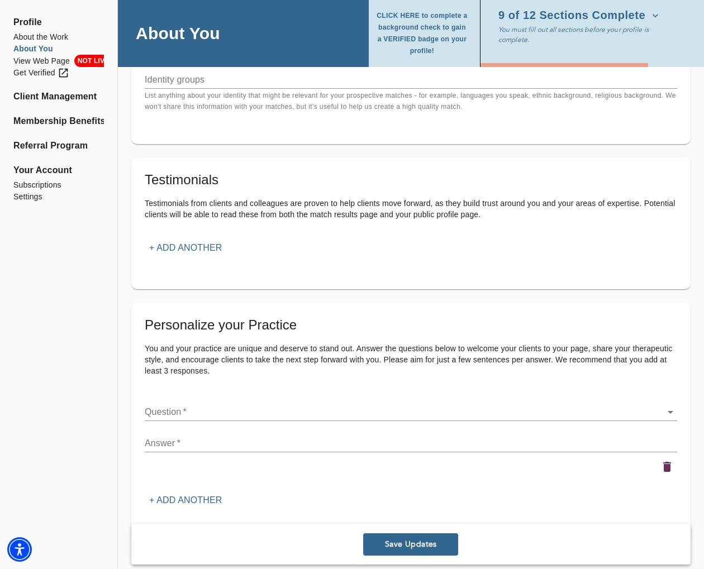
scroll to position [1220, 0]
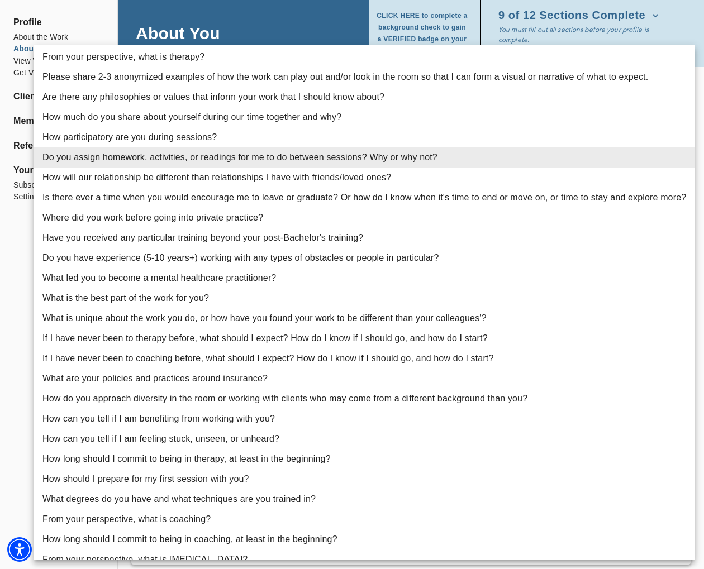
scroll to position [36, 0]
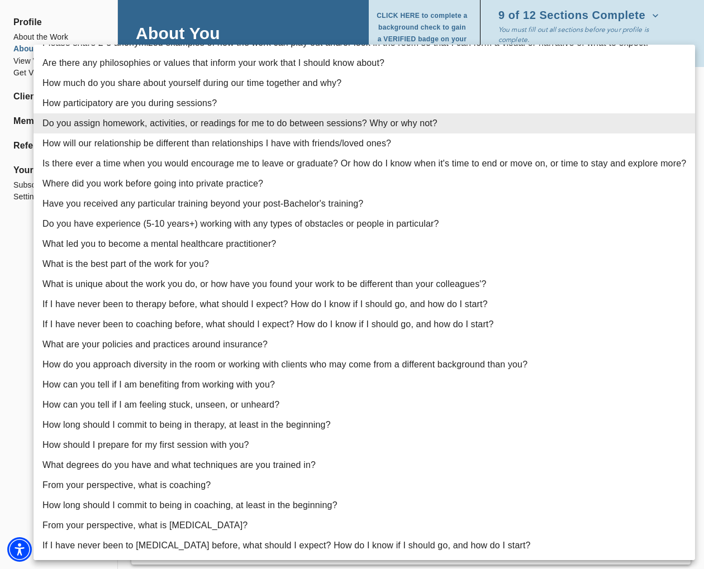
click at [327, 468] on li "What degrees do you have and what techniques are you trained in?" at bounding box center [365, 465] width 662 height 20
type input "23"
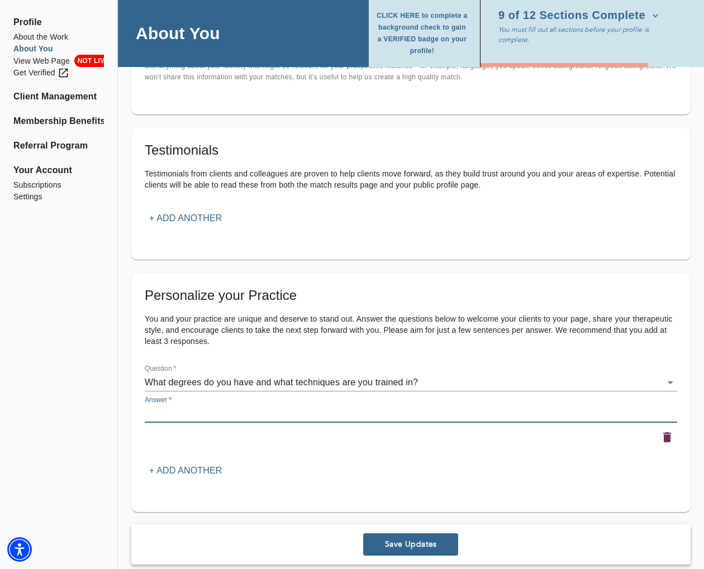
paste textarea "I did my undergraduate training at the [GEOGRAPHIC_DATA][US_STATE], and then I …"
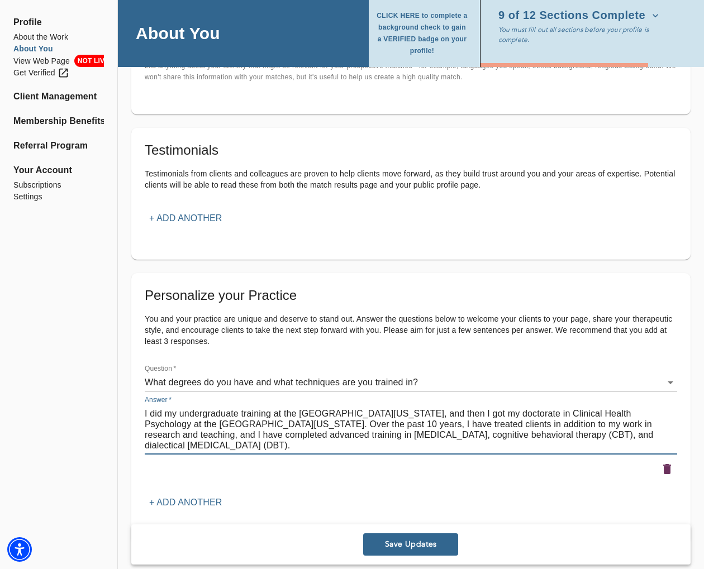
scroll to position [1266, 0]
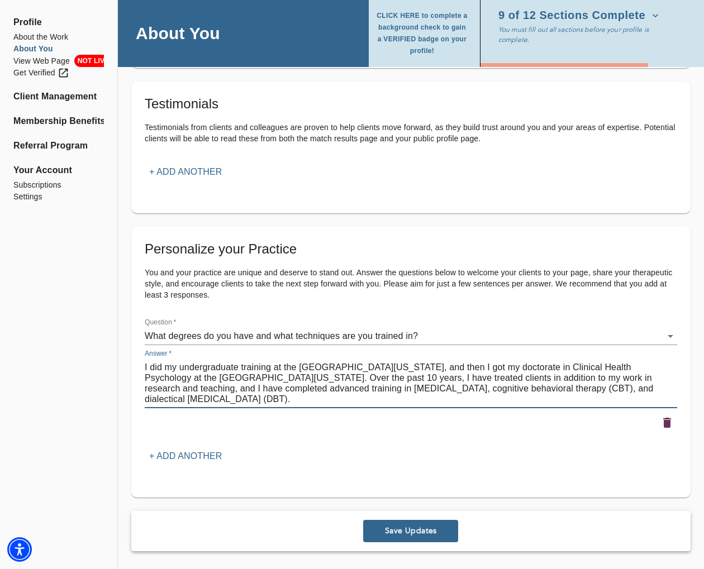
type textarea "I did my undergraduate training at the [GEOGRAPHIC_DATA][US_STATE], and then I …"
click at [202, 453] on p "+ Add another" at bounding box center [185, 456] width 73 height 13
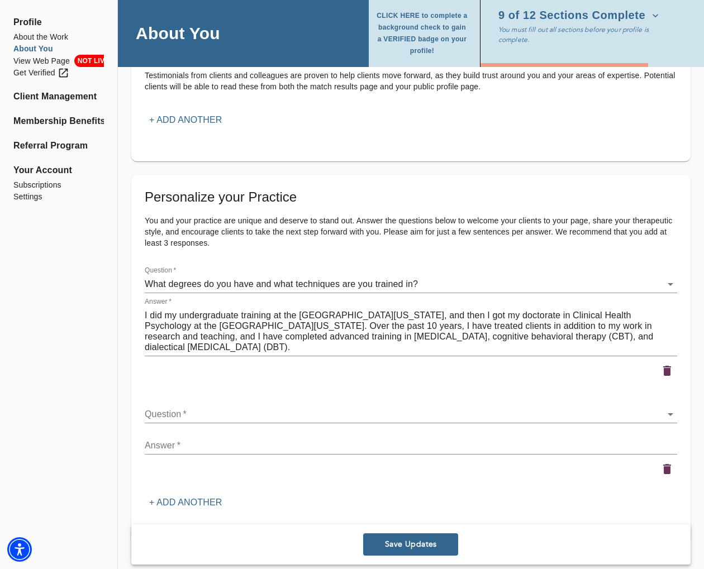
scroll to position [1365, 0]
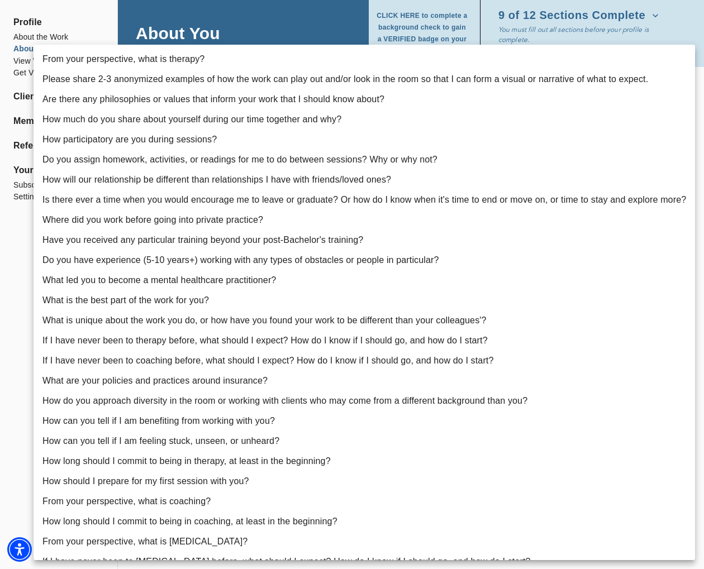
scroll to position [16, 0]
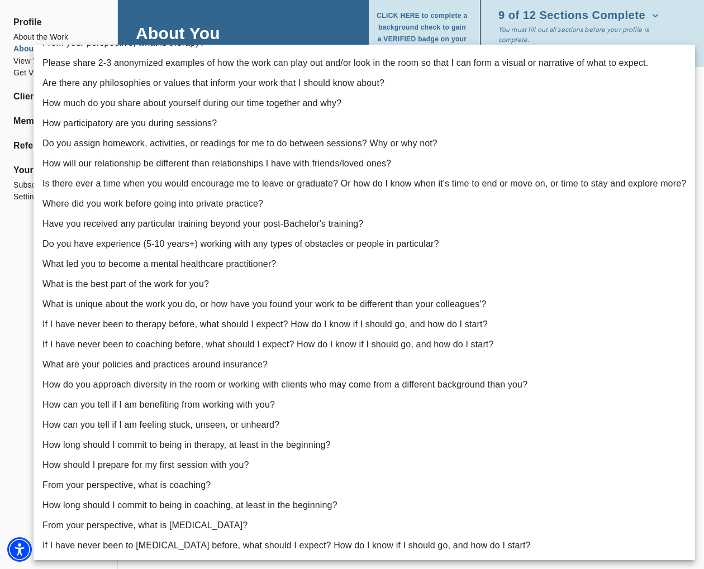
click at [203, 201] on li "Where did you work before going into private practice?" at bounding box center [365, 204] width 662 height 20
type input "9"
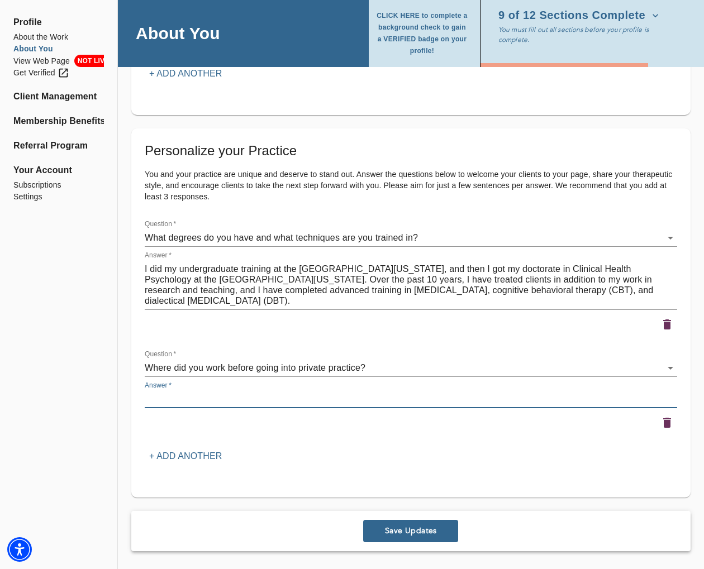
paste textarea "I previously worked in medical settings with patients dealing with heart proble…"
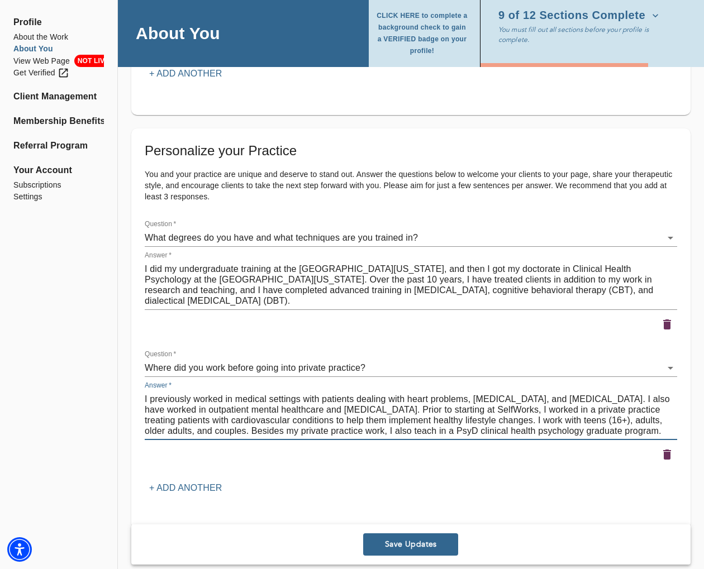
scroll to position [1397, 0]
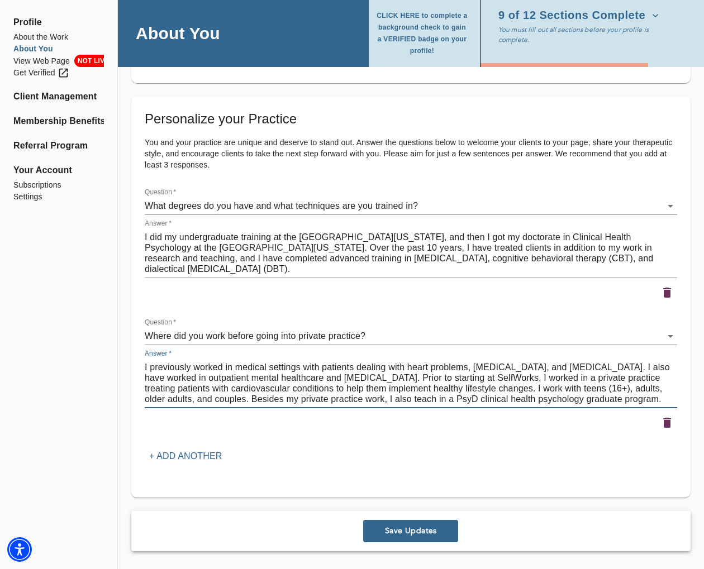
type textarea "I previously worked in medical settings with patients dealing with heart proble…"
click at [184, 451] on p "+ Add another" at bounding box center [185, 456] width 73 height 13
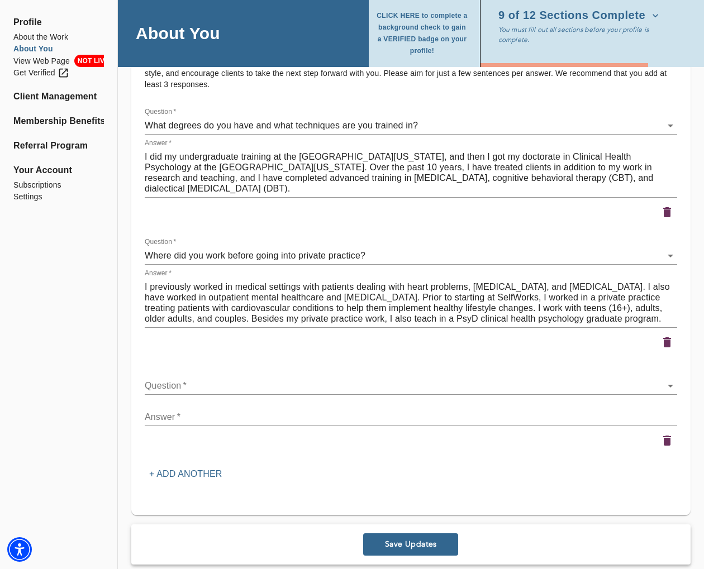
scroll to position [1495, 0]
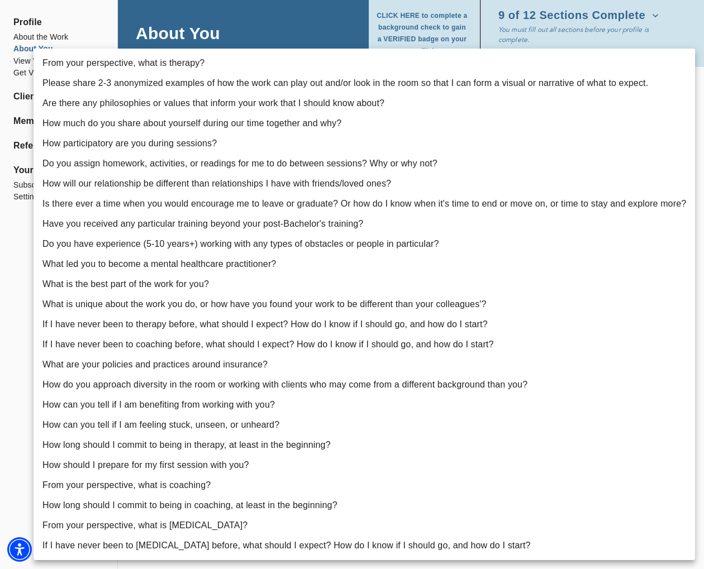
click at [178, 61] on li "From your perspective, what is therapy?" at bounding box center [365, 63] width 662 height 20
type input "1"
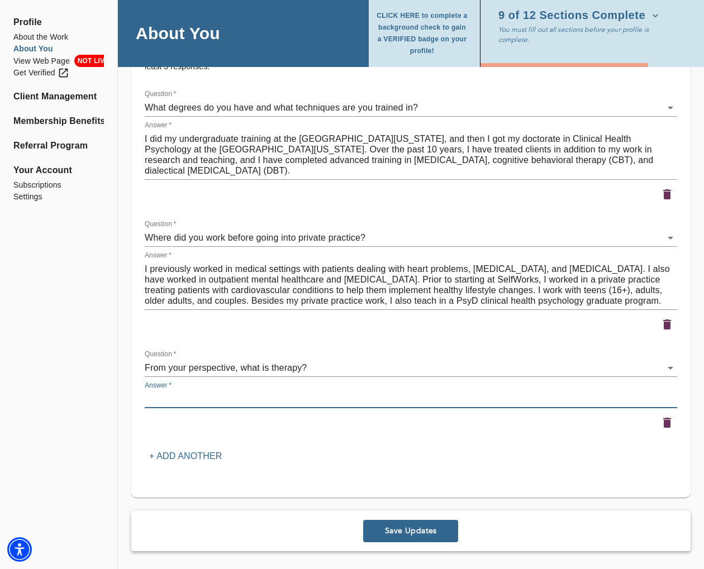
paste textarea "I believe that therapy is a joint endeavor, where you are the expert on your ow…"
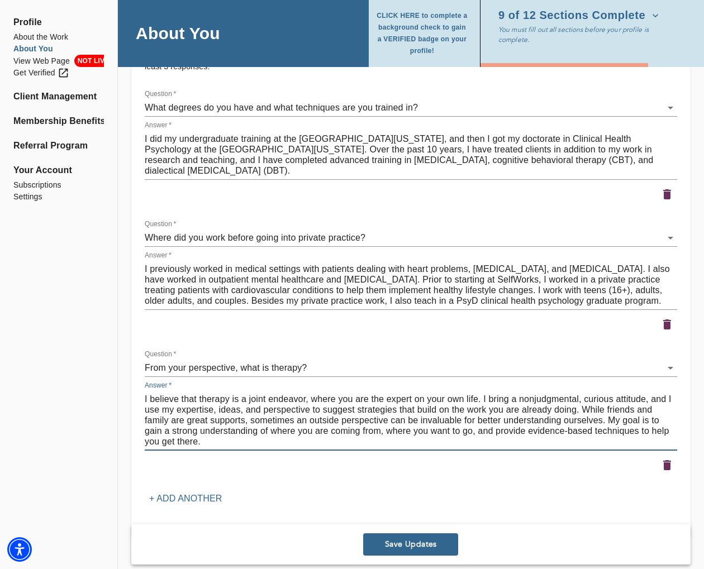
type textarea "I believe that therapy is a joint endeavor, where you are the expert on your ow…"
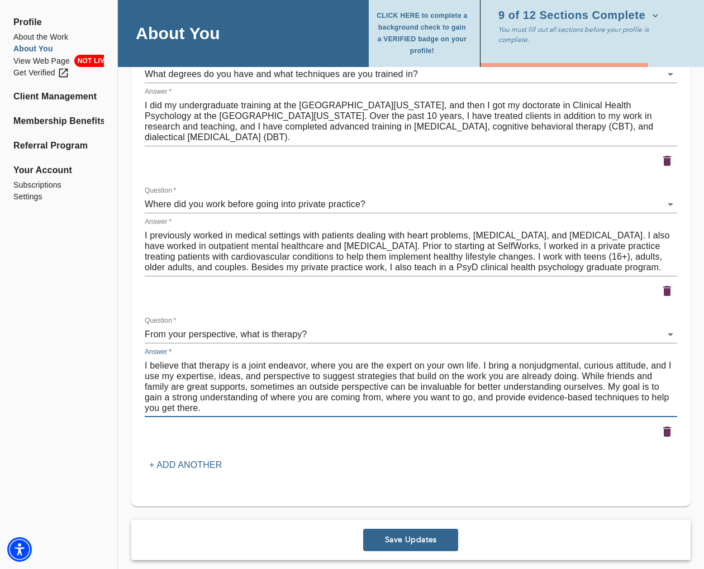
scroll to position [1537, 0]
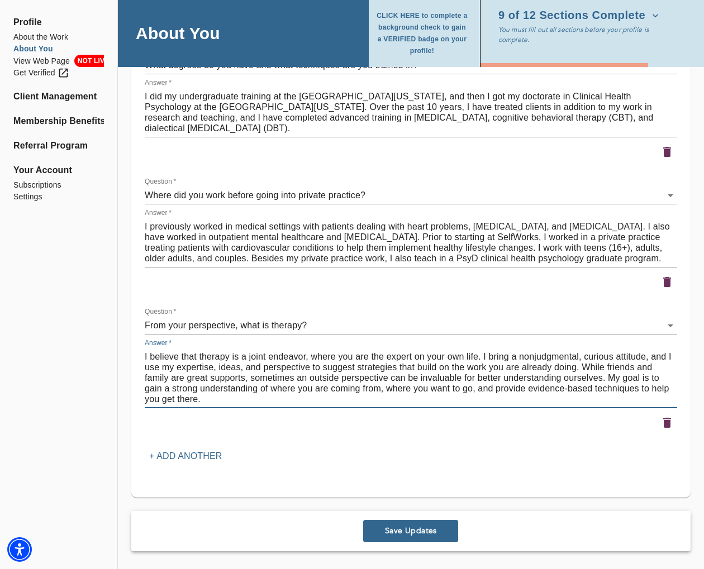
click at [231, 453] on div "Personalize your Practice You and your practice are unique and deserve to stand…" at bounding box center [411, 217] width 533 height 497
click at [201, 455] on p "+ Add another" at bounding box center [185, 456] width 73 height 13
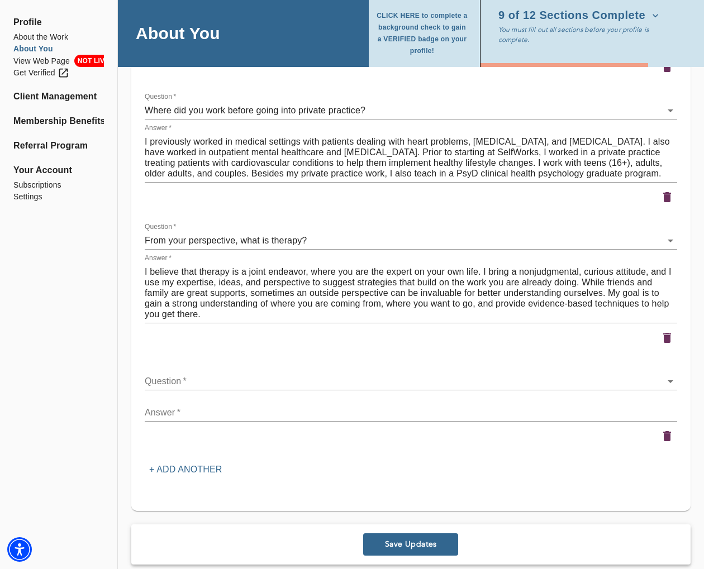
scroll to position [1636, 0]
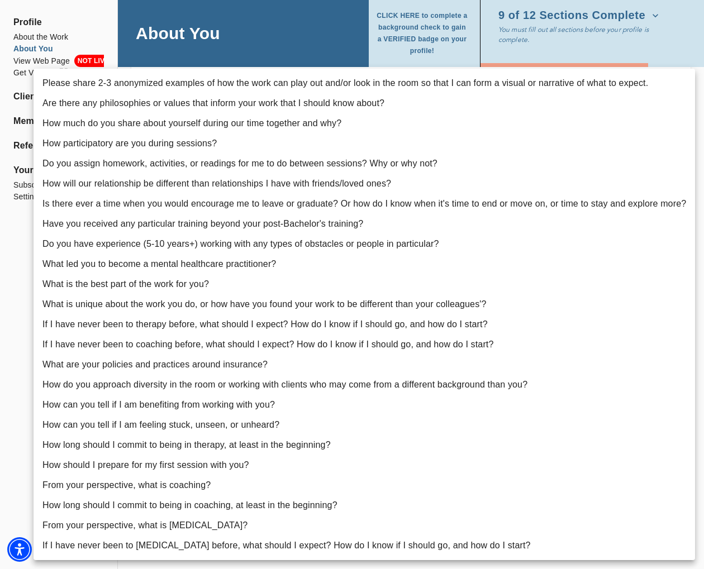
click at [183, 141] on li "How participatory are you during sessions?" at bounding box center [365, 144] width 662 height 20
type input "5"
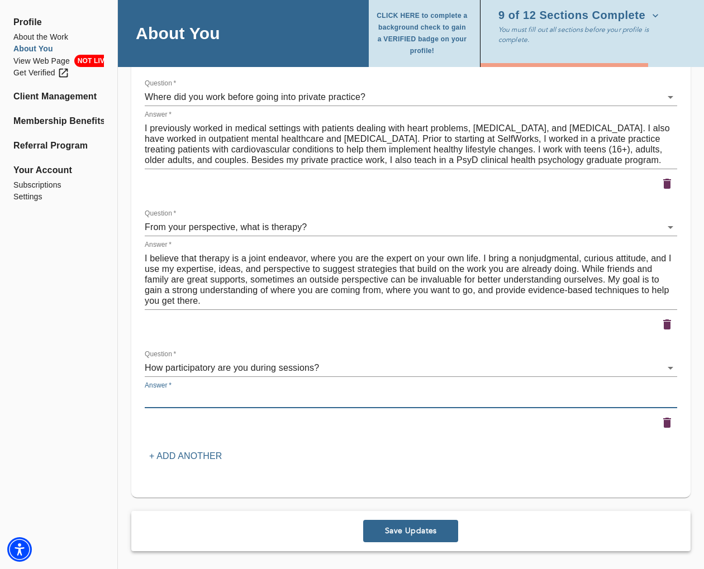
paste textarea "My session style lets you take the lead while I bring in ideas and strategies t…"
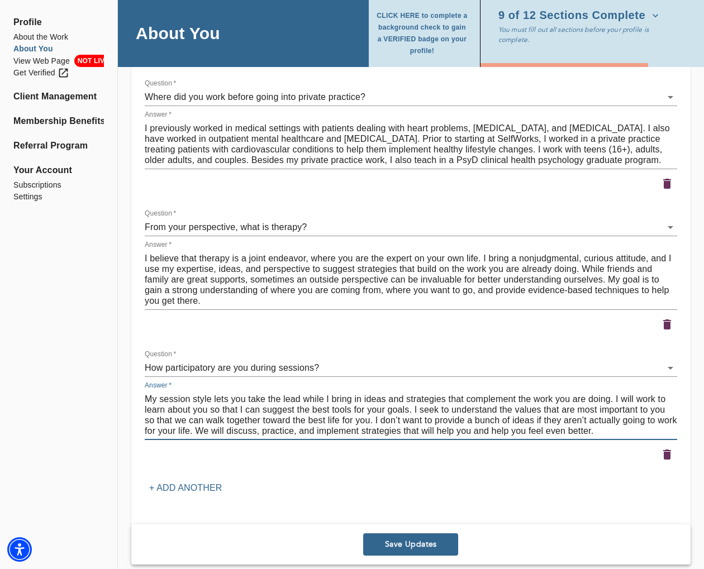
scroll to position [1668, 0]
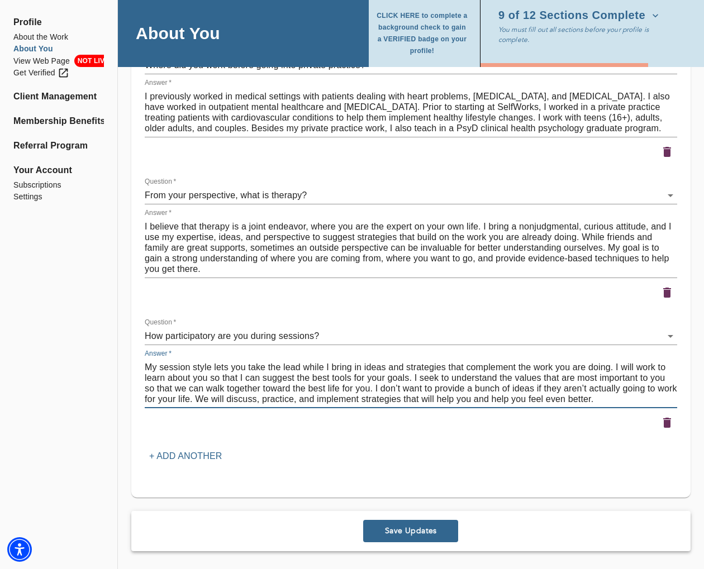
type textarea "My session style lets you take the lead while I bring in ideas and strategies t…"
click at [408, 525] on button "Save Updates" at bounding box center [410, 531] width 95 height 22
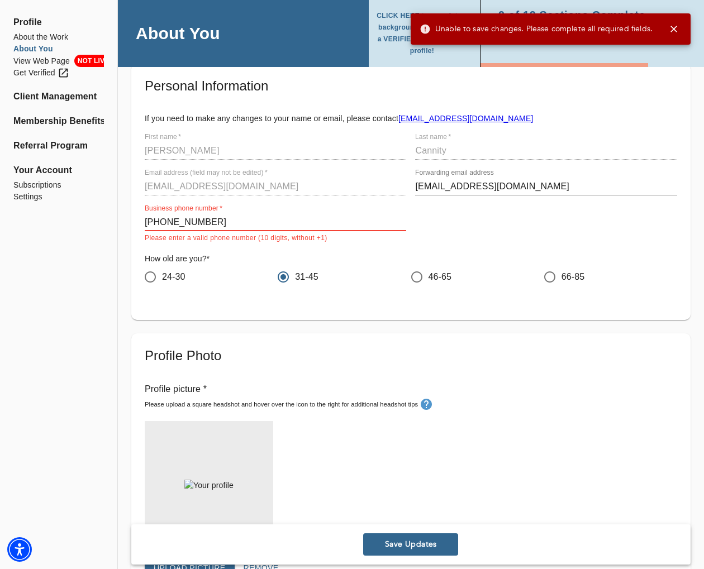
scroll to position [55, 0]
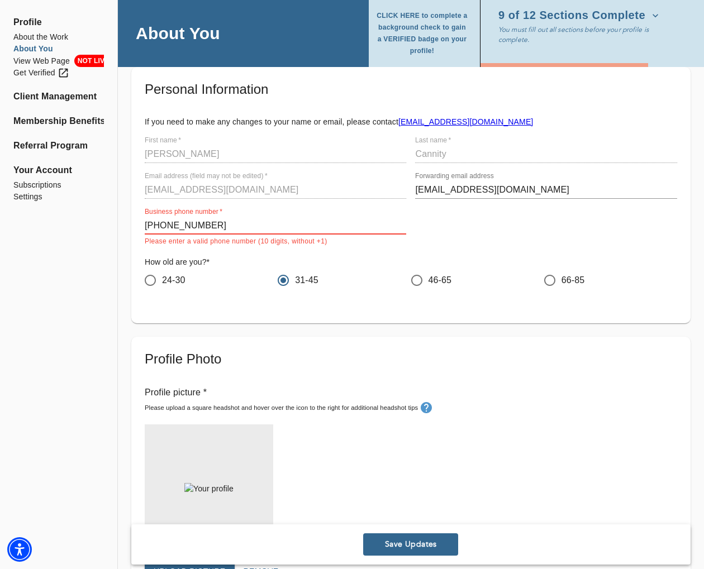
drag, startPoint x: 217, startPoint y: 226, endPoint x: 128, endPoint y: 226, distance: 89.4
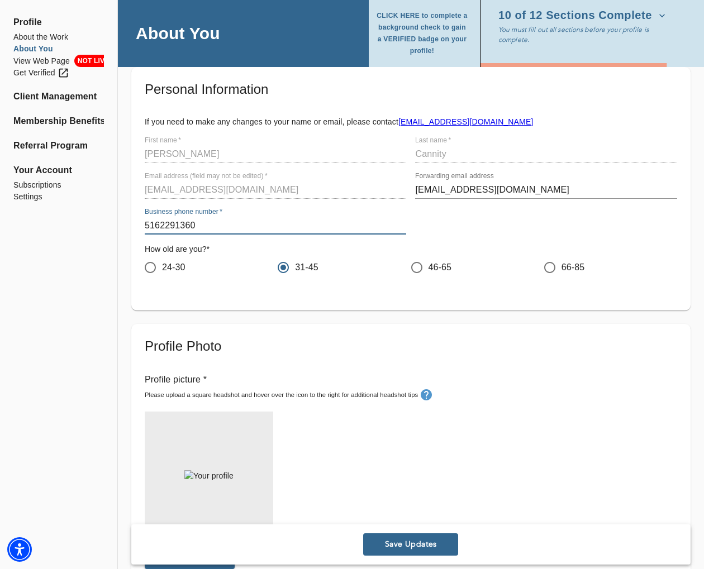
type input "5162291360"
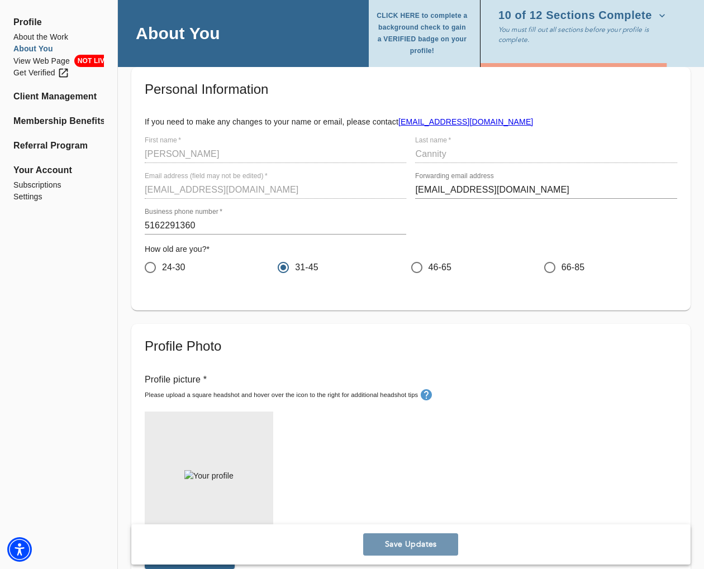
click at [425, 546] on span "Save Updates" at bounding box center [411, 545] width 86 height 11
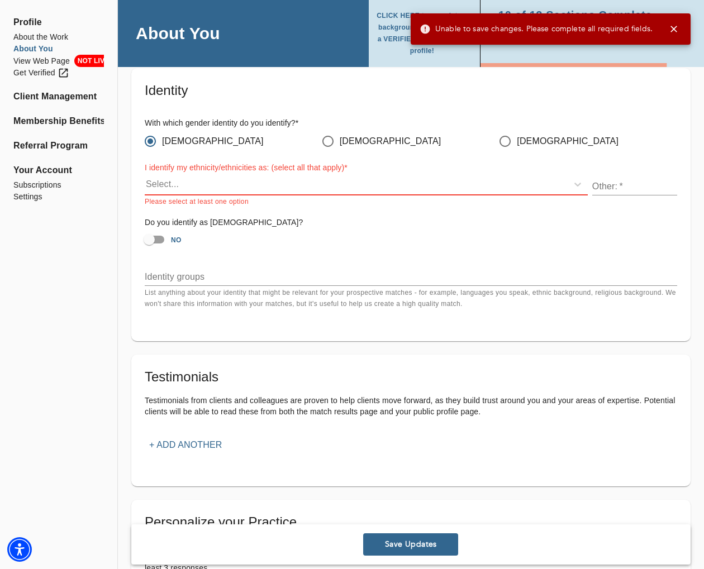
scroll to position [1006, 0]
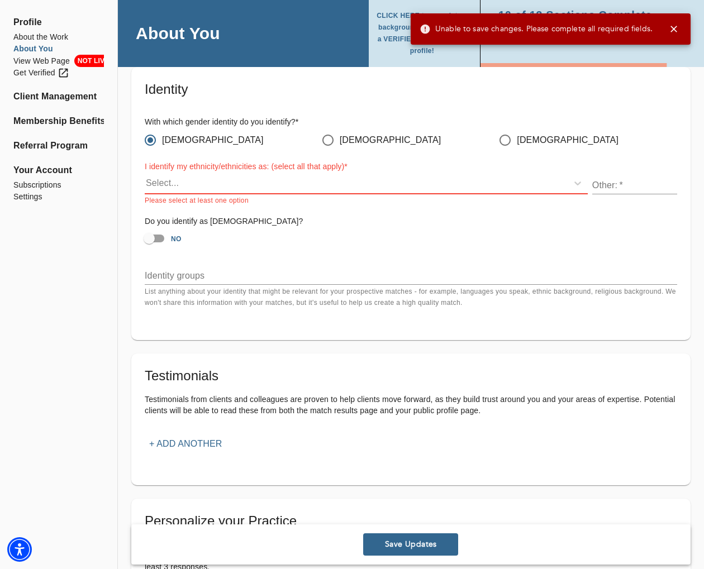
click at [305, 186] on div "Select..." at bounding box center [356, 183] width 423 height 18
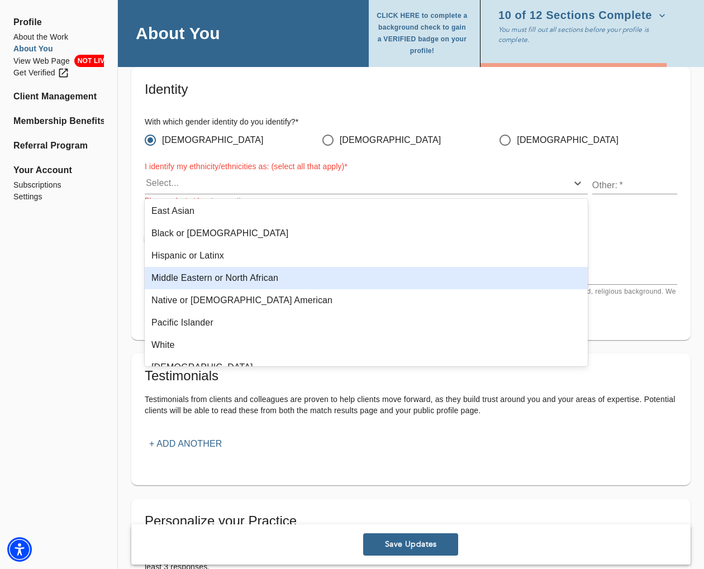
scroll to position [76, 0]
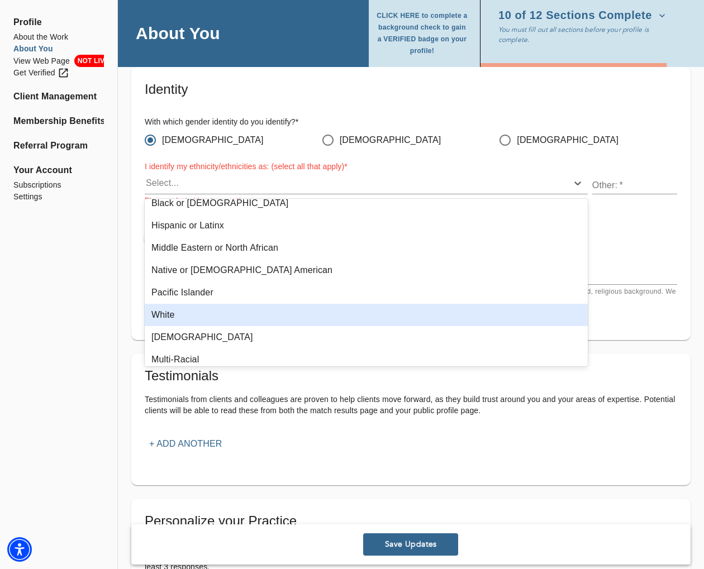
click at [301, 310] on div "White" at bounding box center [366, 315] width 443 height 22
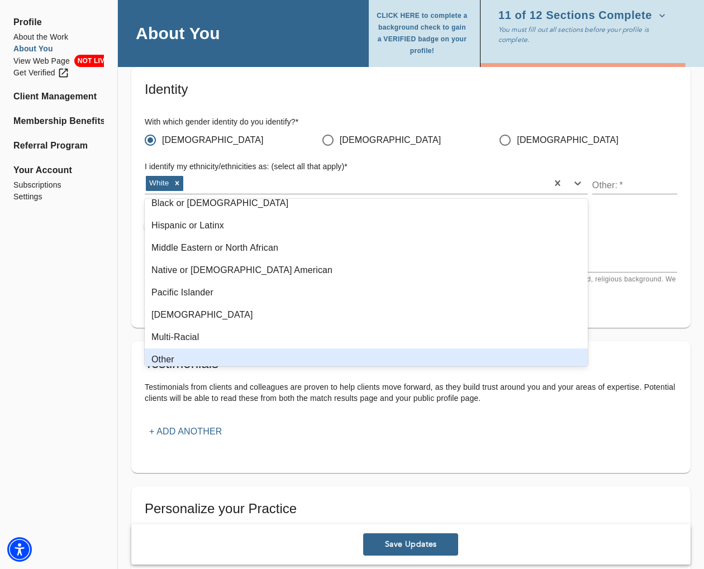
click at [75, 415] on div "Profile About the Work About You View Web Page NOT LIVE Get Verified Client Man…" at bounding box center [58, 137] width 117 height 2186
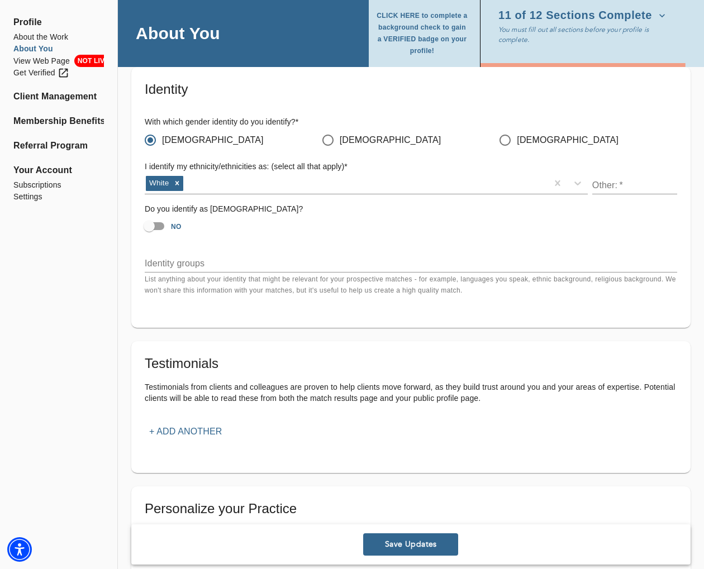
click at [403, 540] on span "Save Updates" at bounding box center [411, 545] width 86 height 11
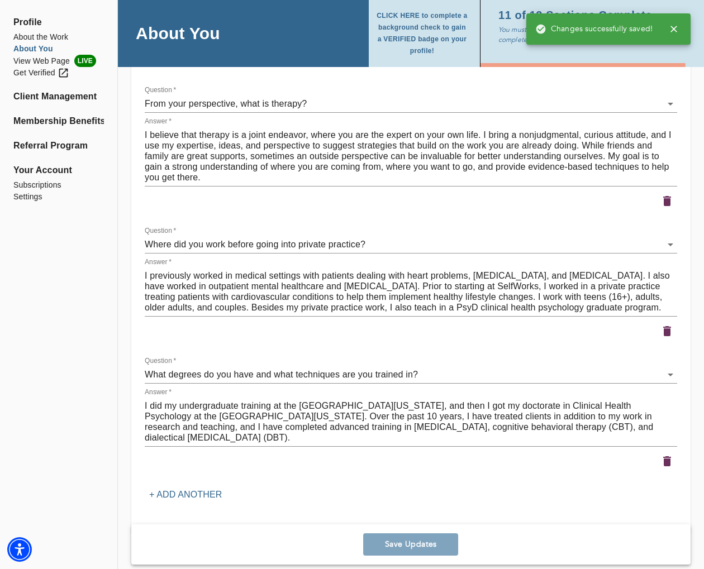
scroll to position [1668, 0]
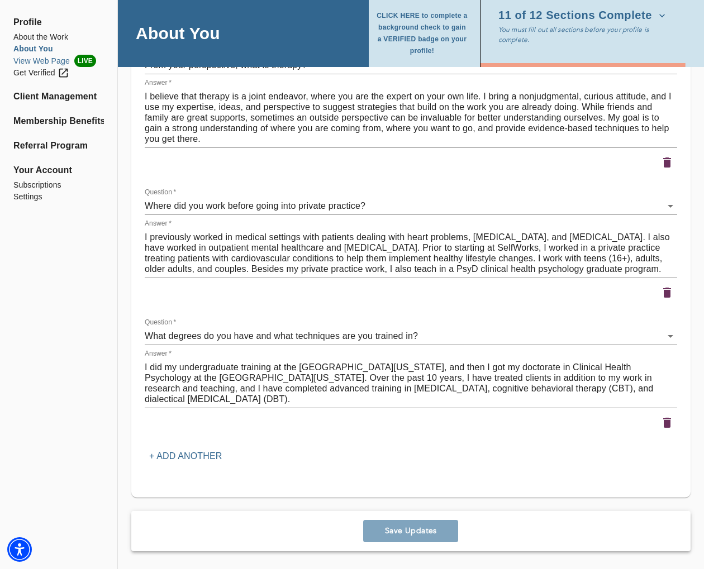
click at [57, 61] on li "View Web Page LIVE" at bounding box center [58, 61] width 91 height 12
click at [35, 70] on div "Get Verified" at bounding box center [41, 73] width 56 height 12
click at [62, 58] on li "View Web Page LIVE" at bounding box center [58, 61] width 91 height 12
